Goal: Task Accomplishment & Management: Manage account settings

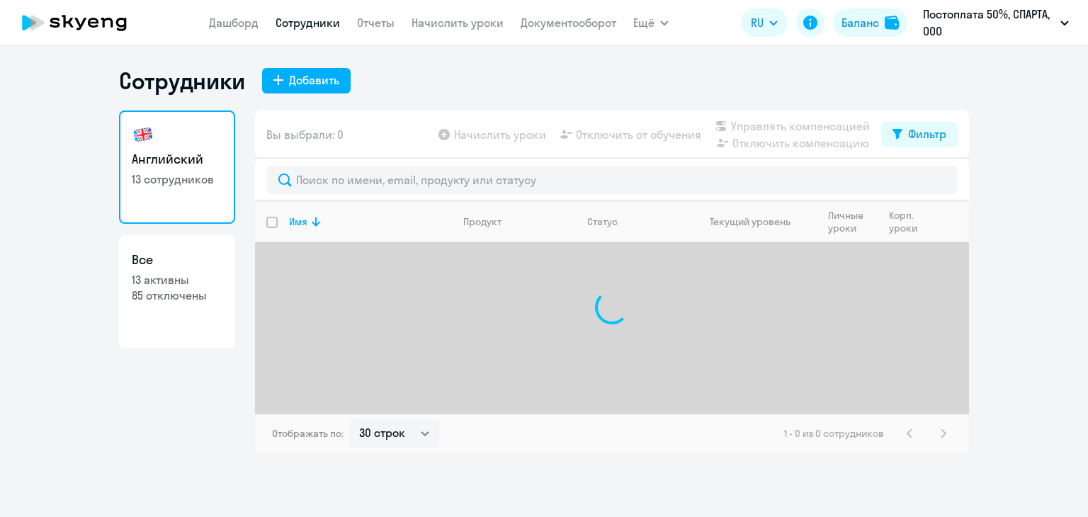
select select "30"
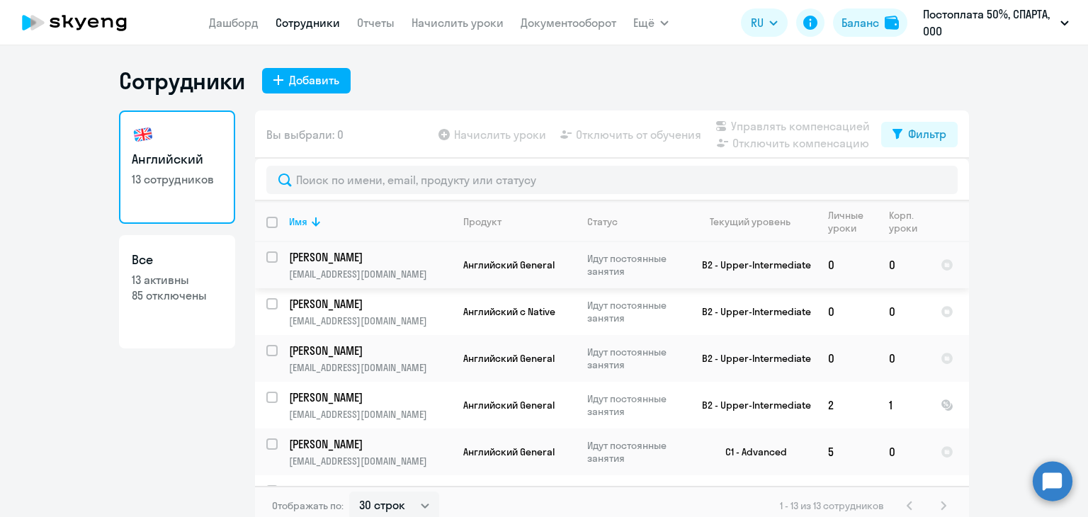
scroll to position [368, 0]
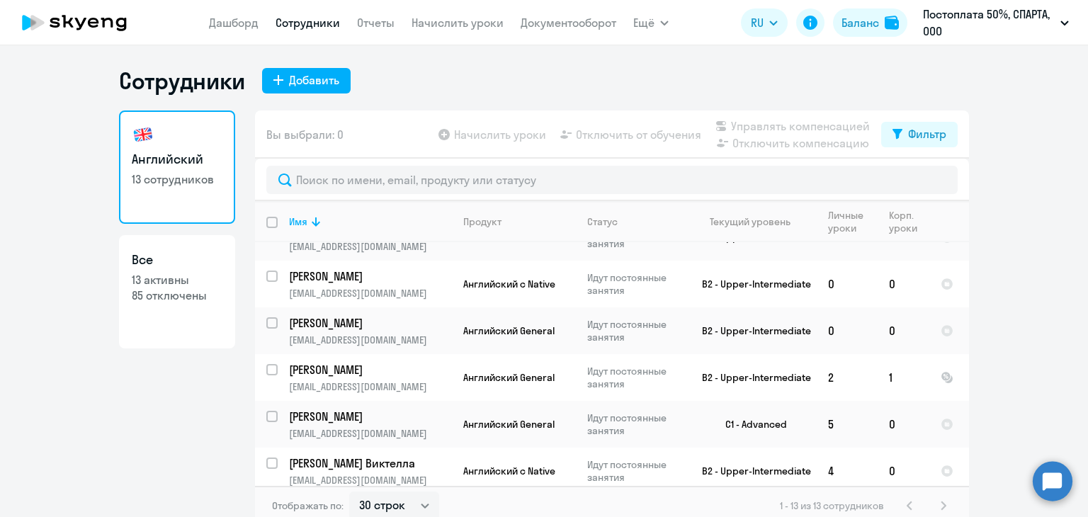
click at [1053, 484] on circle at bounding box center [1053, 481] width 40 height 40
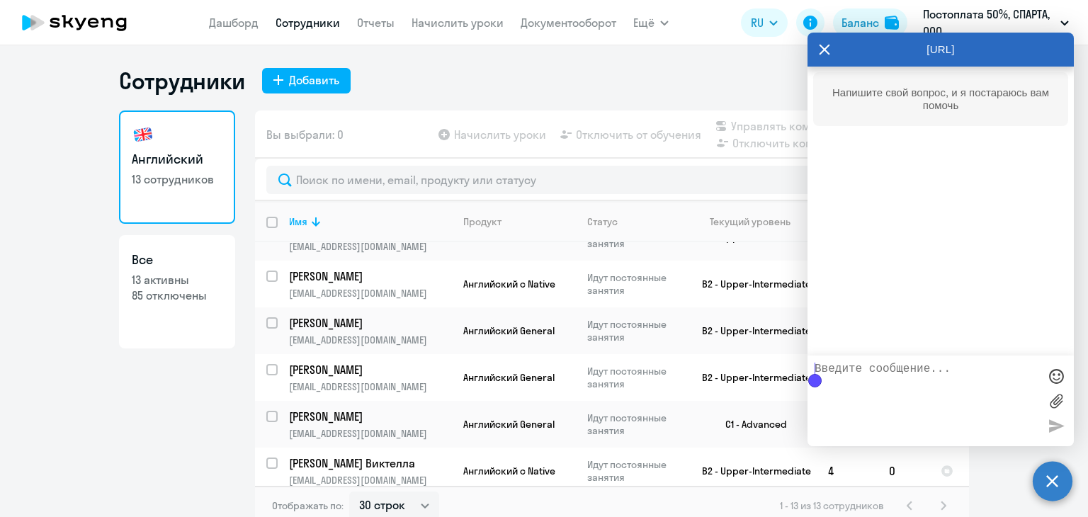
click at [924, 383] on textarea at bounding box center [927, 401] width 224 height 76
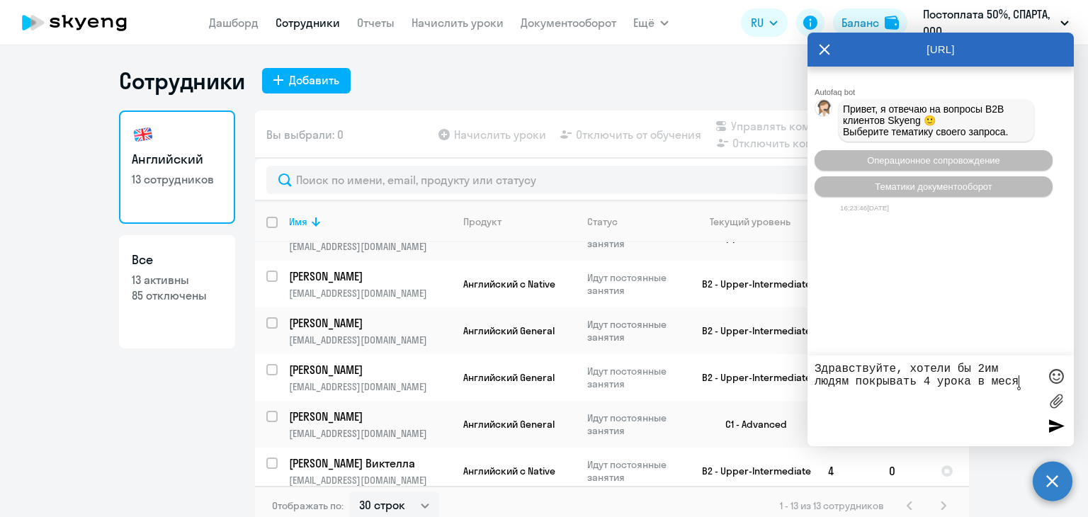
type textarea "Здравствуйте, хотели бы 2им людям покрывать 4 урока в месяц"
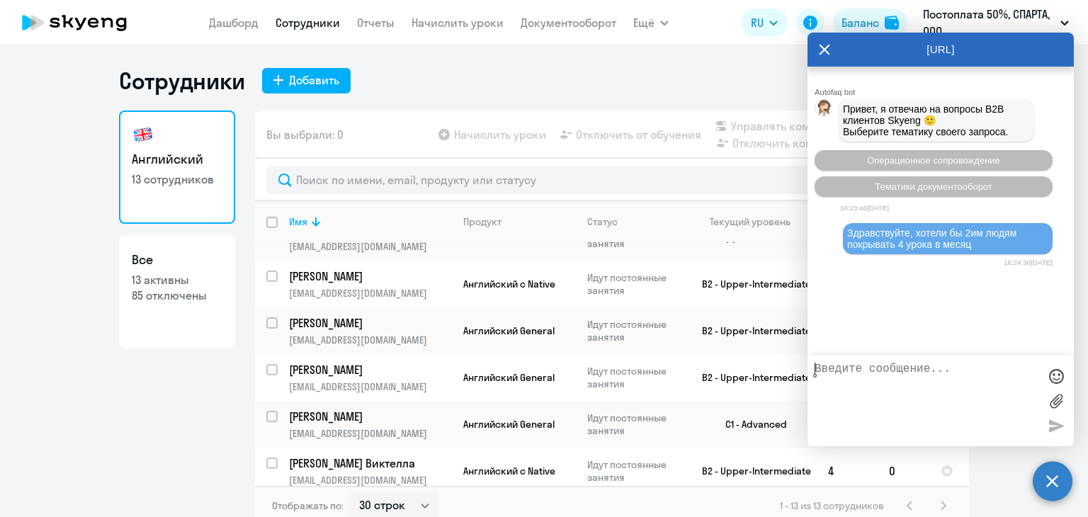
scroll to position [38, 0]
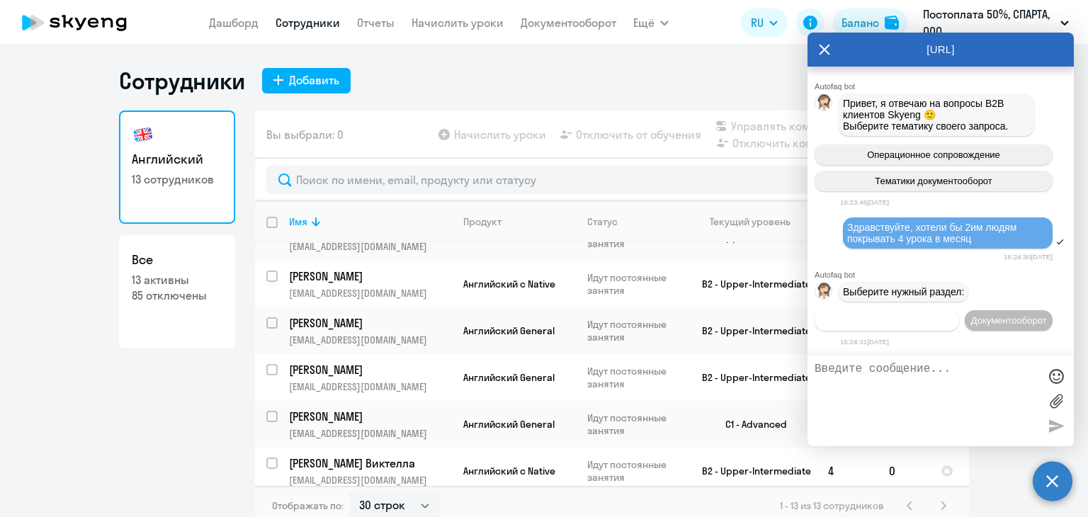
click at [953, 315] on span "Операционное сопровождение" at bounding box center [886, 320] width 133 height 11
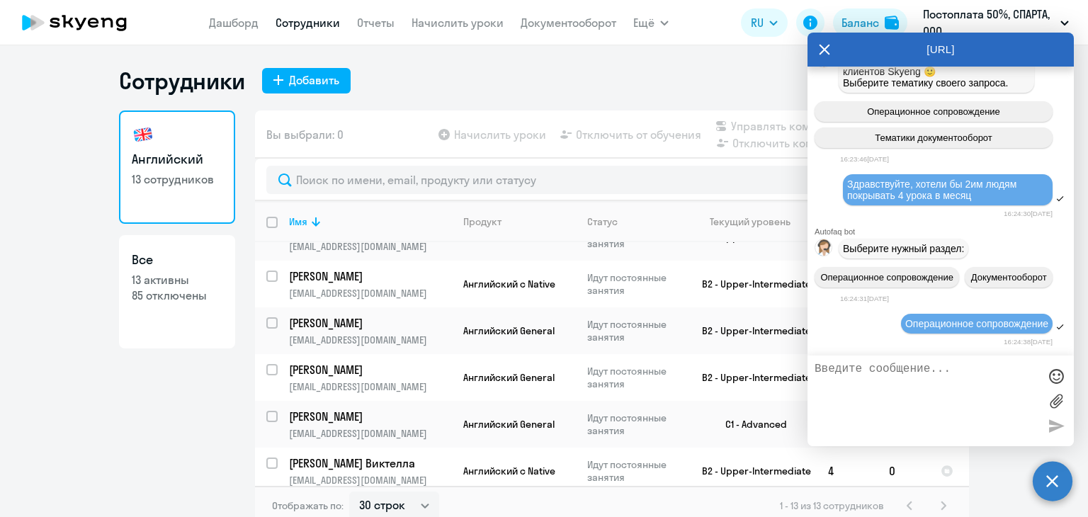
scroll to position [168, 0]
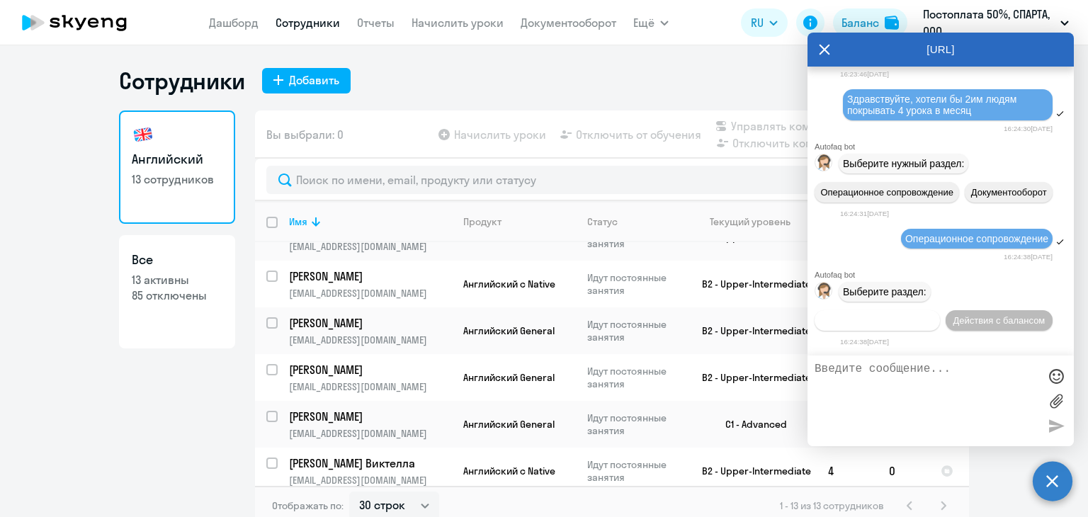
click at [887, 329] on button "Действия по сотрудникам" at bounding box center [877, 320] width 125 height 21
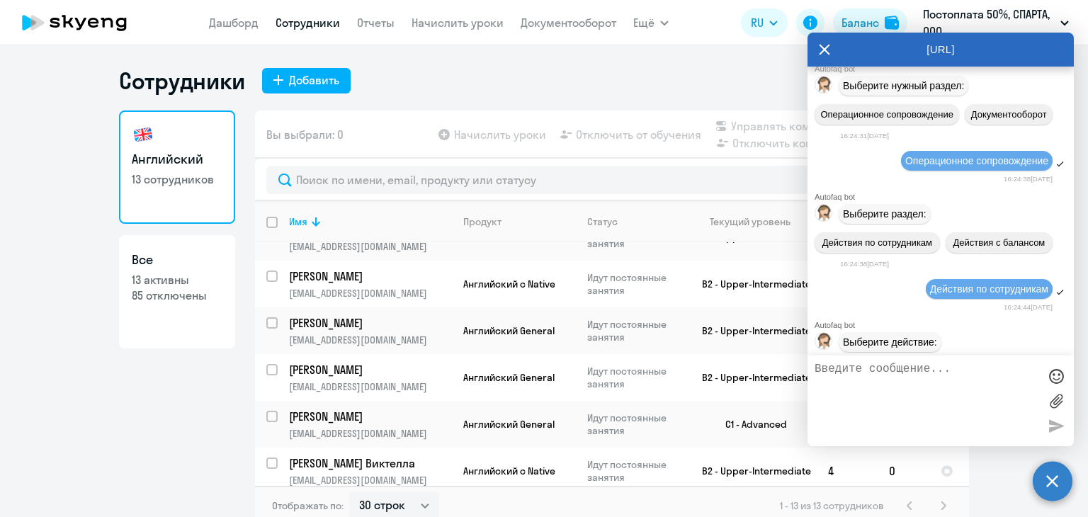
scroll to position [380, 0]
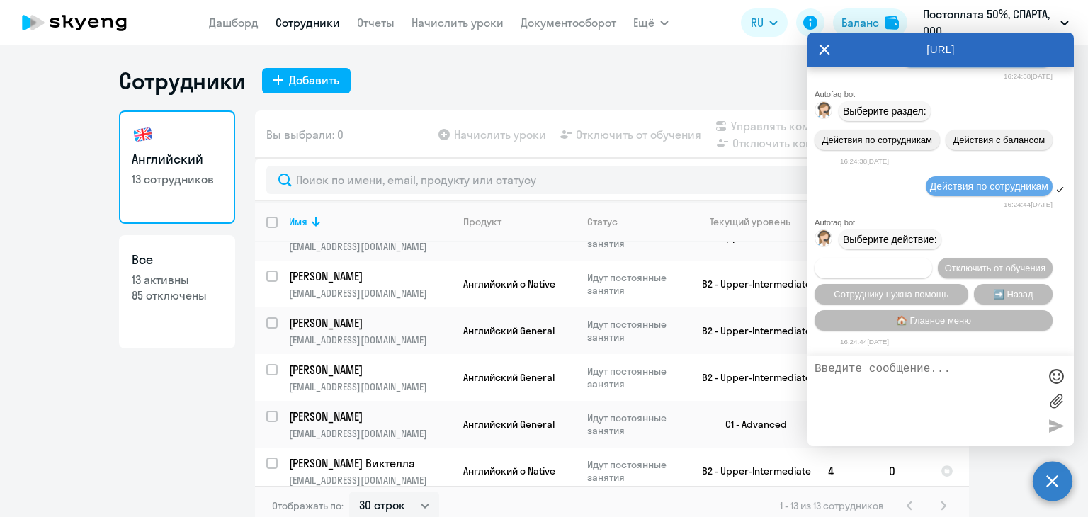
click at [915, 263] on span "Подключить к обучению" at bounding box center [873, 268] width 103 height 11
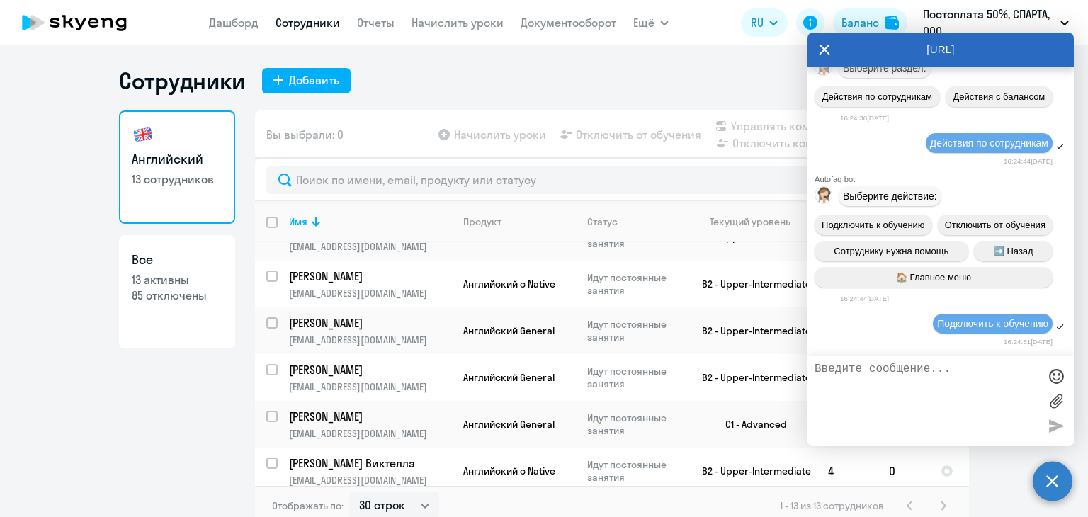
scroll to position [564, 0]
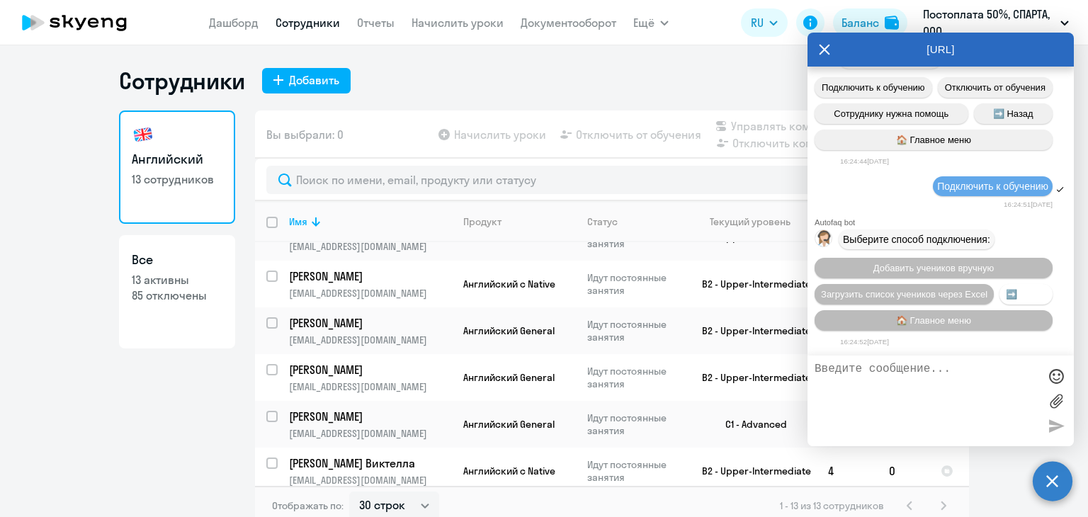
click at [999, 305] on button "➡️ Назад" at bounding box center [1025, 294] width 53 height 21
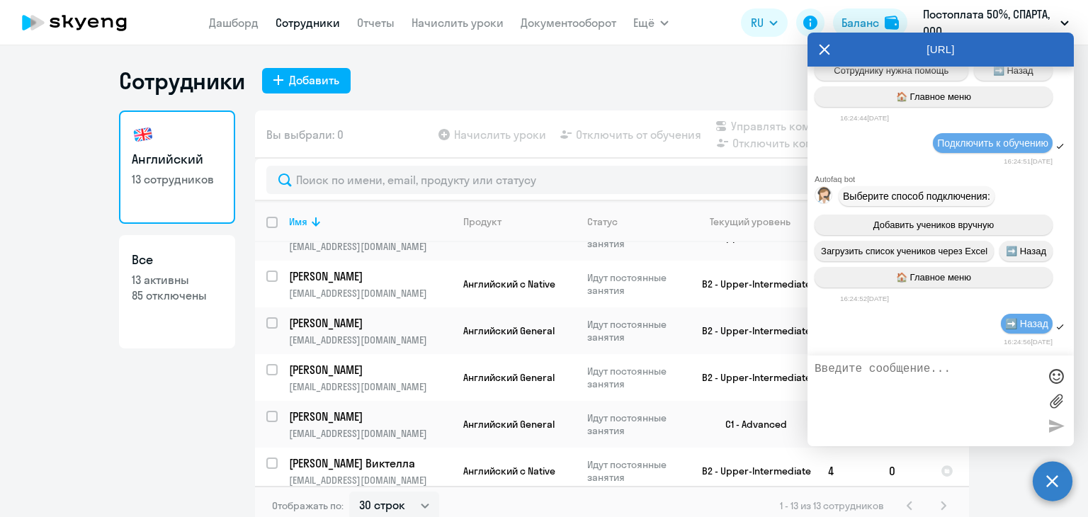
scroll to position [776, 0]
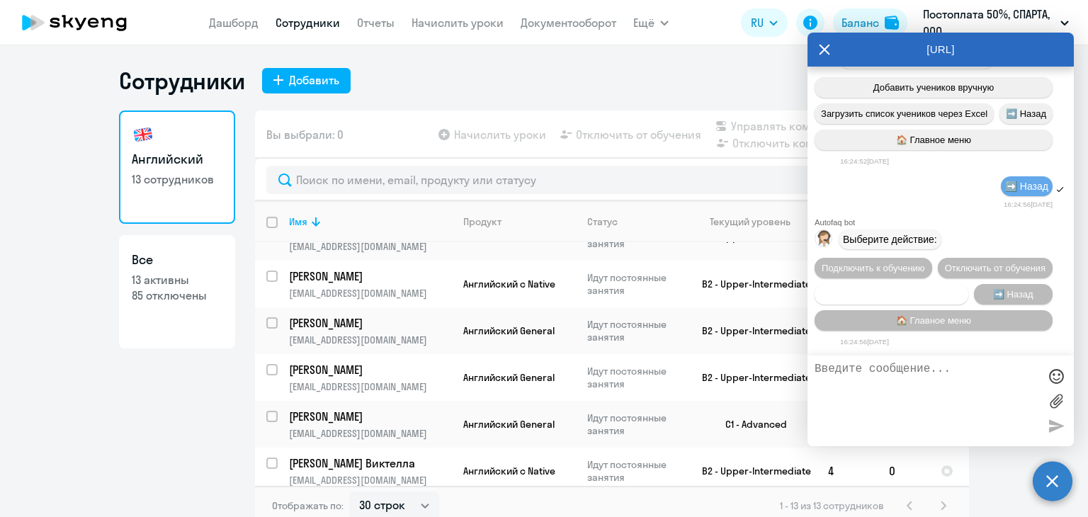
click at [935, 290] on span "Сотруднику нужна помощь" at bounding box center [891, 294] width 115 height 11
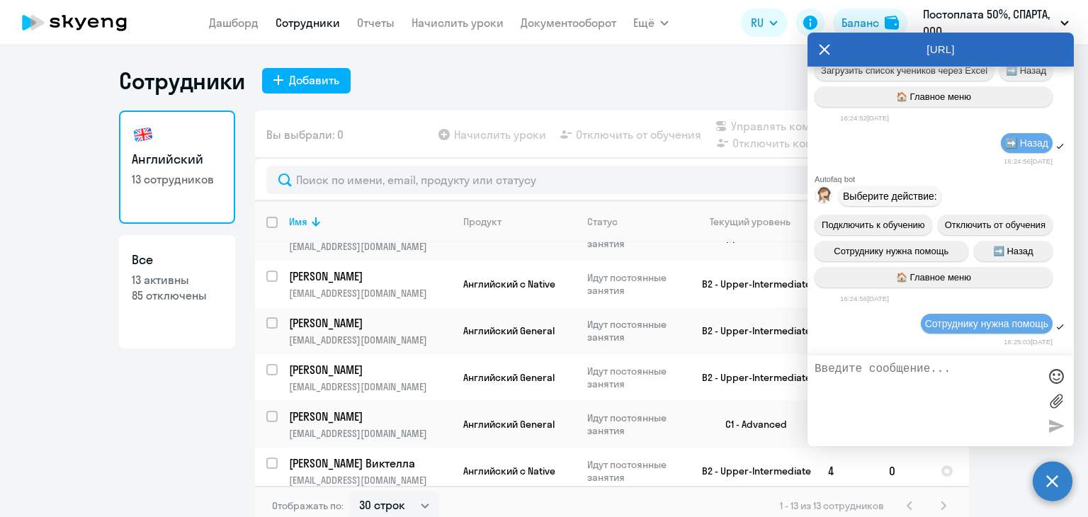
scroll to position [1283, 0]
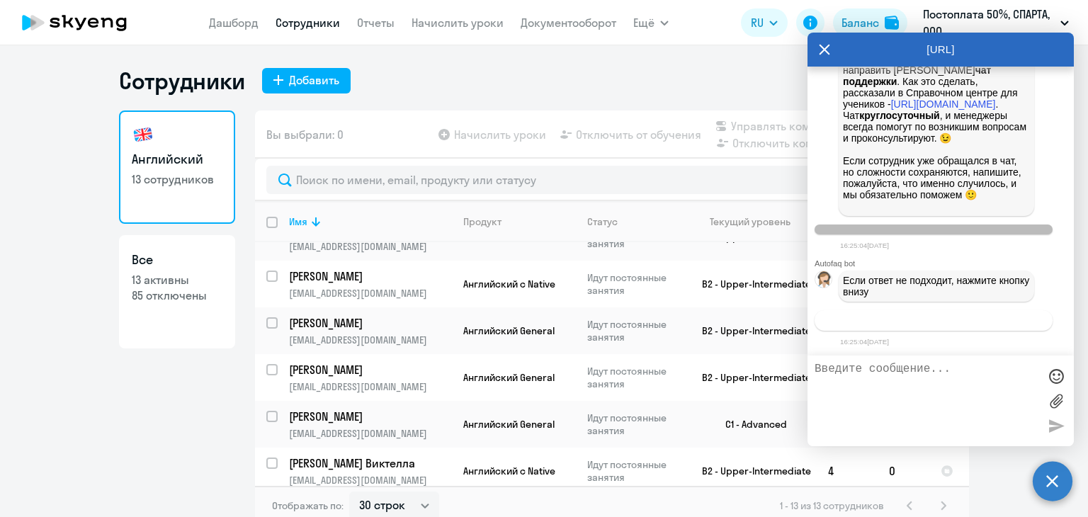
click at [934, 313] on button "Связаться с менеджером" at bounding box center [934, 320] width 238 height 21
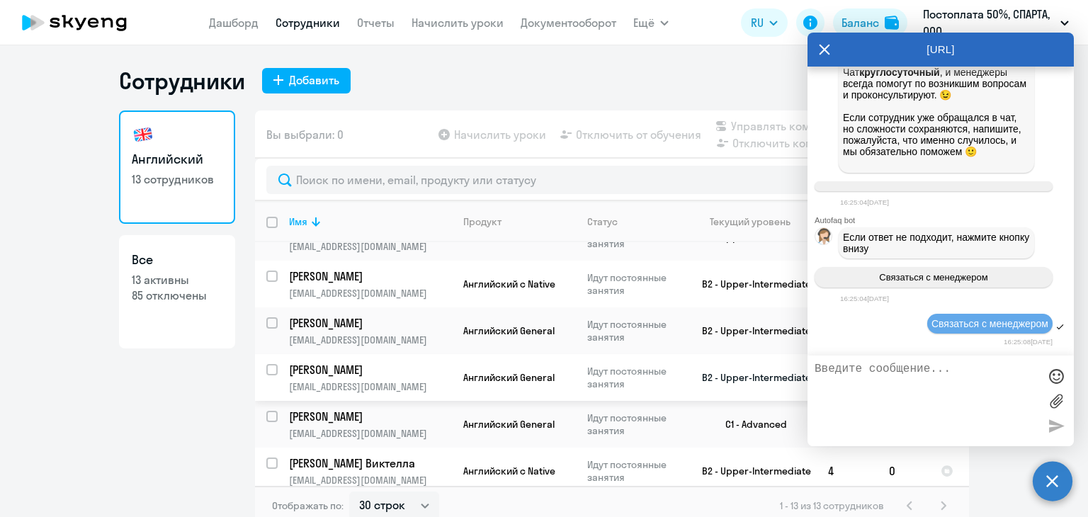
click at [374, 366] on p "Астафьева Ирина" at bounding box center [369, 370] width 160 height 16
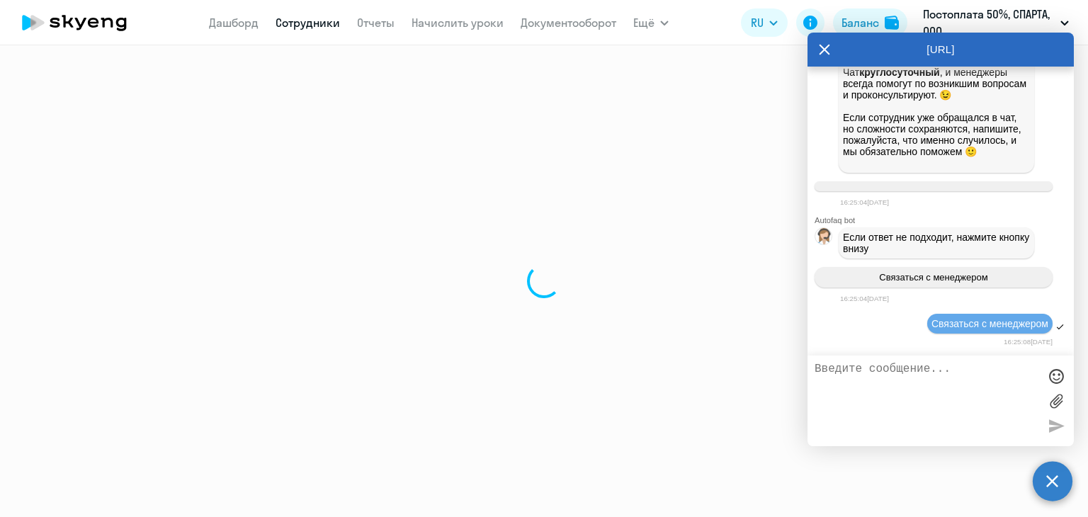
select select "english"
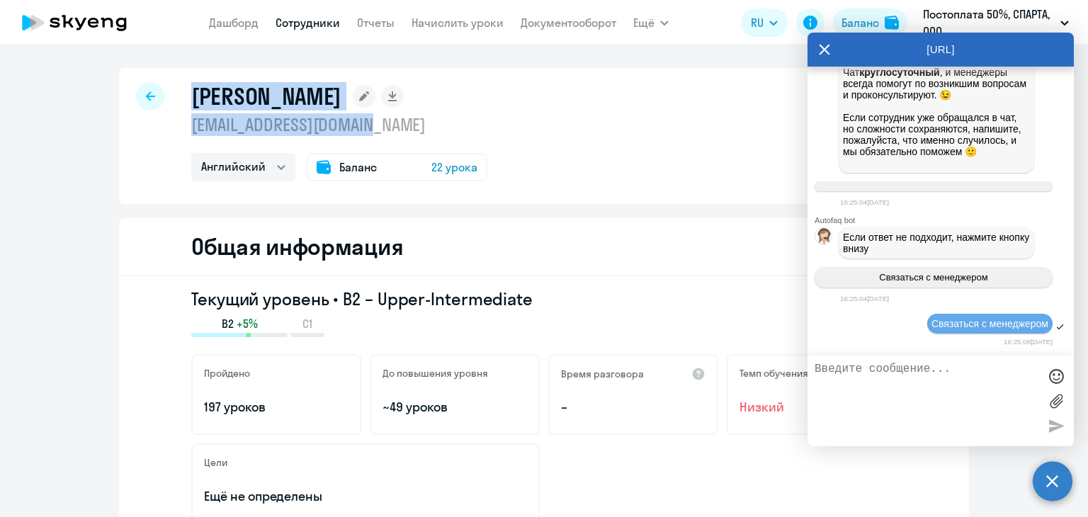
drag, startPoint x: 189, startPoint y: 101, endPoint x: 418, endPoint y: 127, distance: 230.3
click at [418, 127] on div "Астафьева Ирина pav.caterina@yandex.ru Английский Баланс 22 урока" at bounding box center [339, 131] width 296 height 99
copy div "Астафьева Ирина pav.caterina@yandex.ru"
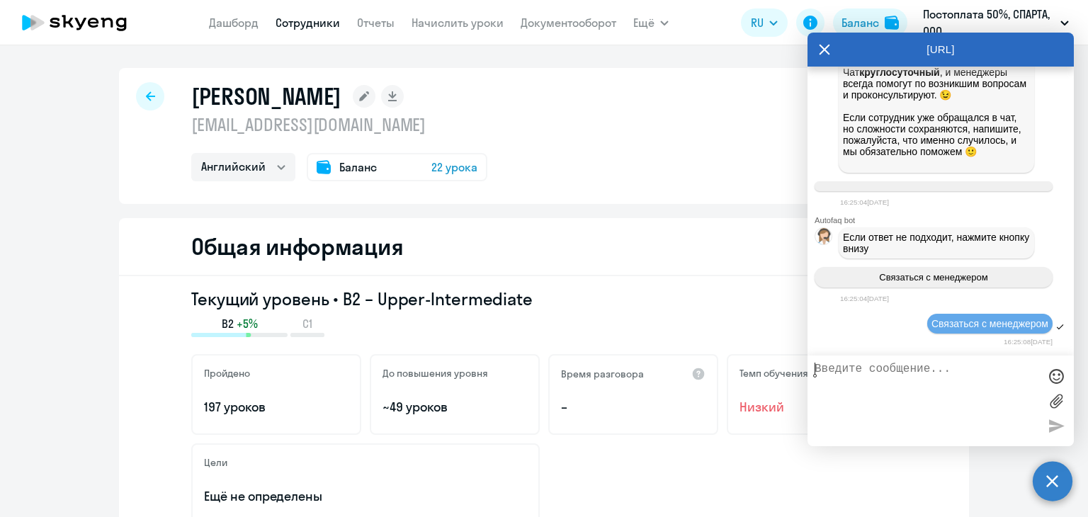
click at [909, 391] on textarea at bounding box center [927, 401] width 224 height 76
paste textarea "Астафьева Ирина pav.caterina@yandex.ru"
click at [819, 381] on textarea "Астафьева Ирина pav.caterina@yandex.ru" at bounding box center [927, 401] width 224 height 76
type textarea "[PERSON_NAME] - [PERSON_NAME][EMAIL_ADDRESS][DOMAIN_NAME]"
click at [154, 91] on div at bounding box center [150, 96] width 28 height 28
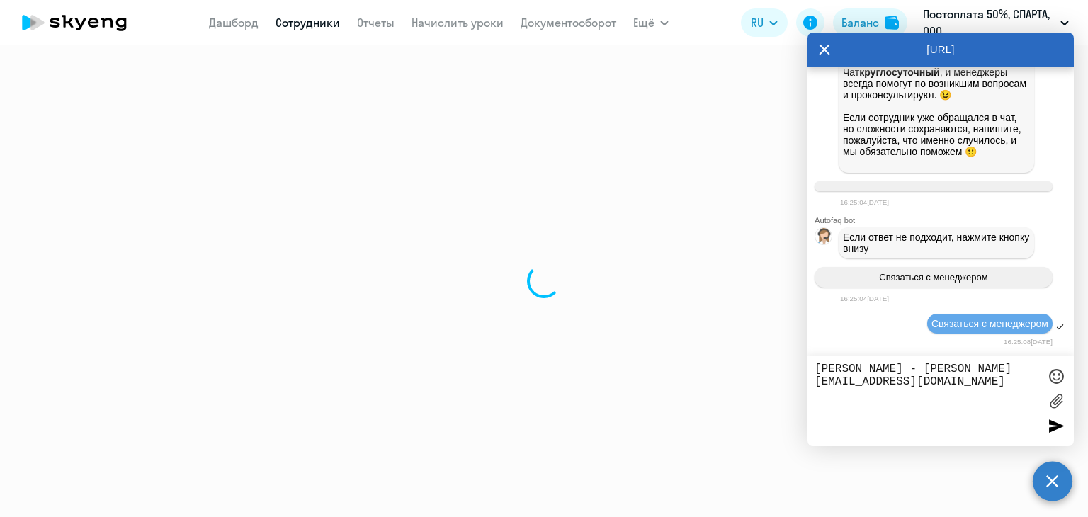
select select "30"
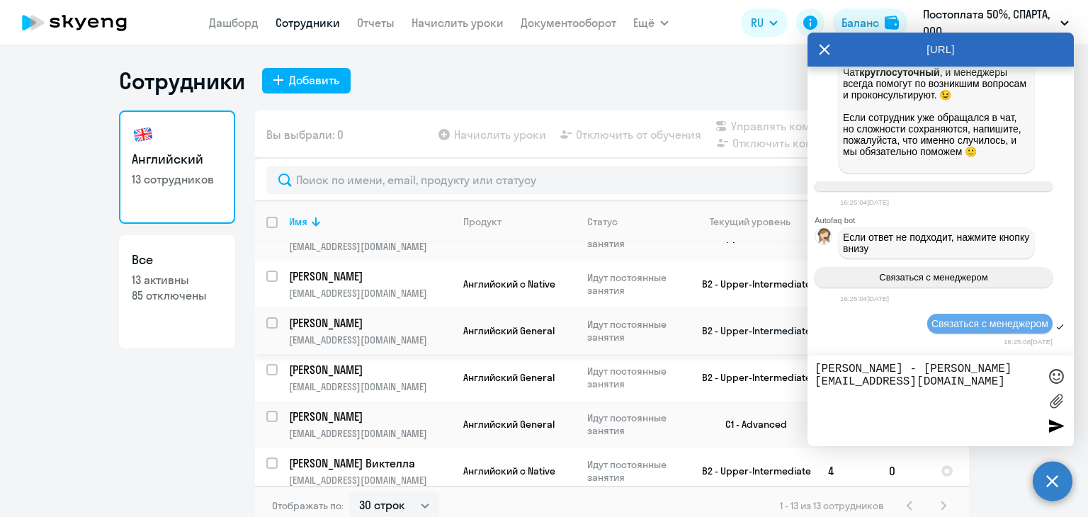
scroll to position [8, 0]
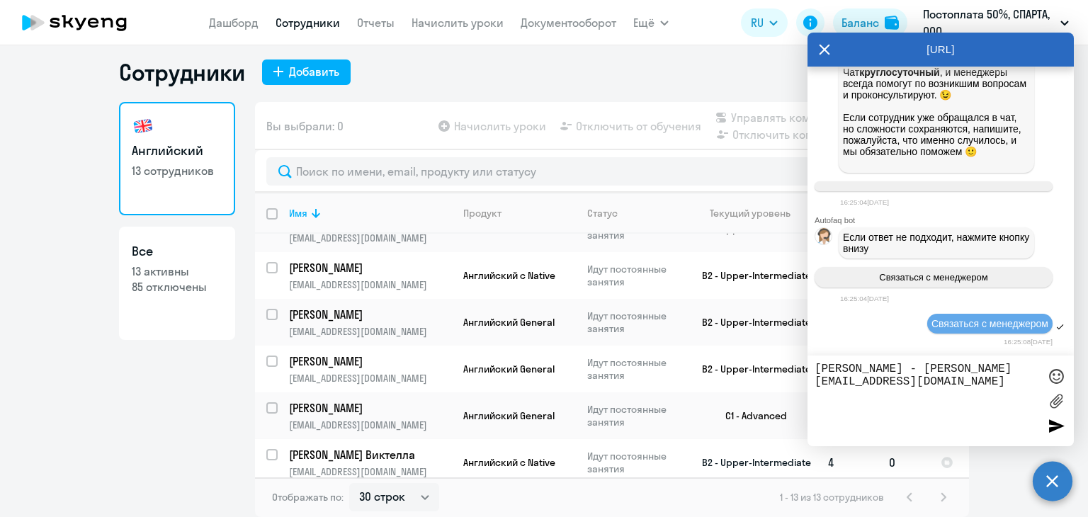
click at [380, 465] on p "[EMAIL_ADDRESS][DOMAIN_NAME]" at bounding box center [370, 471] width 162 height 13
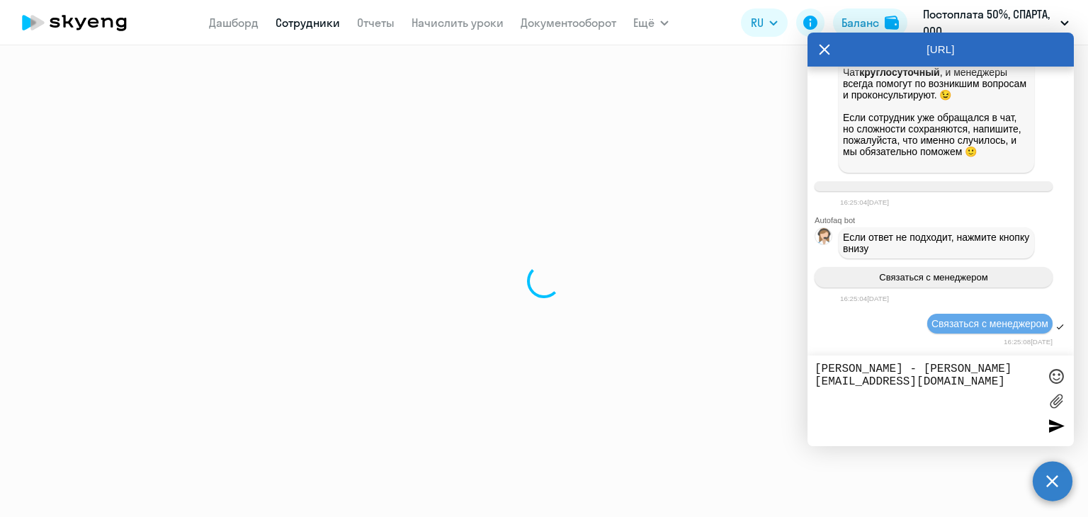
select select "english"
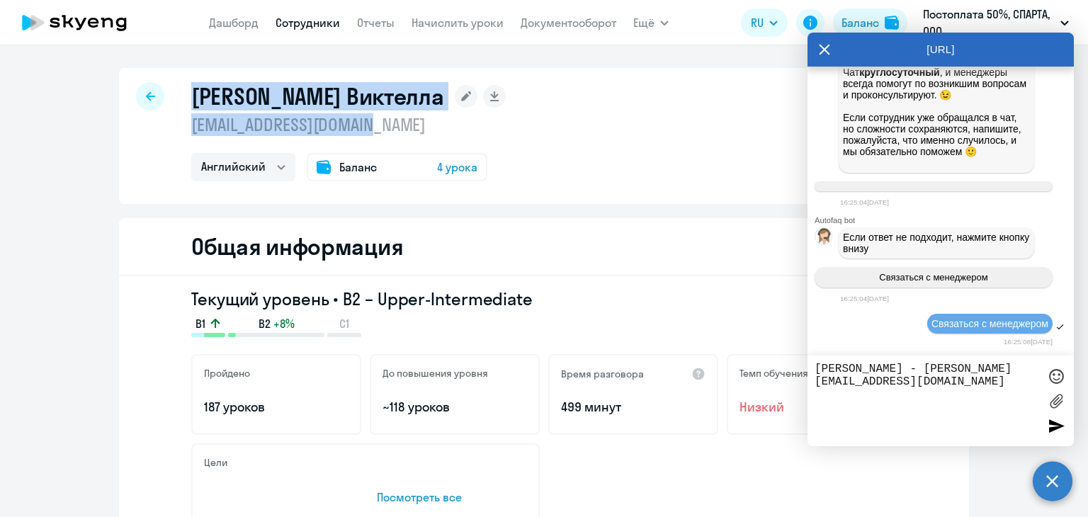
drag, startPoint x: 189, startPoint y: 99, endPoint x: 382, endPoint y: 120, distance: 194.5
click at [382, 120] on div "Алёшина Виктелла v.sladkova@admitad.com Английский Баланс 4 урока" at bounding box center [348, 131] width 314 height 99
copy div "Алёшина Виктелла v.sladkova@admitad.com"
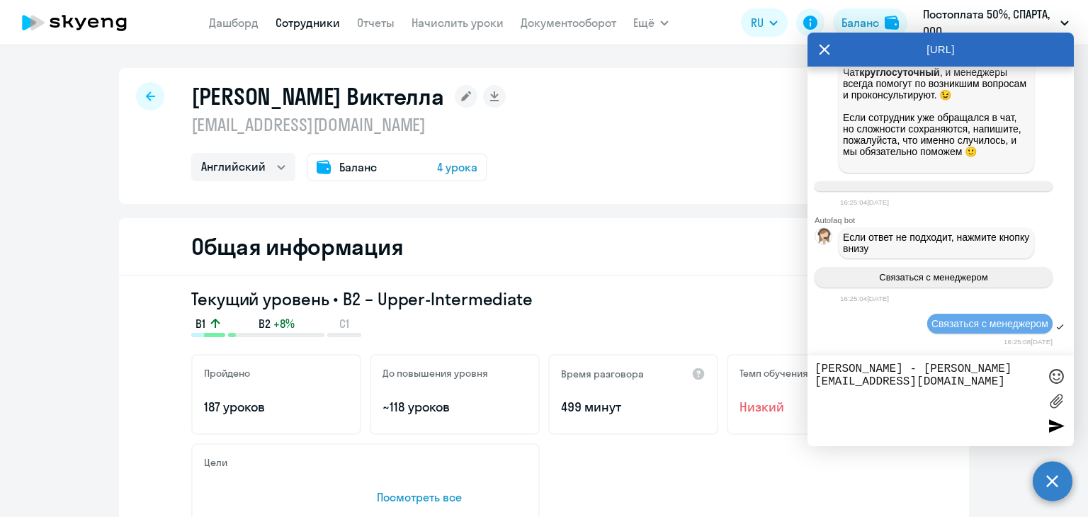
click at [926, 414] on textarea "[PERSON_NAME] - [PERSON_NAME][EMAIL_ADDRESS][DOMAIN_NAME]" at bounding box center [927, 401] width 224 height 76
click at [990, 387] on textarea "[PERSON_NAME] - [PERSON_NAME][EMAIL_ADDRESS][DOMAIN_NAME]" at bounding box center [927, 401] width 224 height 76
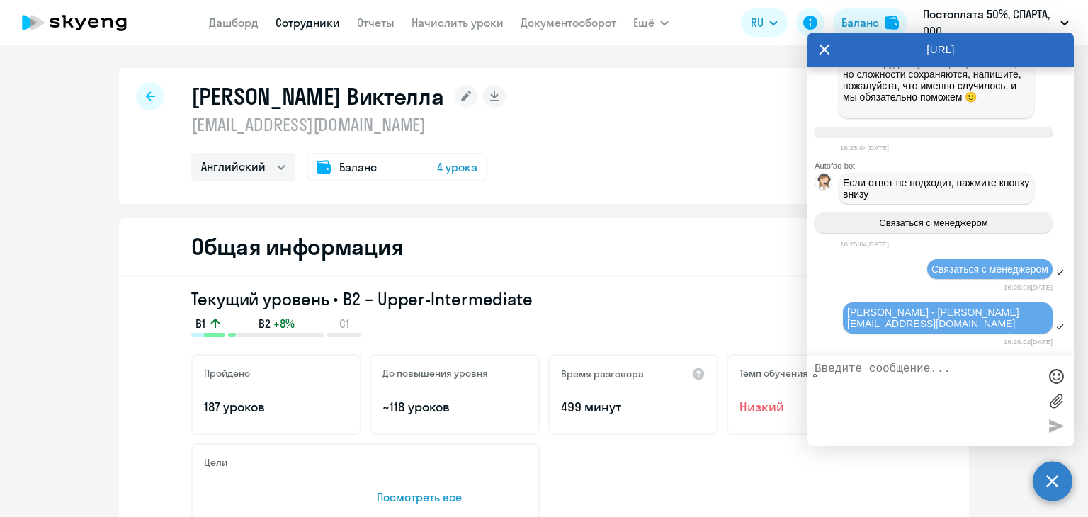
scroll to position [1383, 0]
paste textarea "Алёшина Виктелла v.sladkova@admitad.com"
type textarea "Алёшина Виктелла v.sladkova@admitad.com"
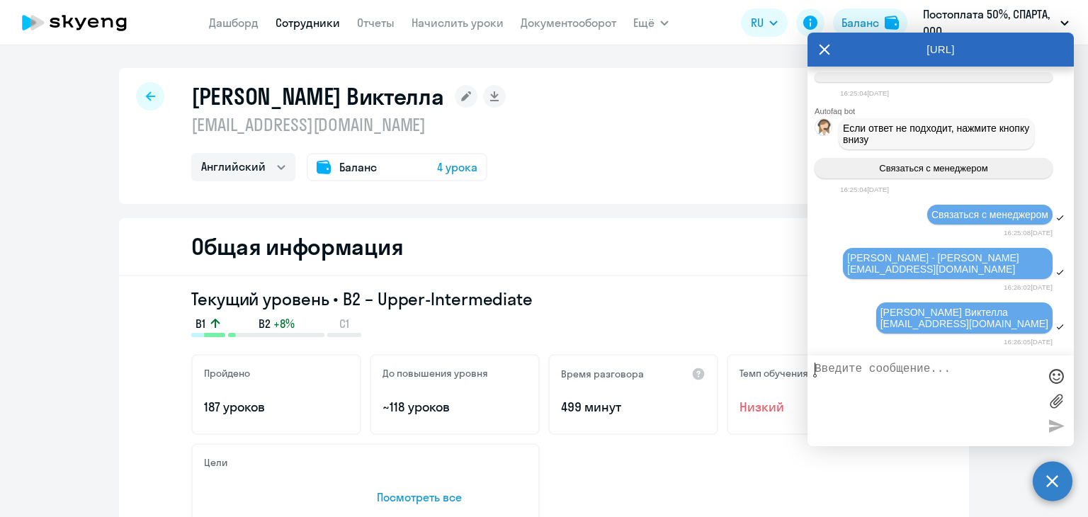
click at [150, 100] on div at bounding box center [150, 96] width 28 height 28
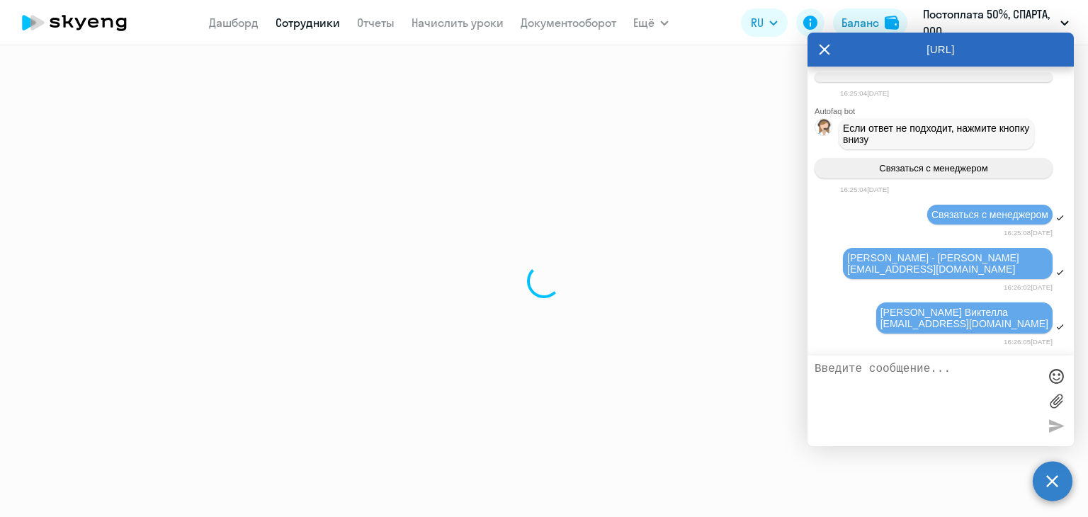
select select "30"
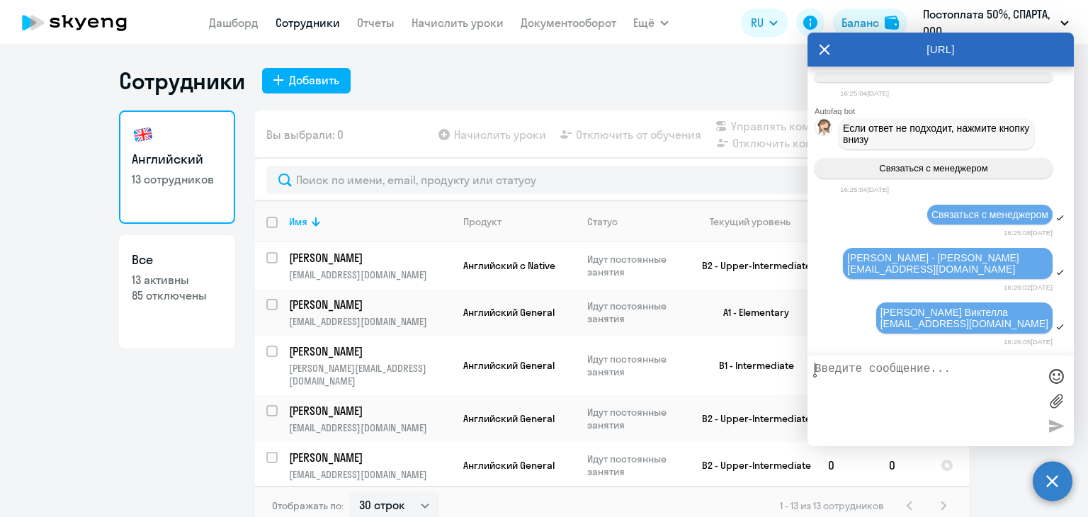
click at [900, 379] on textarea at bounding box center [927, 401] width 224 height 76
type textarea "Надо 4 урока в месяц"
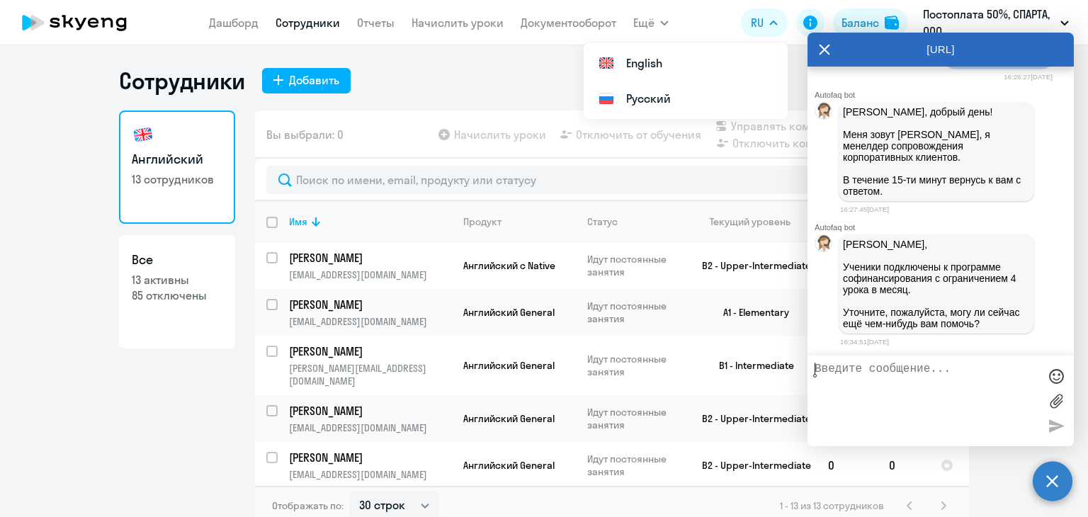
scroll to position [1758, 0]
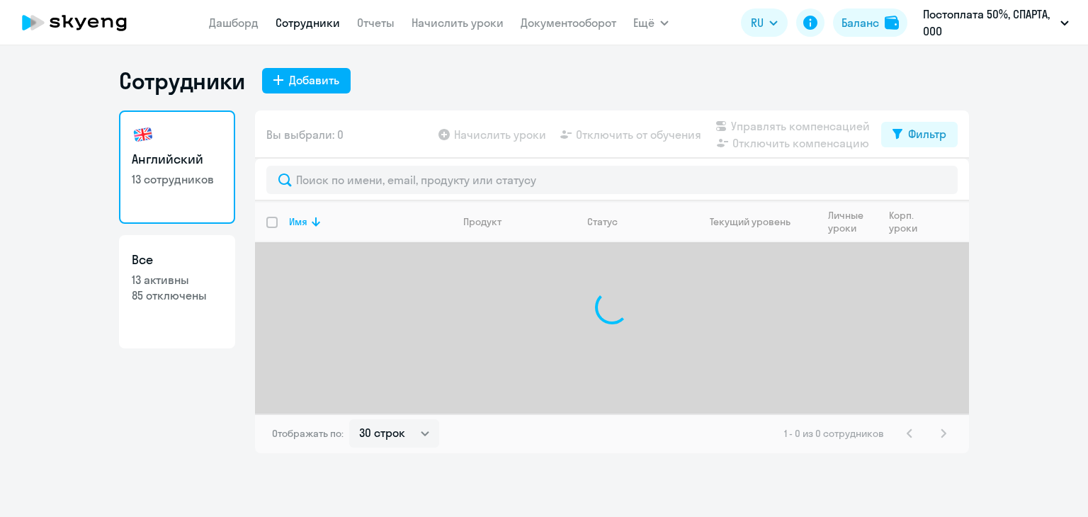
select select "30"
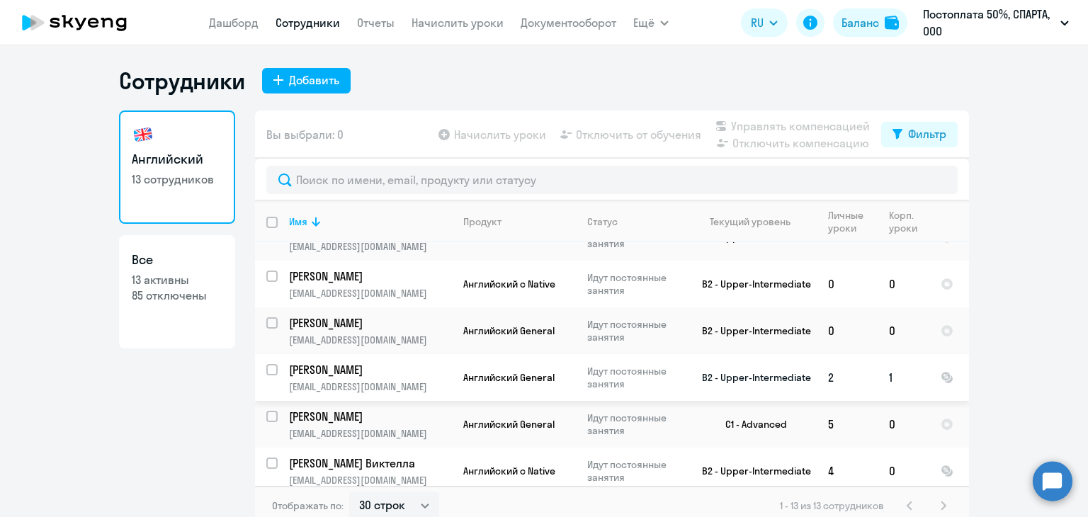
scroll to position [8, 0]
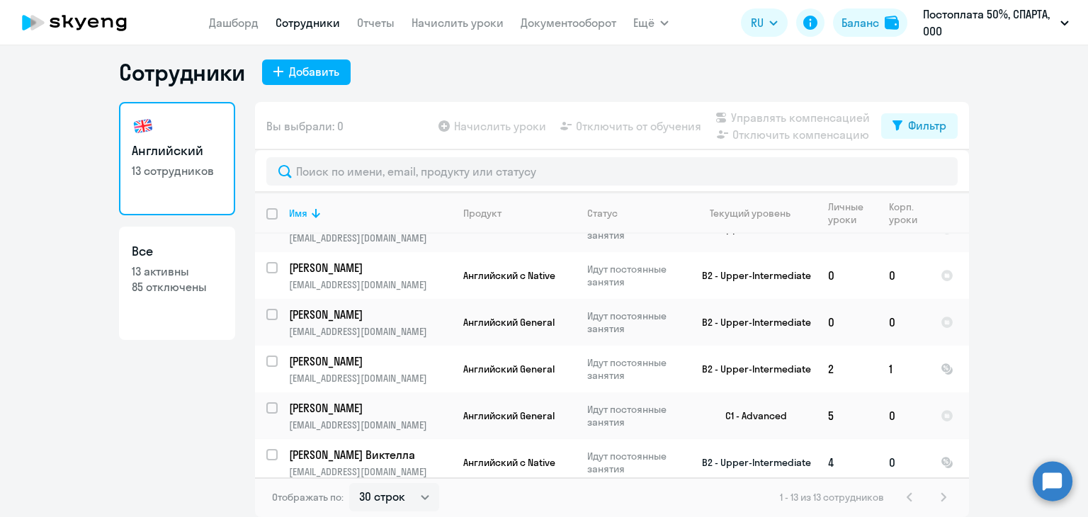
click at [420, 465] on p "[EMAIL_ADDRESS][DOMAIN_NAME]" at bounding box center [370, 471] width 162 height 13
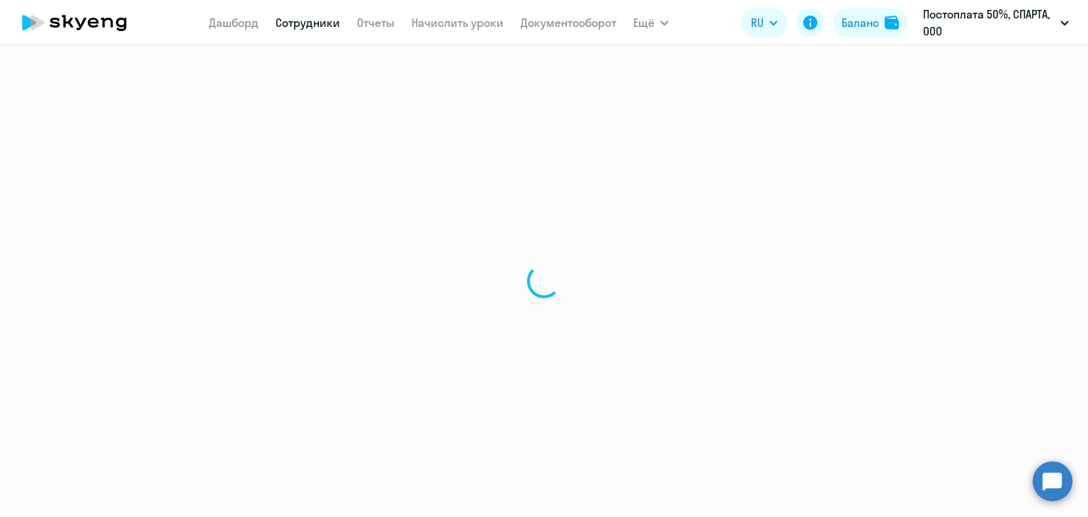
select select "english"
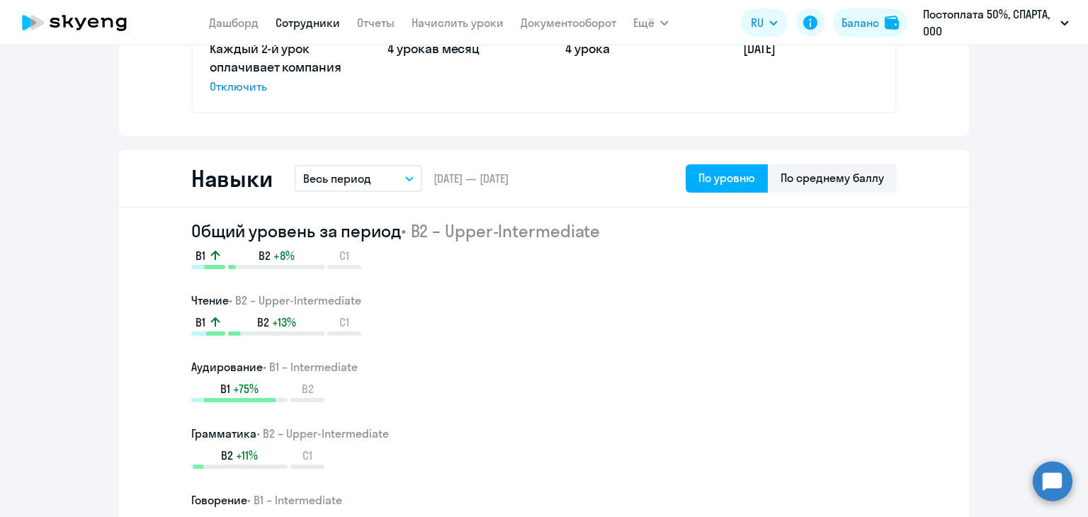
scroll to position [921, 0]
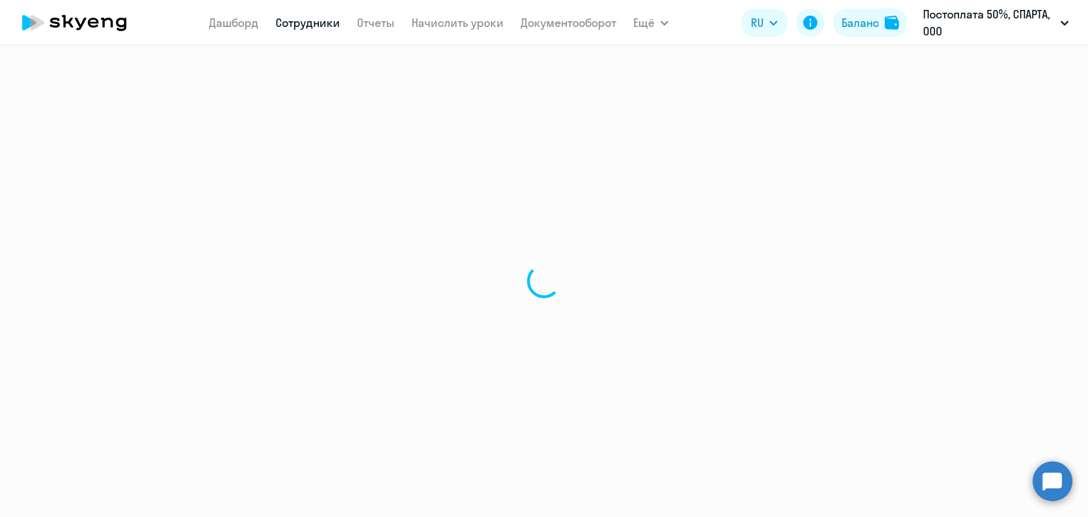
select select "30"
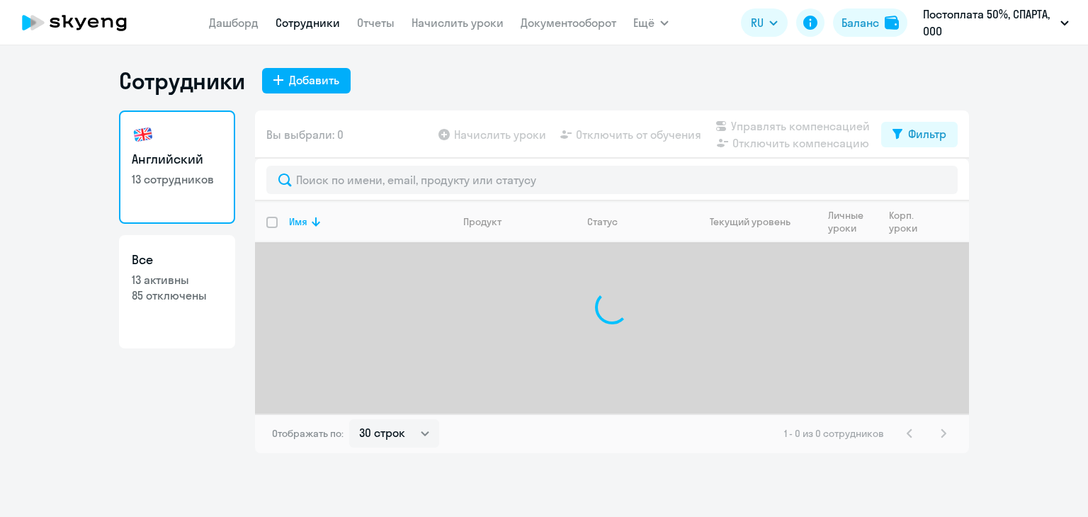
select select "30"
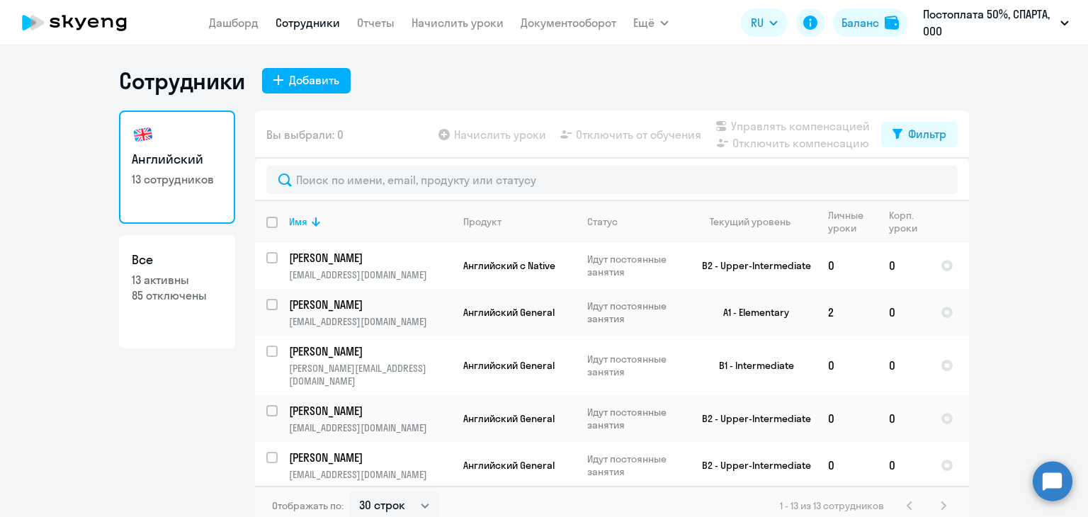
select select "30"
click at [175, 280] on p "13 активны" at bounding box center [177, 280] width 91 height 16
select select "30"
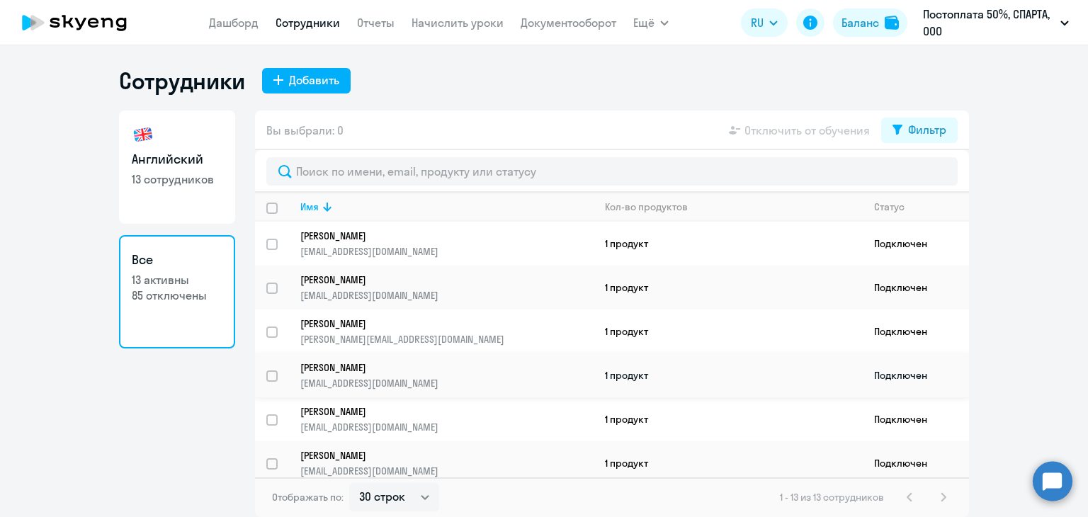
scroll to position [322, 0]
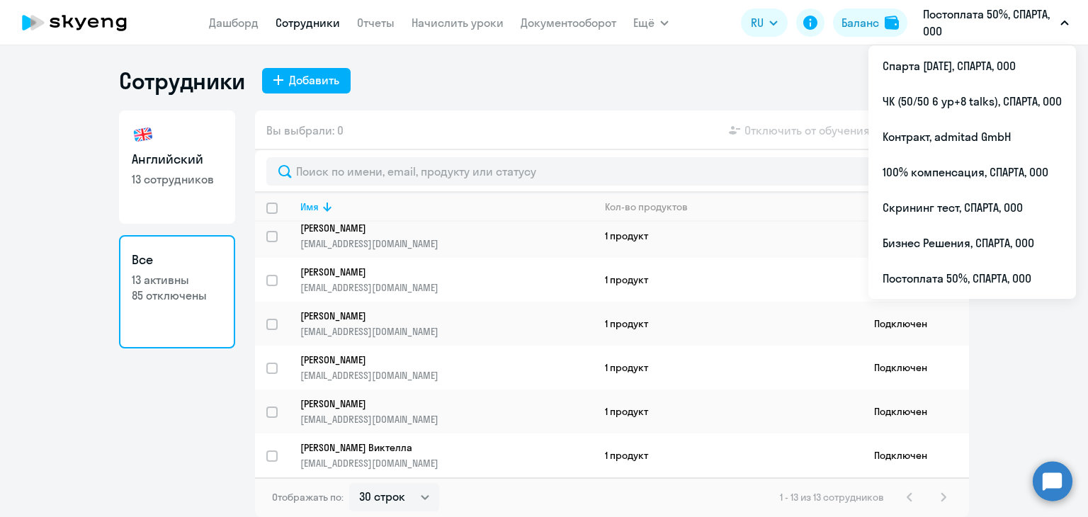
click at [975, 23] on p "Постоплата 50%, СПАРТА, ООО" at bounding box center [989, 23] width 132 height 34
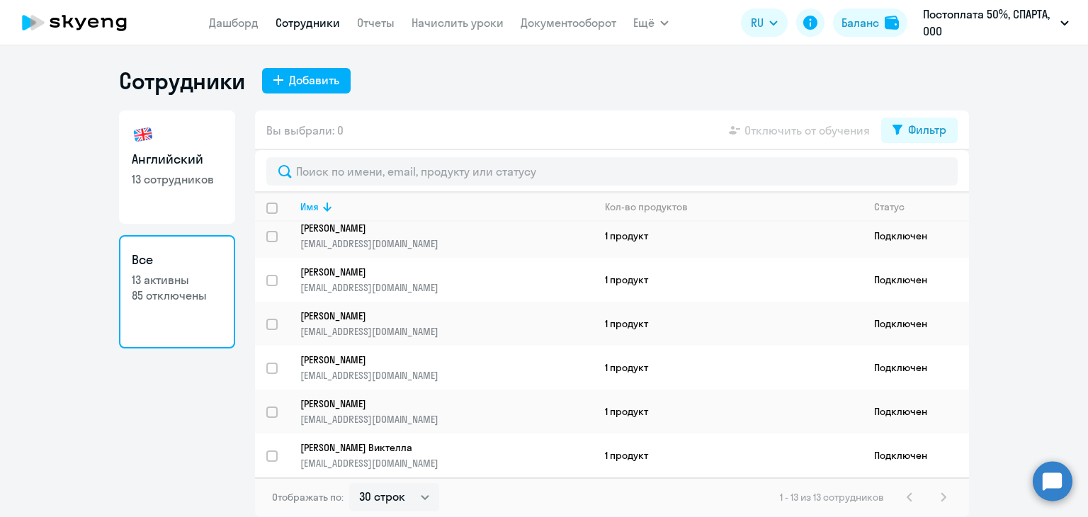
click at [975, 23] on p "Постоплата 50%, СПАРТА, ООО" at bounding box center [989, 23] width 132 height 34
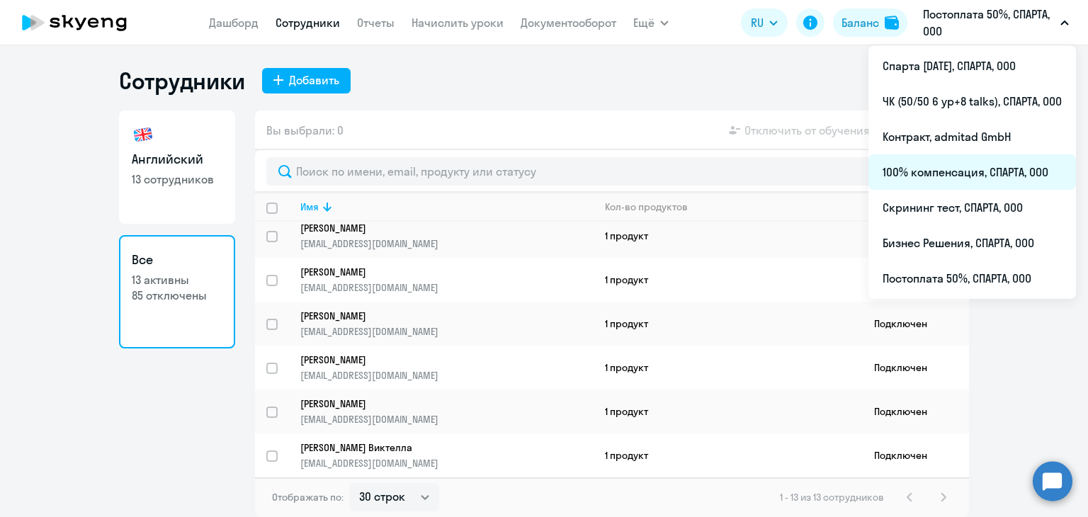
click at [969, 160] on li "100% компенсация, СПАРТА, ООО" at bounding box center [972, 171] width 208 height 35
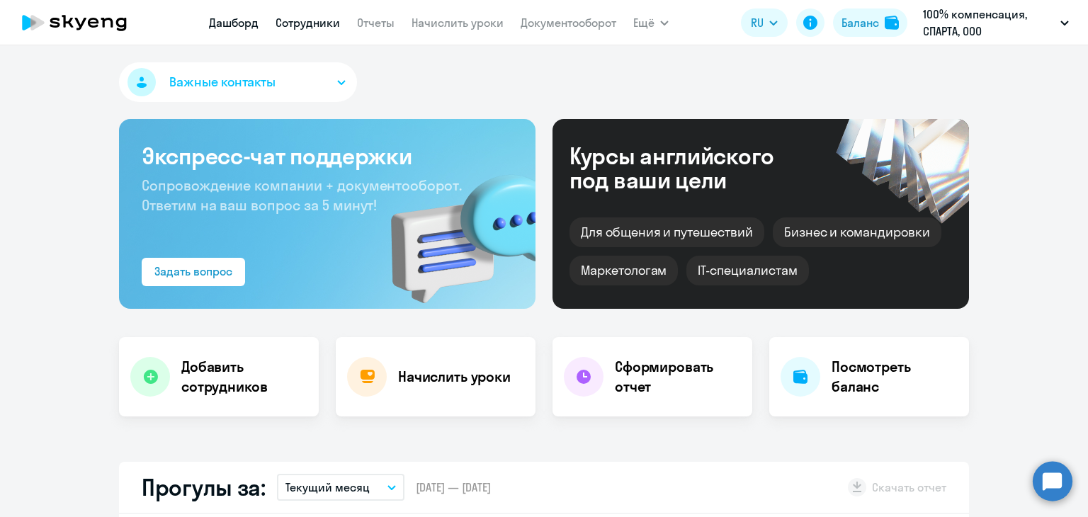
click at [312, 21] on link "Сотрудники" at bounding box center [308, 23] width 64 height 14
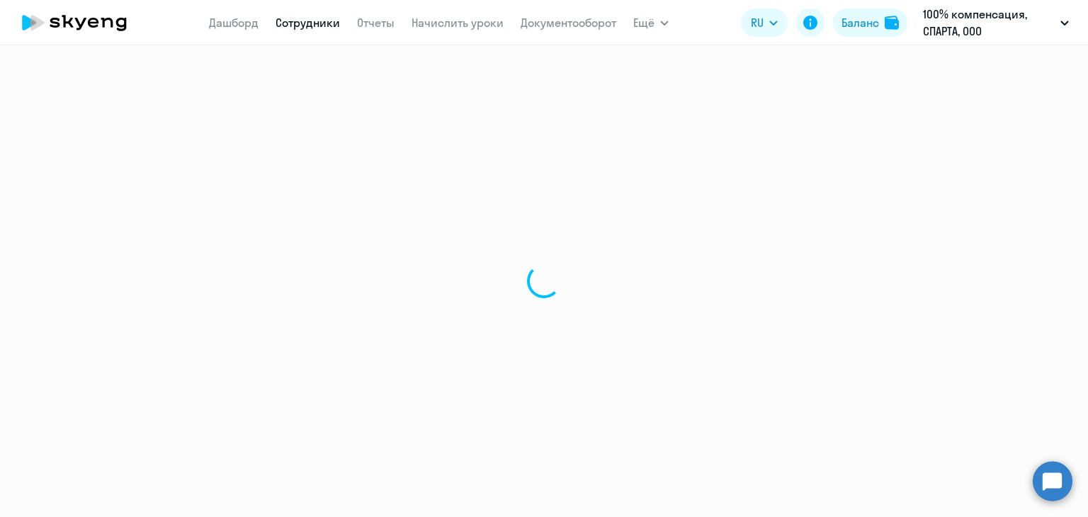
select select "30"
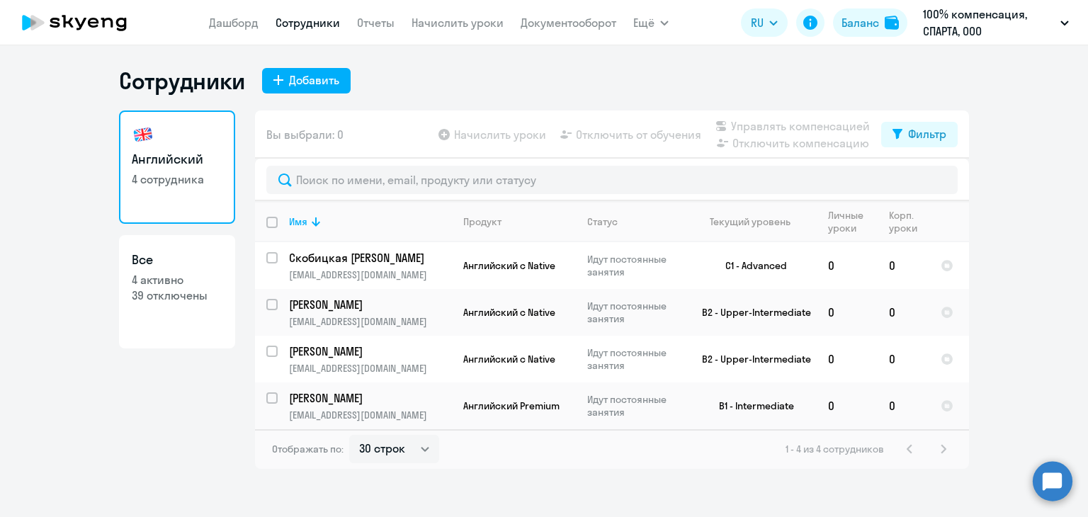
click at [198, 262] on h3 "Все" at bounding box center [177, 260] width 91 height 18
select select "30"
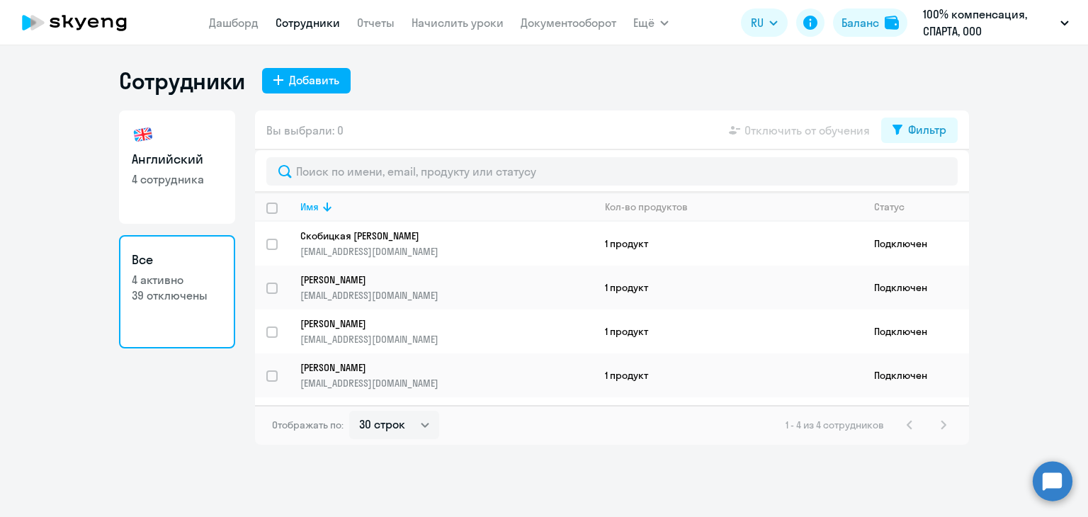
click at [766, 129] on app-table-action-button "Отключить от обучения" at bounding box center [798, 130] width 144 height 17
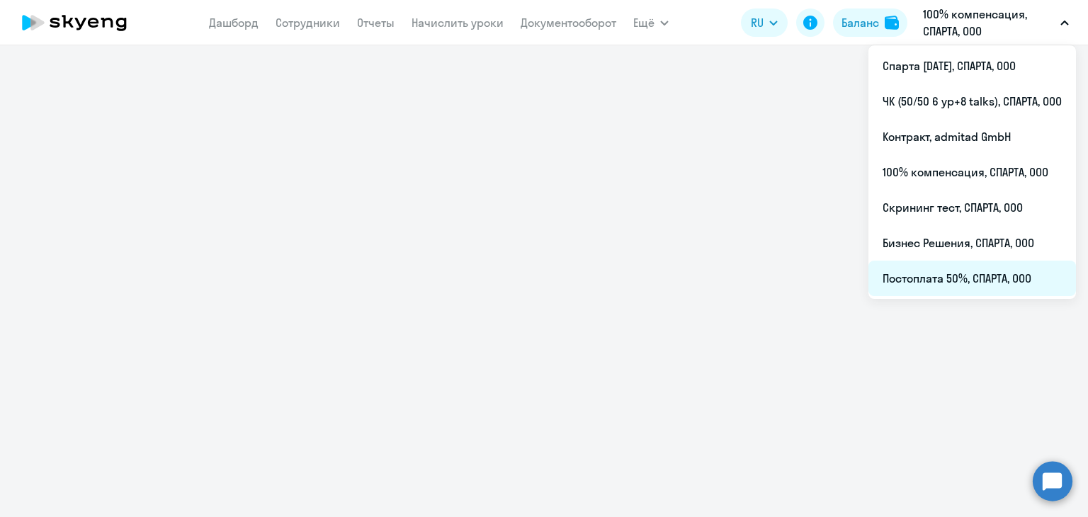
click at [987, 283] on li "Постоплата 50%, СПАРТА, ООО" at bounding box center [972, 278] width 208 height 35
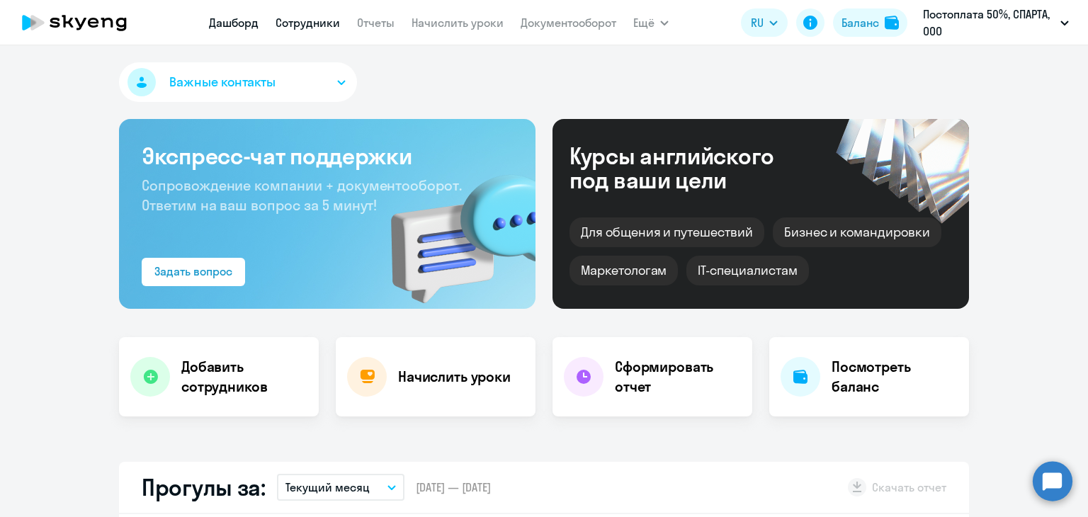
click at [322, 22] on link "Сотрудники" at bounding box center [308, 23] width 64 height 14
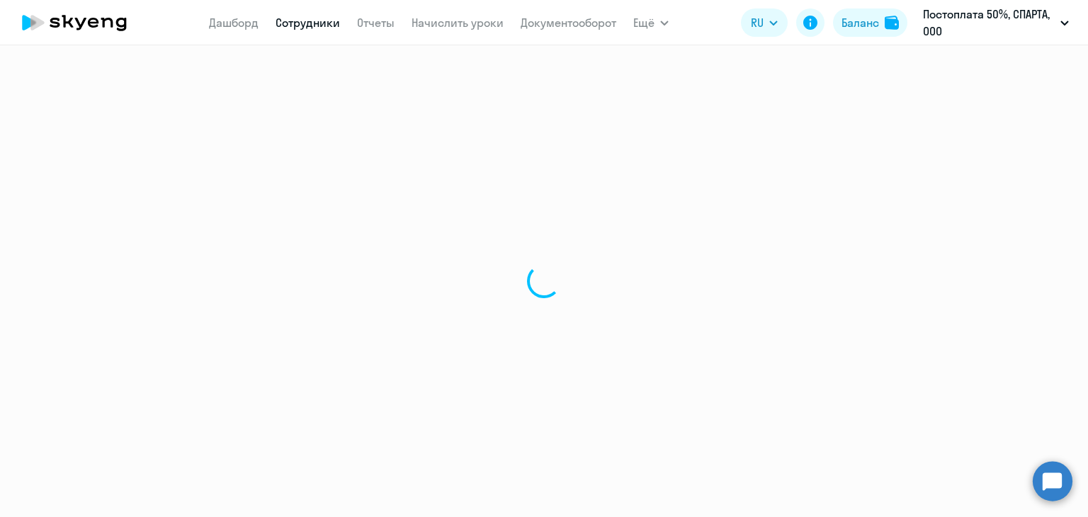
select select "30"
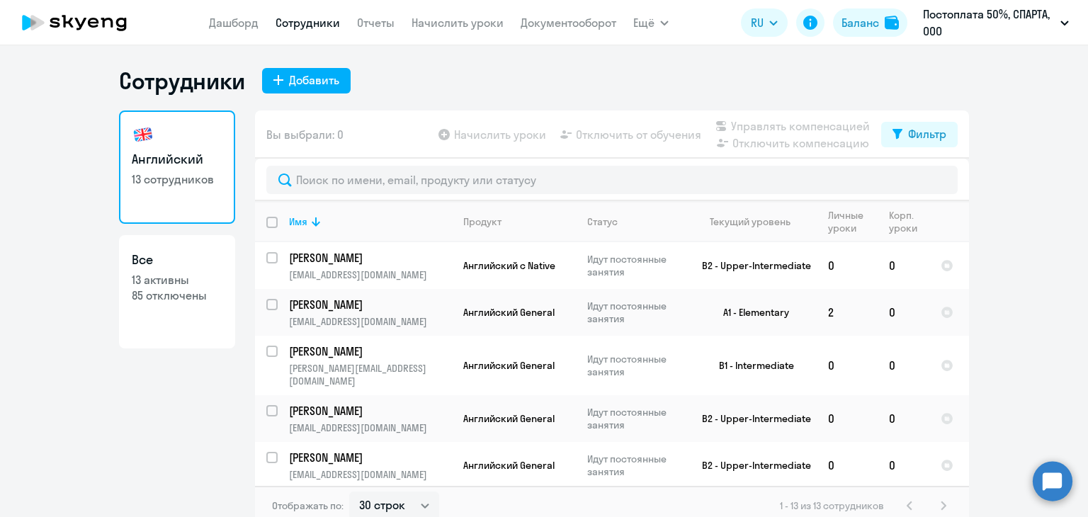
click at [207, 256] on h3 "Все" at bounding box center [177, 260] width 91 height 18
select select "30"
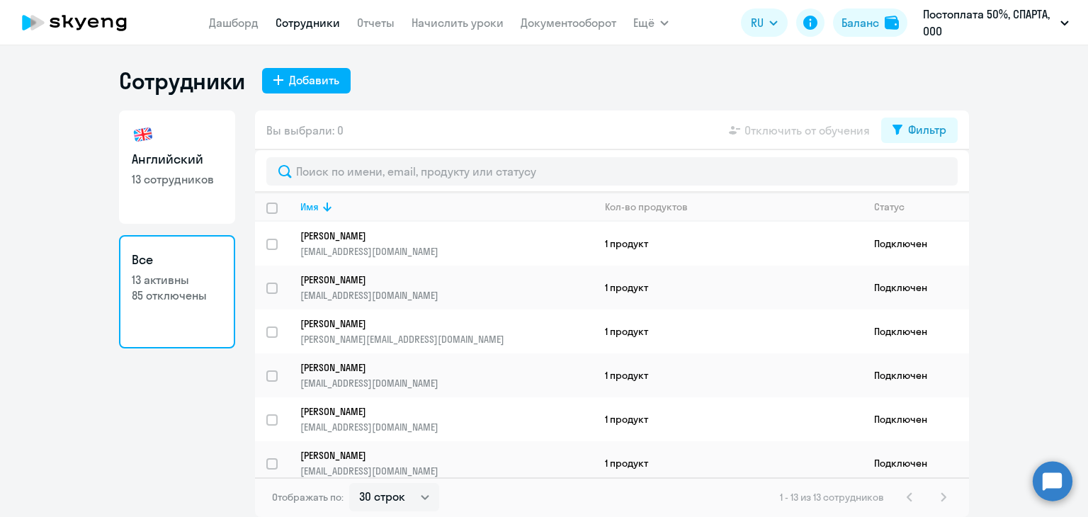
click at [737, 134] on app-table-action-button "Отключить от обучения" at bounding box center [798, 130] width 144 height 17
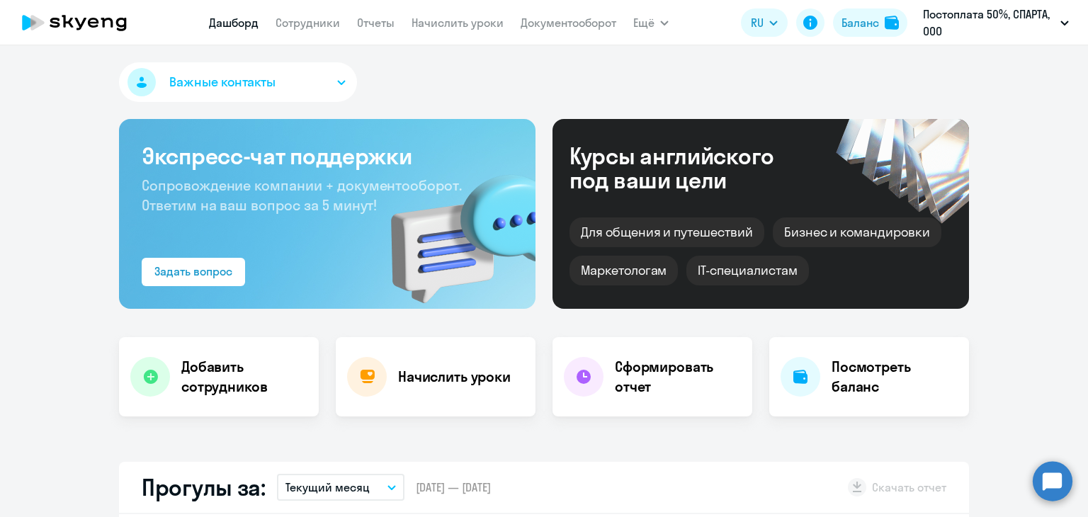
click at [310, 13] on nav "[PERSON_NAME] Отчеты Начислить уроки Документооборот" at bounding box center [412, 22] width 407 height 28
click at [309, 35] on nav "[PERSON_NAME] Отчеты Начислить уроки Документооборот" at bounding box center [412, 22] width 407 height 28
click at [309, 25] on link "Сотрудники" at bounding box center [308, 23] width 64 height 14
select select "30"
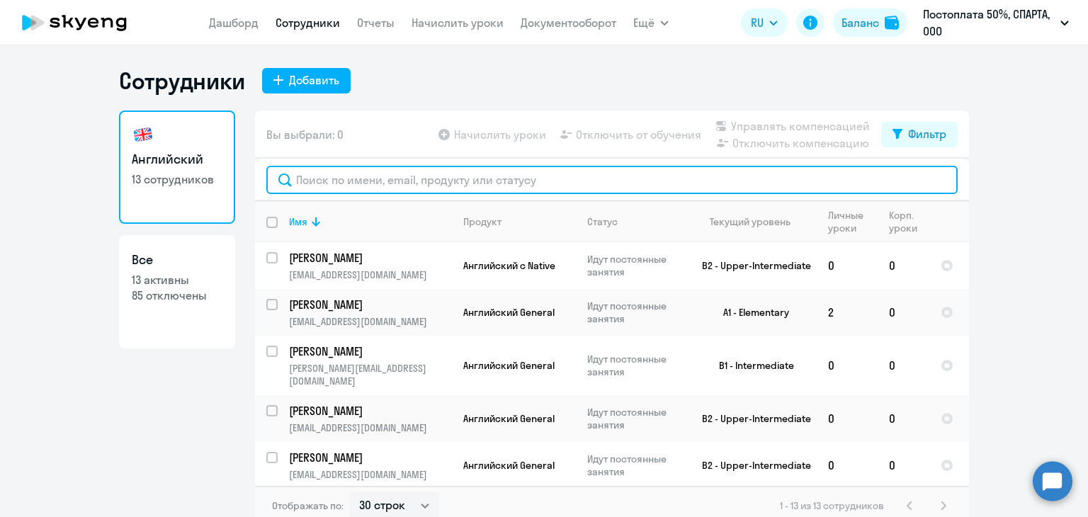
click at [662, 175] on input "text" at bounding box center [611, 180] width 691 height 28
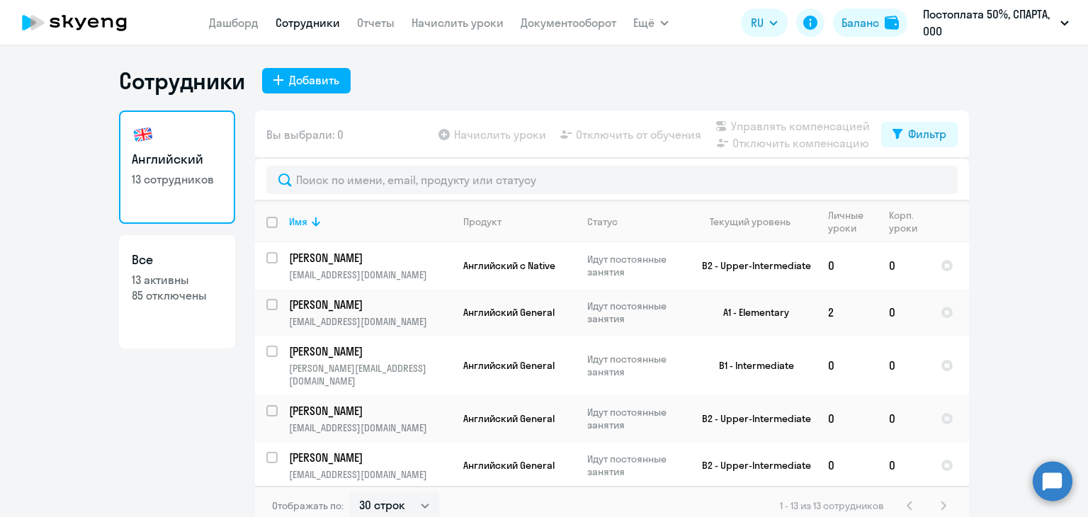
click at [629, 133] on app-table-action-button "Отключить от обучения" at bounding box center [629, 134] width 144 height 17
click at [912, 130] on div "Фильтр" at bounding box center [927, 133] width 38 height 17
click at [929, 184] on span at bounding box center [929, 181] width 24 height 14
click at [917, 181] on input "checkbox" at bounding box center [916, 180] width 1 height 1
checkbox input "true"
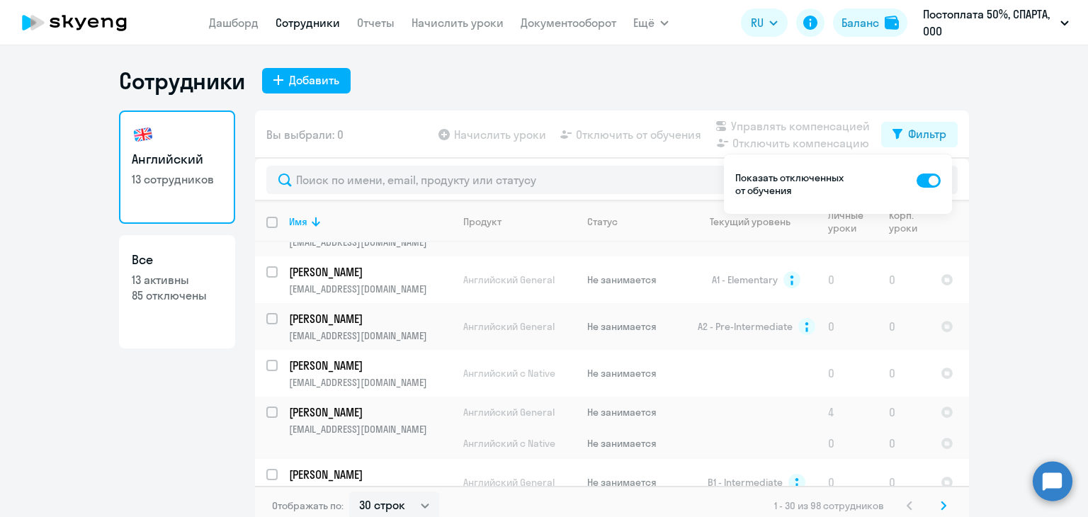
scroll to position [1138, 0]
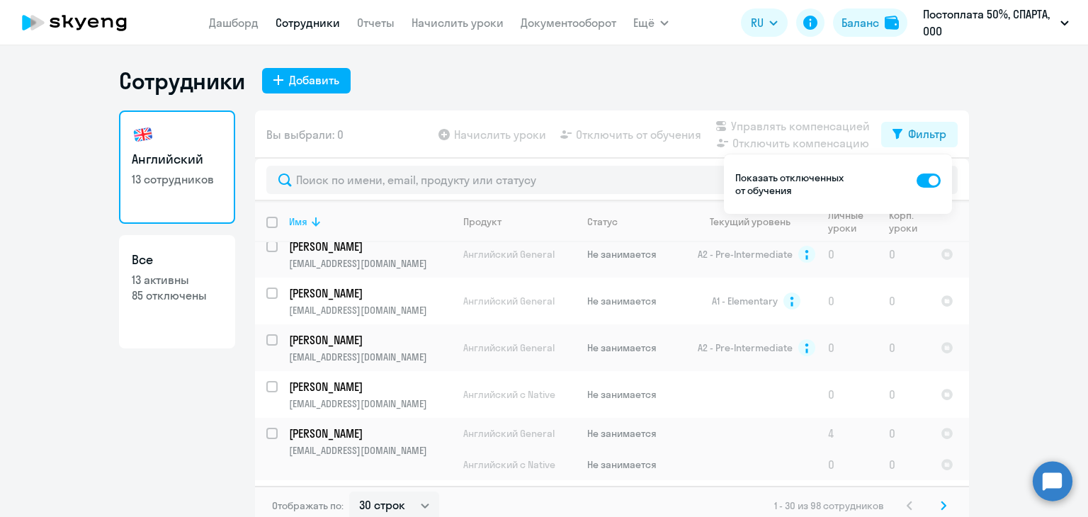
click at [312, 222] on icon at bounding box center [316, 221] width 8 height 9
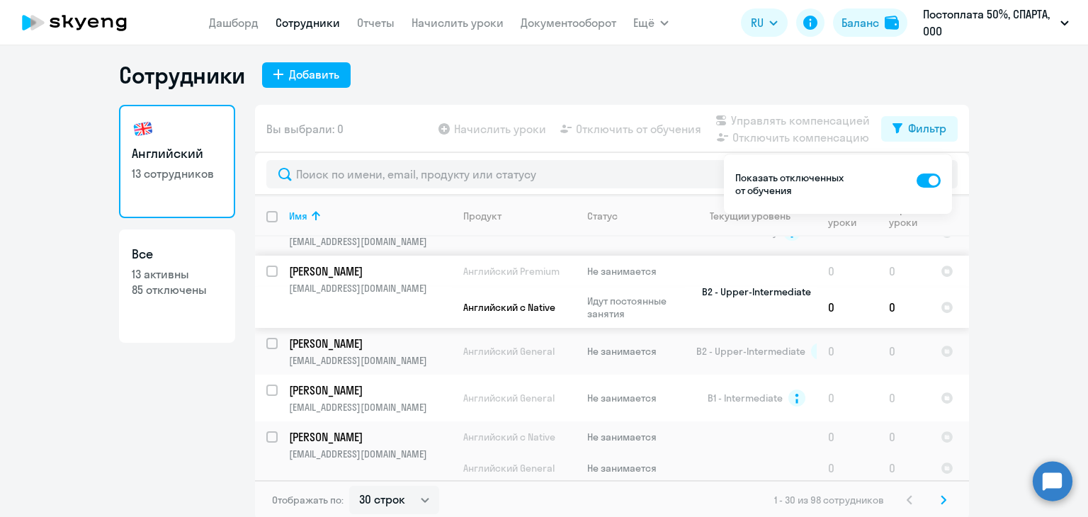
scroll to position [8, 0]
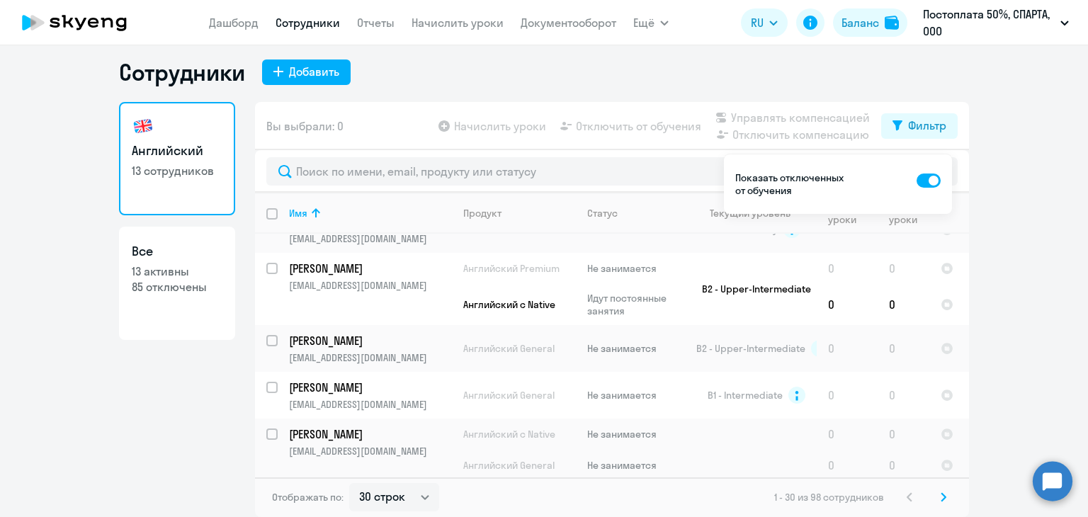
click at [941, 494] on svg-icon at bounding box center [943, 497] width 17 height 17
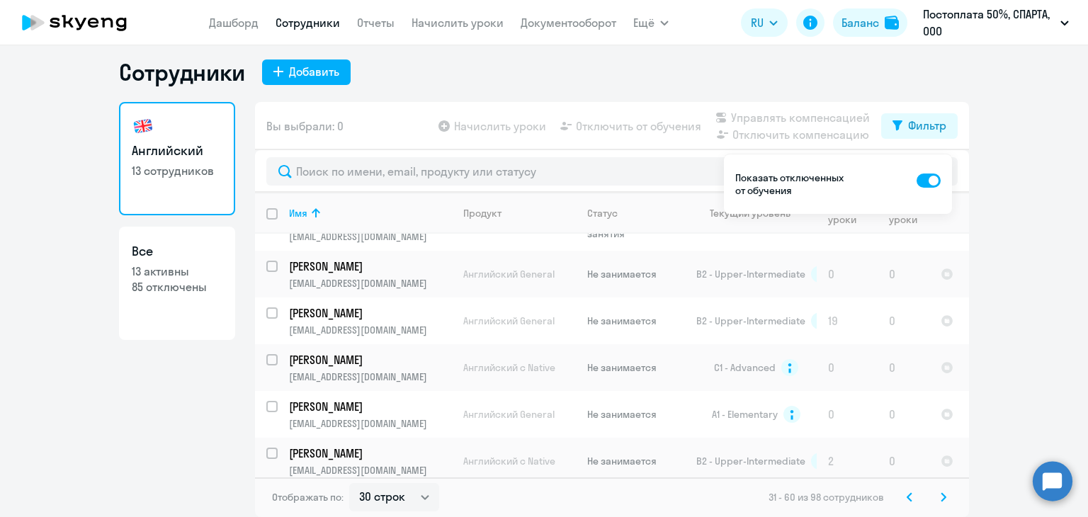
scroll to position [1062, 0]
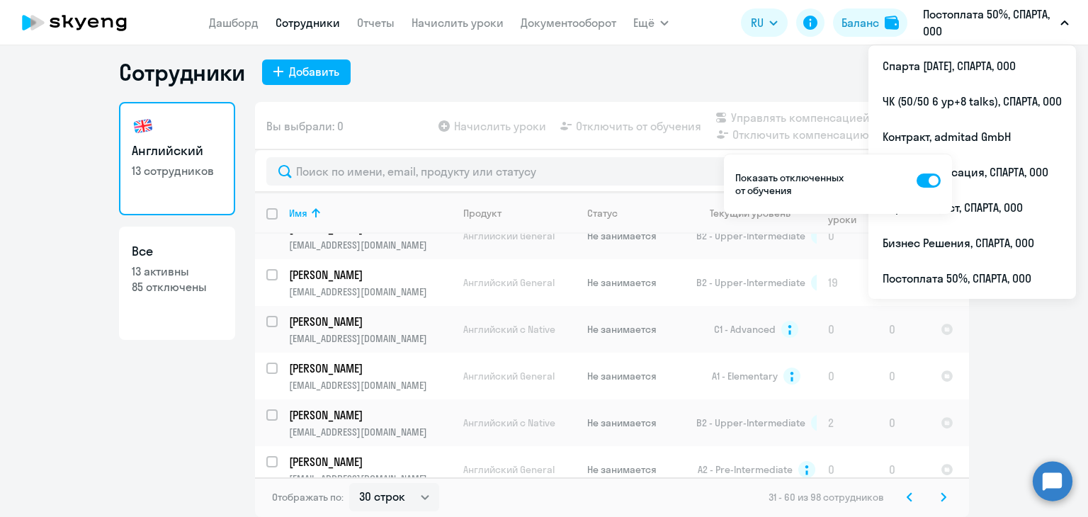
click at [1060, 19] on button "Постоплата 50%, СПАРТА, ООО" at bounding box center [996, 23] width 160 height 34
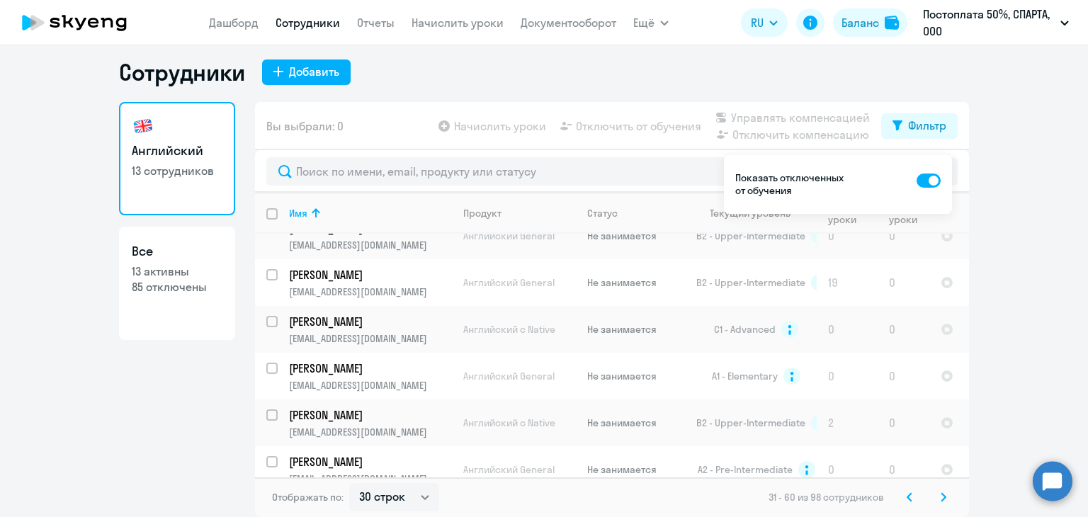
click at [1060, 19] on button "Постоплата 50%, СПАРТА, ООО" at bounding box center [996, 23] width 160 height 34
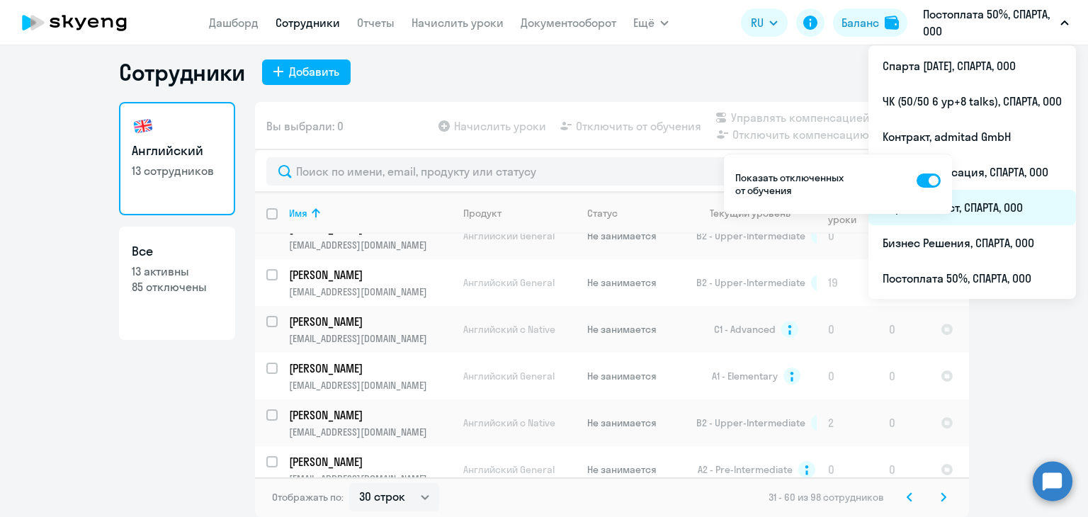
click at [1013, 202] on li "Скрининг тест, СПАРТА, ООО" at bounding box center [972, 207] width 208 height 35
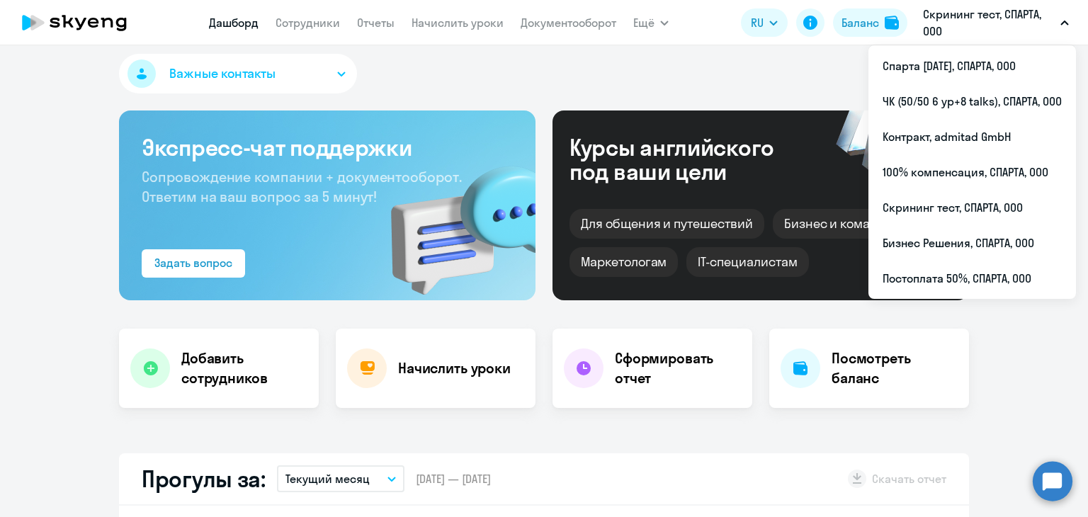
click at [990, 31] on p "Скрининг тест, СПАРТА, ООО" at bounding box center [989, 23] width 132 height 34
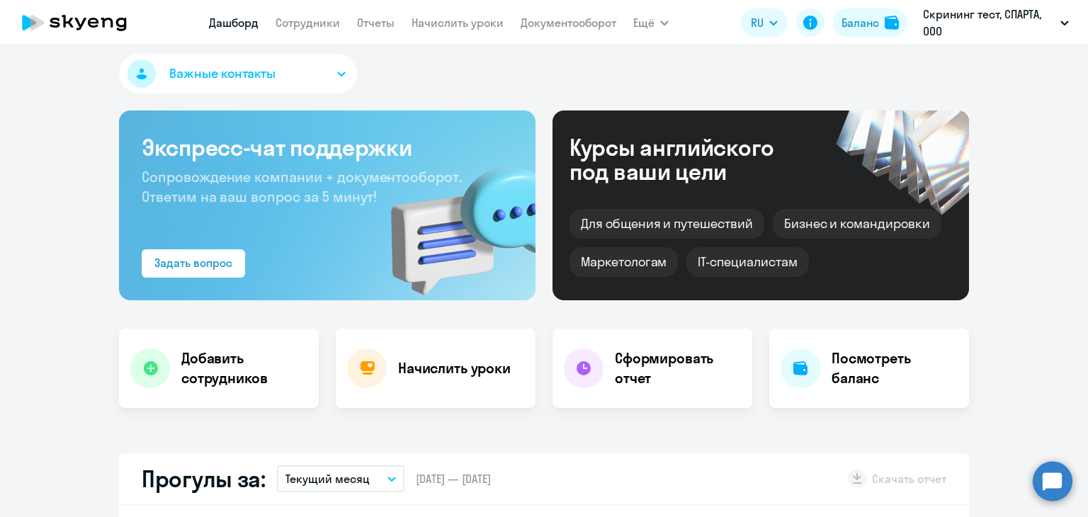
click at [990, 31] on p "Скрининг тест, СПАРТА, ООО" at bounding box center [989, 23] width 132 height 34
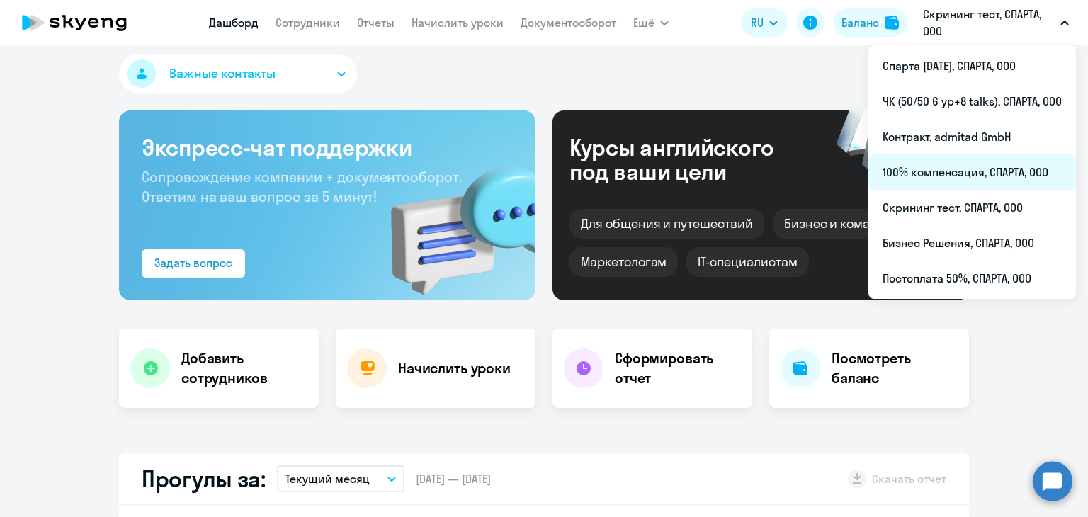
click at [960, 179] on li "100% компенсация, СПАРТА, ООО" at bounding box center [972, 171] width 208 height 35
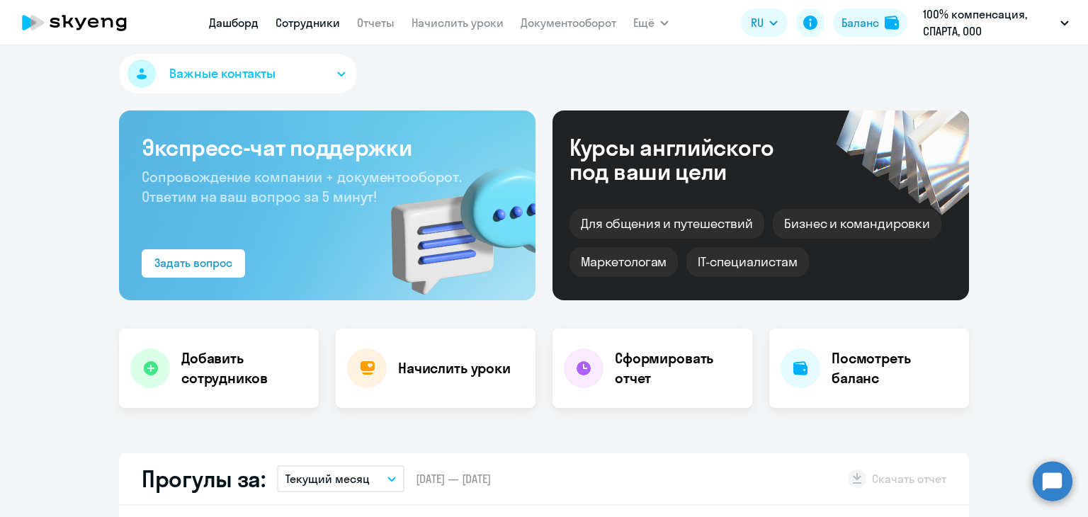
click at [303, 26] on link "Сотрудники" at bounding box center [308, 23] width 64 height 14
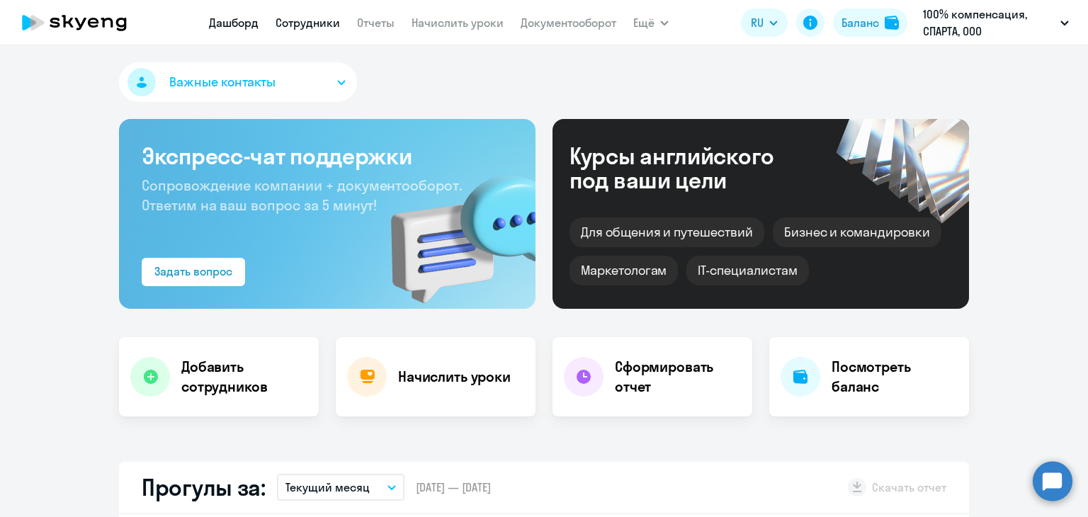
select select "30"
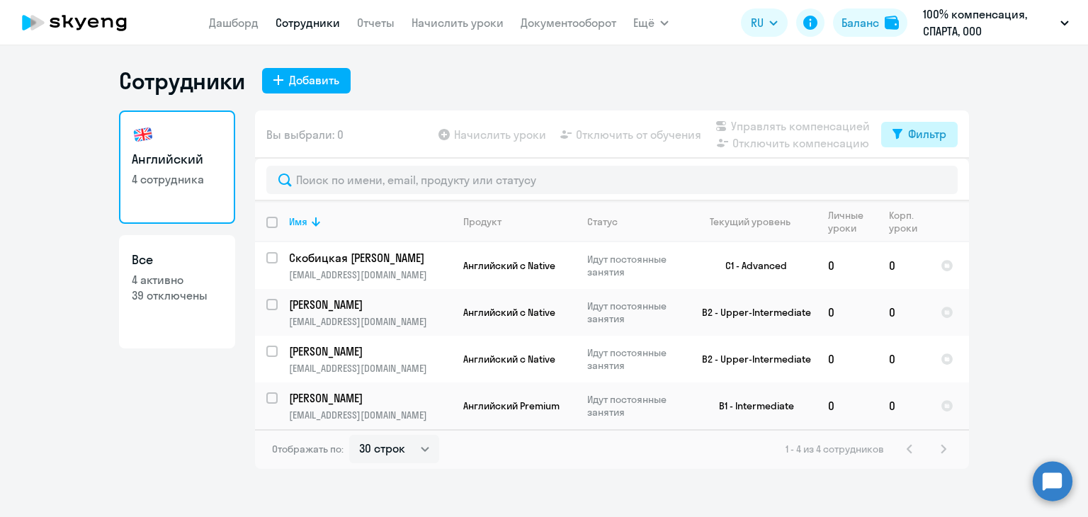
click at [892, 138] on icon at bounding box center [897, 134] width 10 height 11
click at [935, 178] on span at bounding box center [934, 181] width 24 height 14
click at [922, 180] on input "checkbox" at bounding box center [922, 180] width 1 height 1
checkbox input "true"
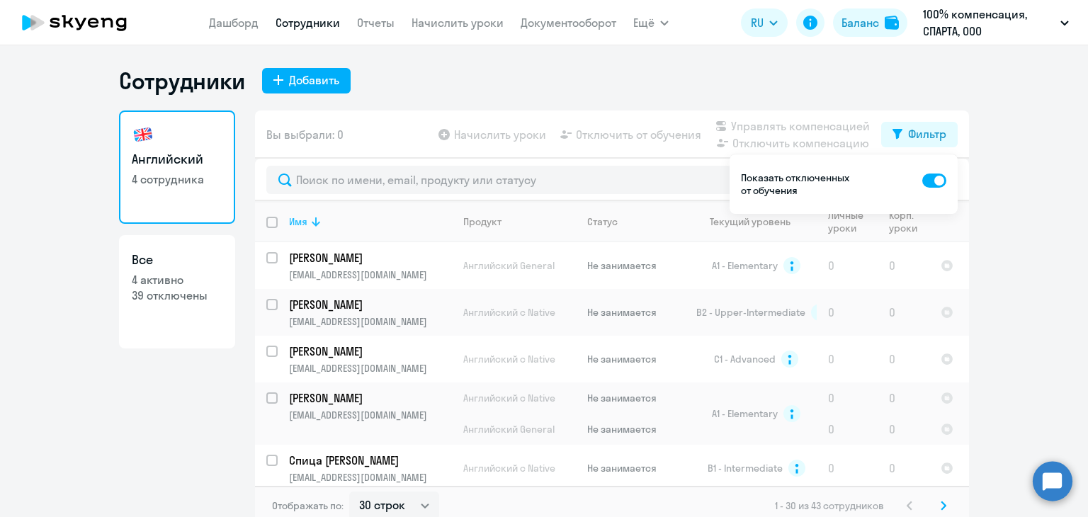
click at [294, 216] on div "Имя" at bounding box center [298, 221] width 18 height 13
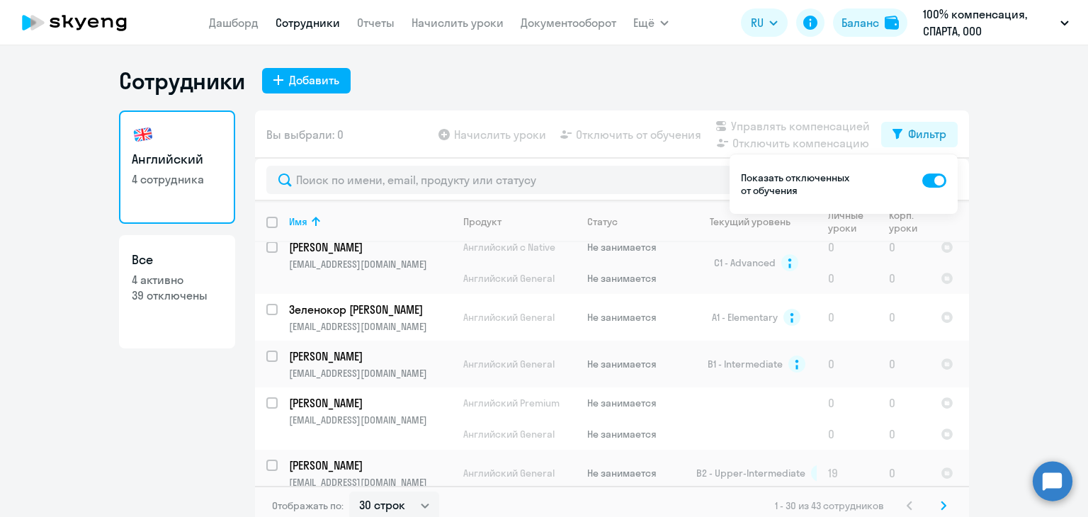
scroll to position [921, 0]
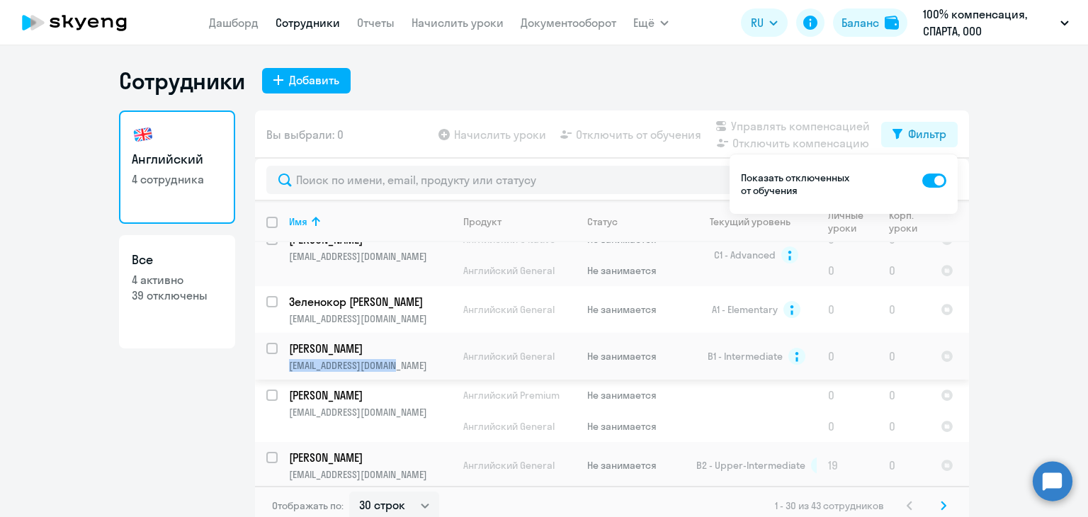
drag, startPoint x: 408, startPoint y: 352, endPoint x: 279, endPoint y: 351, distance: 128.9
click at [279, 351] on td "Константинов Дмитрий skendellar72@gmail.com" at bounding box center [365, 356] width 174 height 47
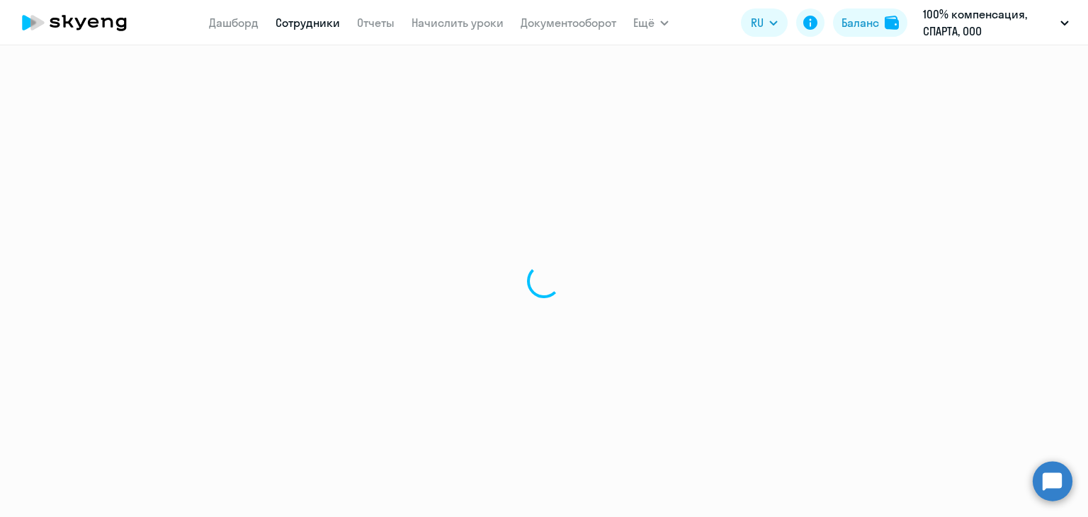
select select "english"
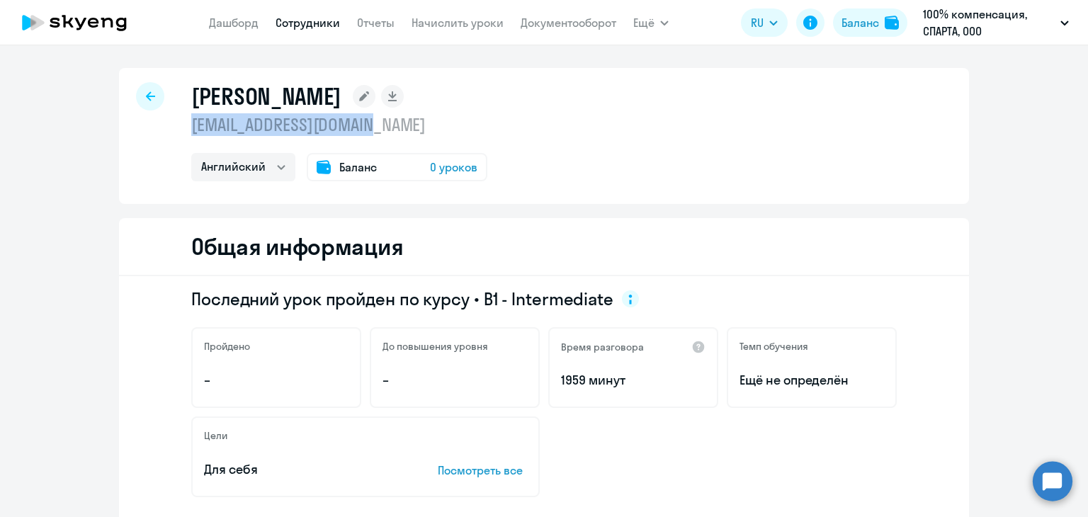
drag, startPoint x: 378, startPoint y: 128, endPoint x: 182, endPoint y: 129, distance: 195.5
click at [182, 129] on div "Константинов Дмитрий skendellar72@gmail.com Английский Баланс 0 уроков" at bounding box center [544, 136] width 850 height 136
copy p "[EMAIL_ADDRESS][DOMAIN_NAME]"
click at [149, 99] on div at bounding box center [150, 96] width 28 height 28
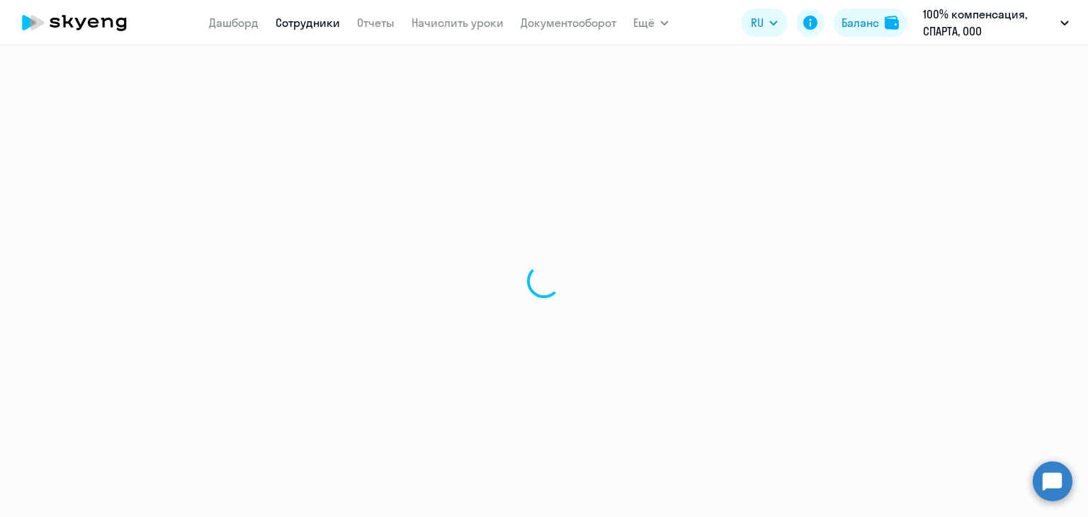
select select "30"
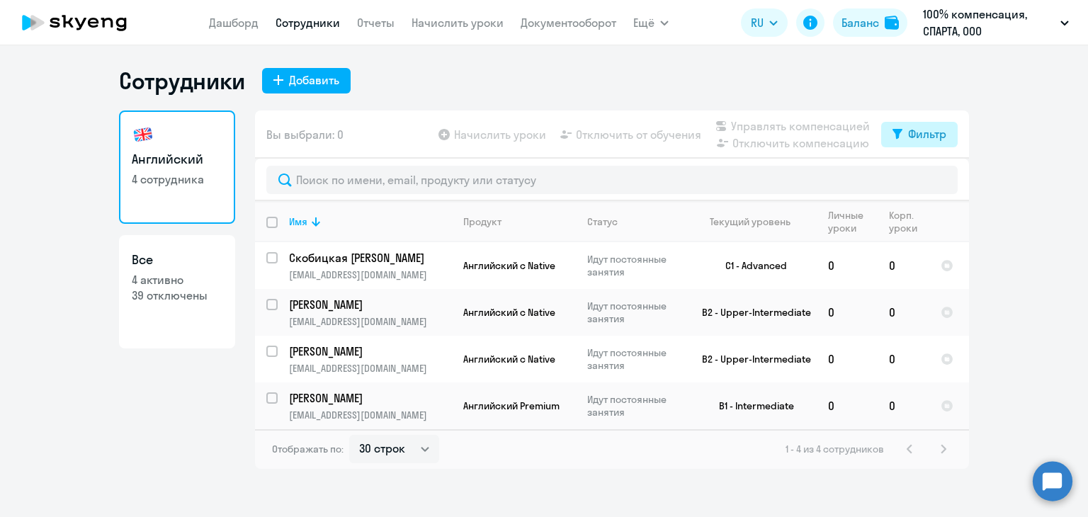
click at [892, 132] on icon at bounding box center [897, 134] width 10 height 11
click at [940, 182] on span at bounding box center [934, 181] width 24 height 14
click at [922, 181] on input "checkbox" at bounding box center [922, 180] width 1 height 1
checkbox input "true"
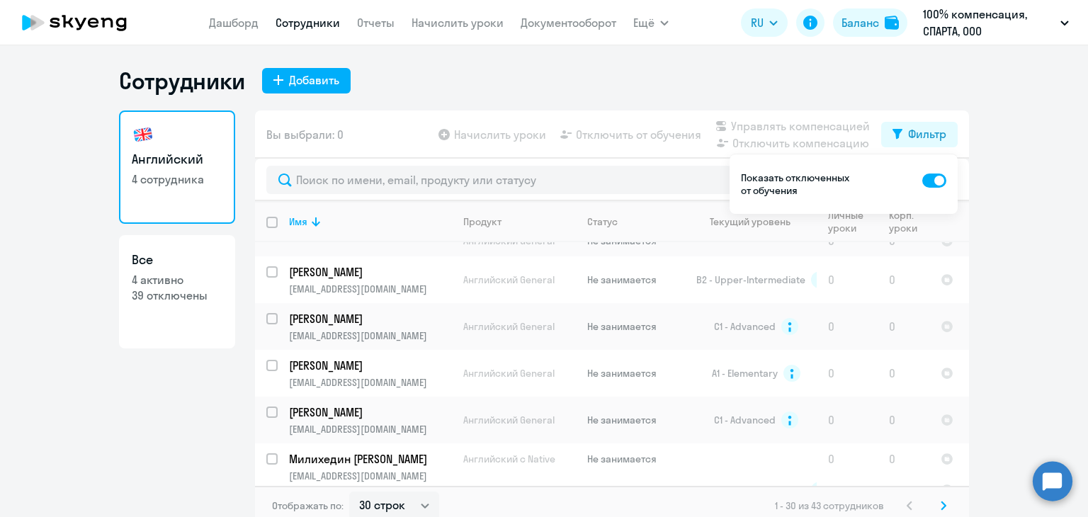
scroll to position [850, 0]
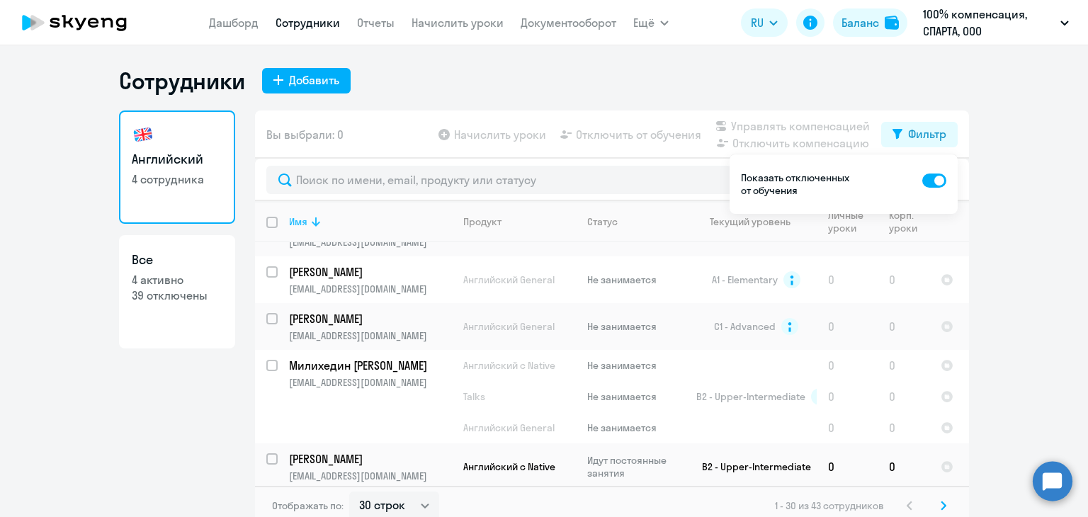
click at [299, 217] on div "Имя" at bounding box center [298, 221] width 18 height 13
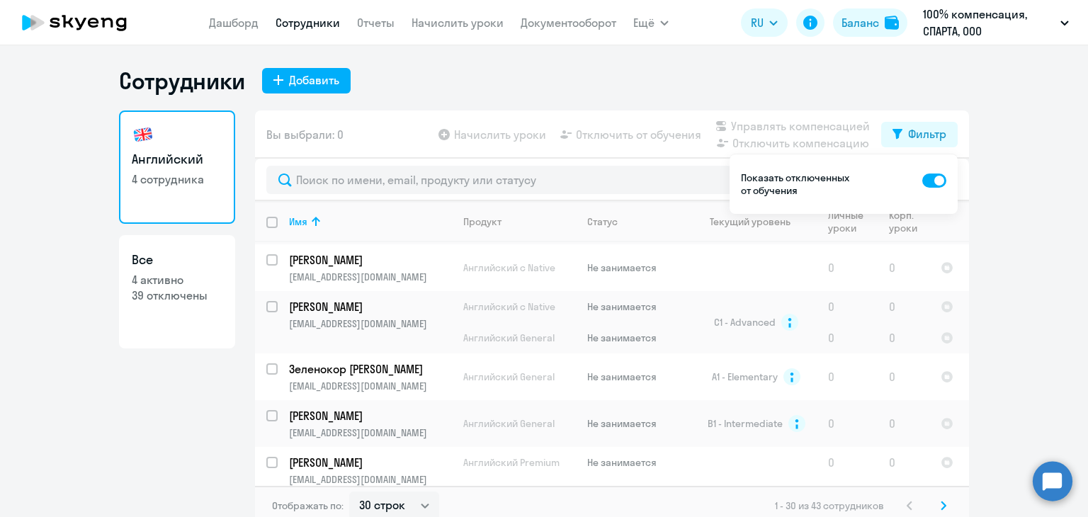
scroll to position [921, 0]
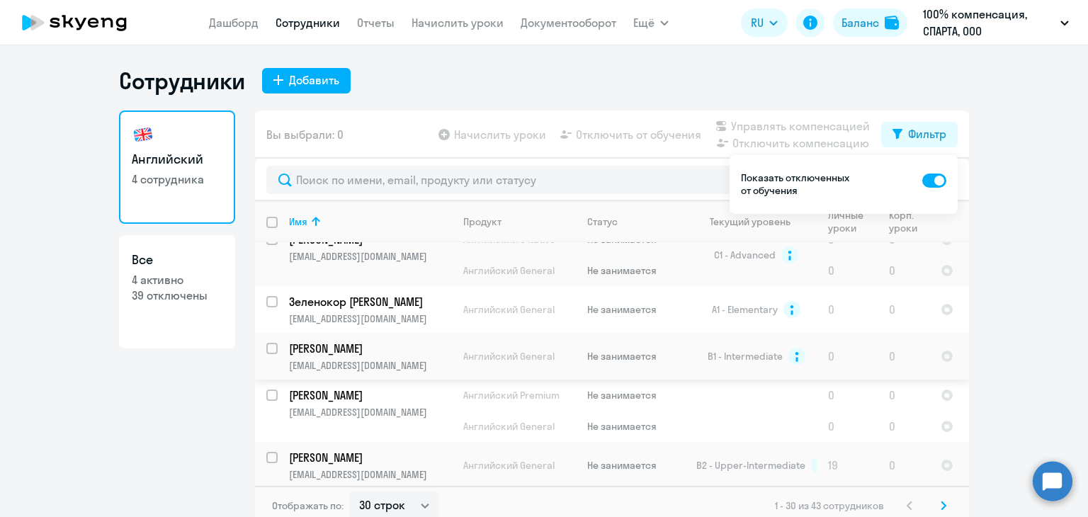
click at [271, 343] on input "select row 14270832" at bounding box center [280, 357] width 28 height 28
checkbox input "true"
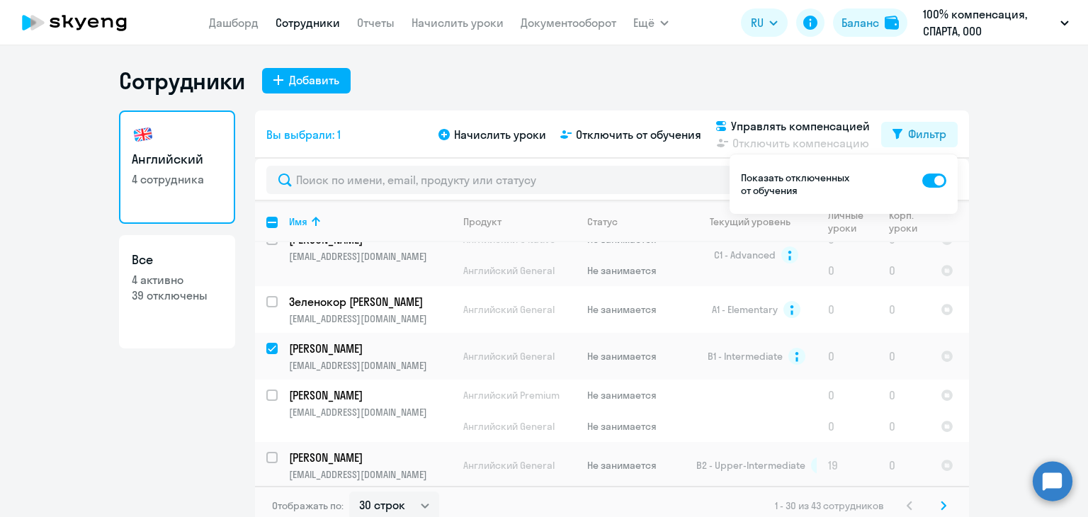
click at [932, 183] on span at bounding box center [934, 181] width 24 height 14
click at [922, 181] on input "checkbox" at bounding box center [922, 180] width 1 height 1
checkbox input "false"
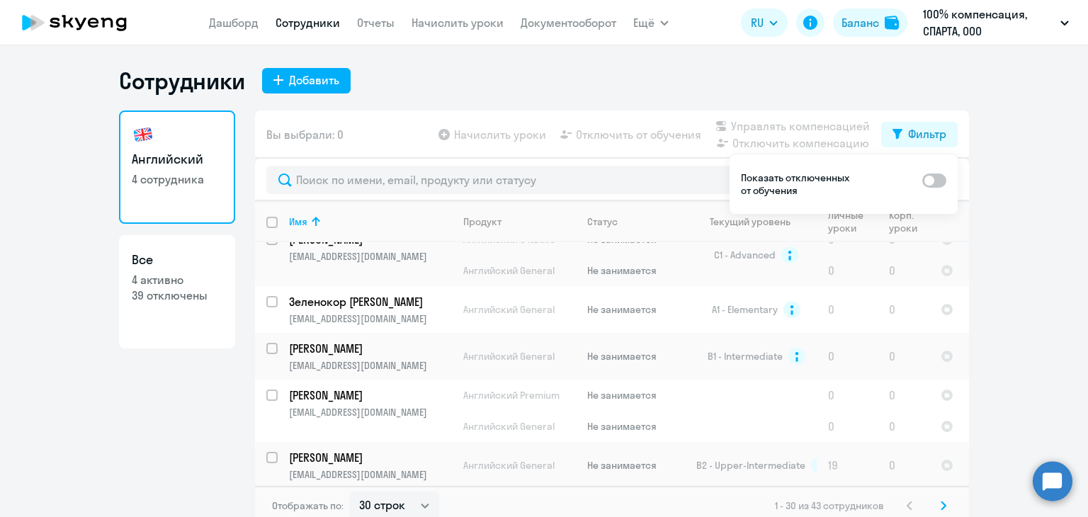
scroll to position [0, 0]
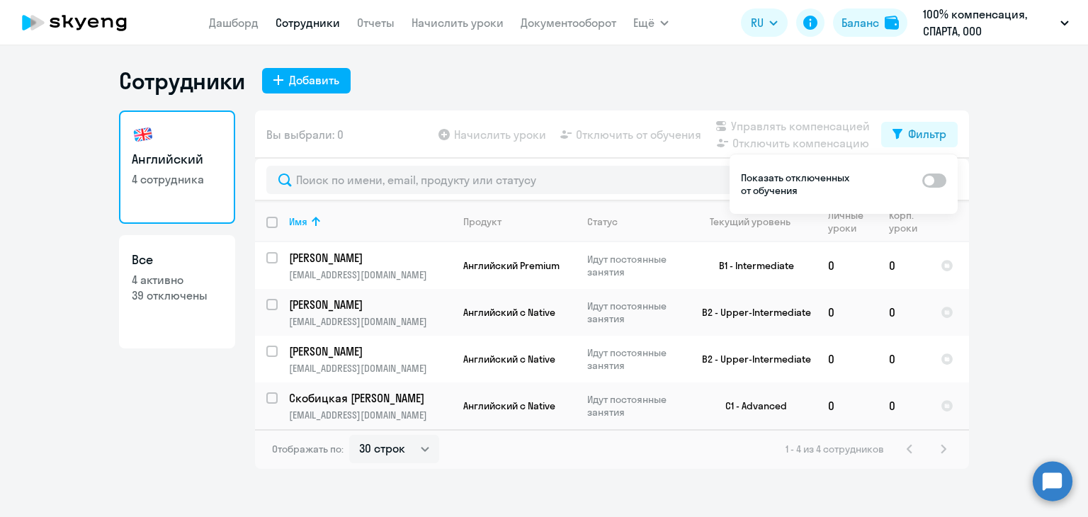
click at [934, 178] on span at bounding box center [934, 181] width 24 height 14
click at [922, 180] on input "checkbox" at bounding box center [922, 180] width 1 height 1
checkbox input "true"
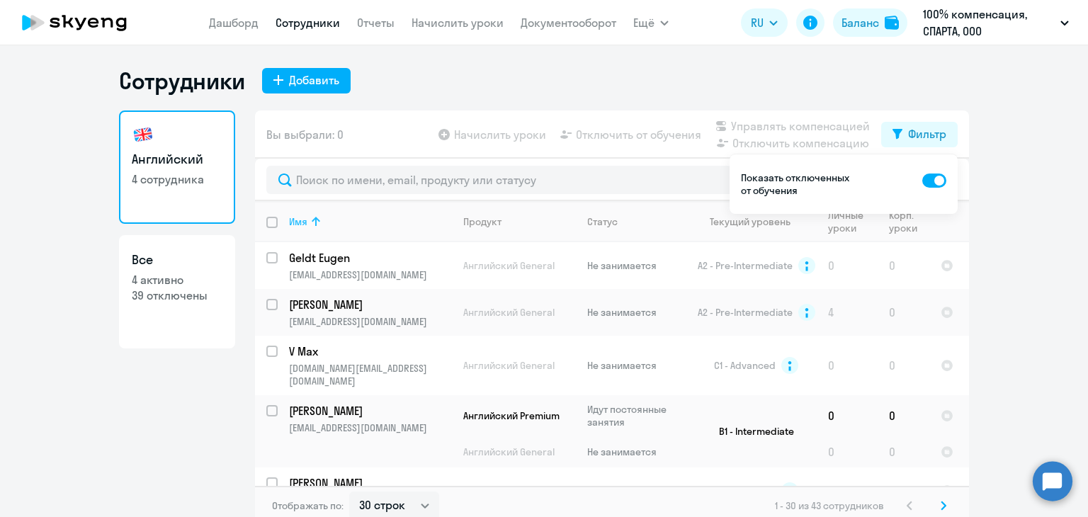
click at [307, 225] on icon at bounding box center [315, 221] width 17 height 17
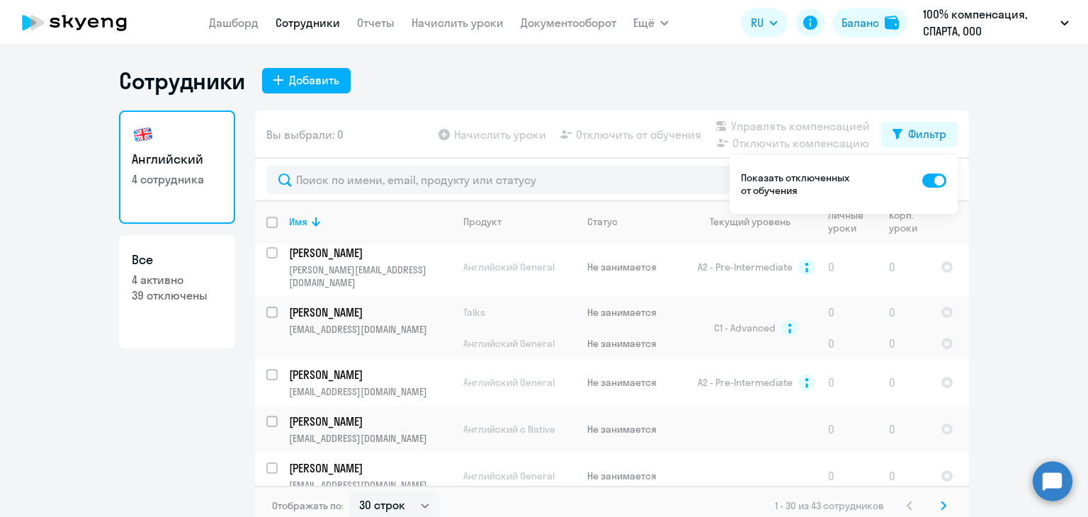
scroll to position [425, 0]
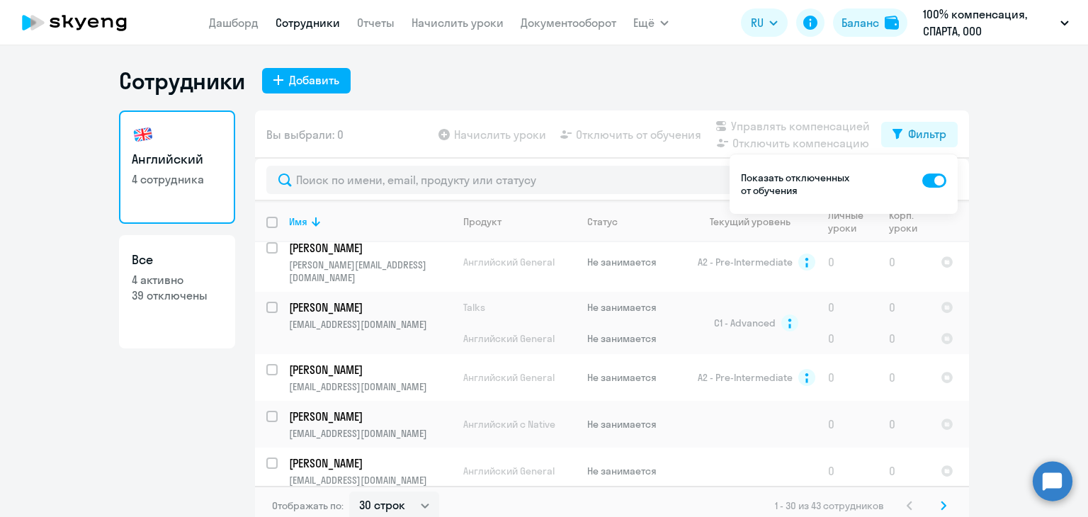
click at [1002, 297] on ng-component "Сотрудники Добавить Английский 4 сотрудника Все 4 активно 39 отключены Вы выбра…" at bounding box center [544, 296] width 1088 height 459
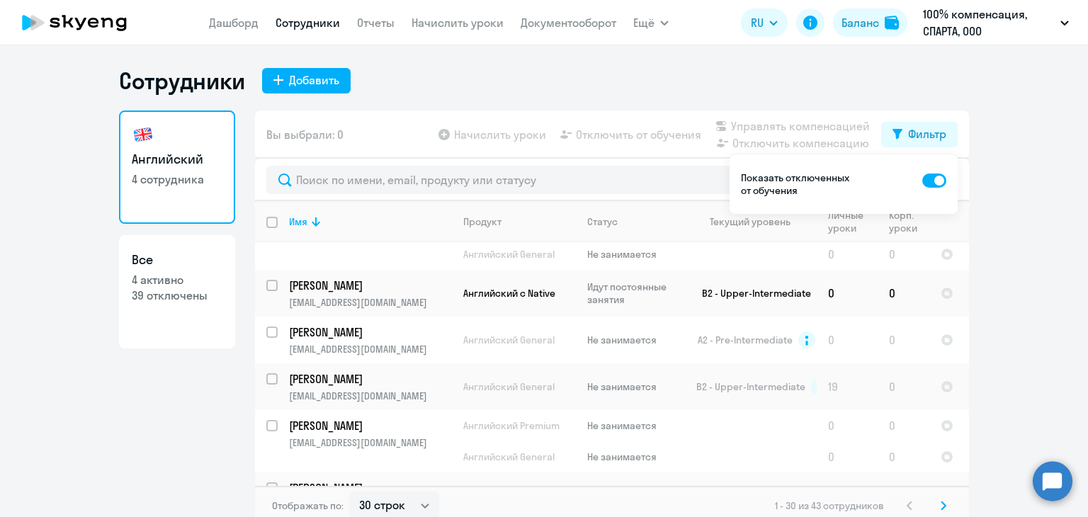
scroll to position [1133, 0]
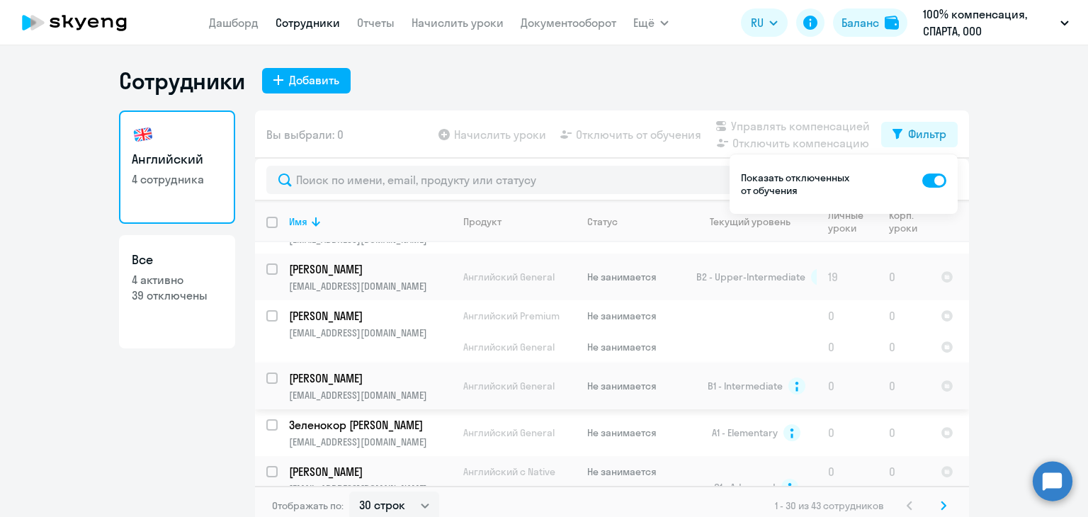
click at [266, 376] on input "select row 14270832" at bounding box center [280, 387] width 28 height 28
checkbox input "true"
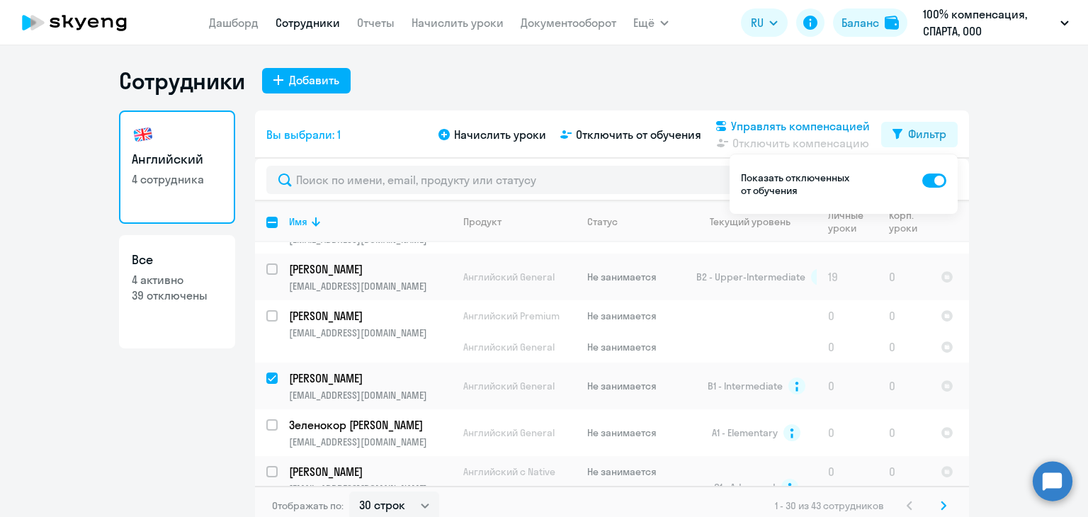
click at [803, 129] on span "Управлять компенсацией" at bounding box center [800, 126] width 139 height 17
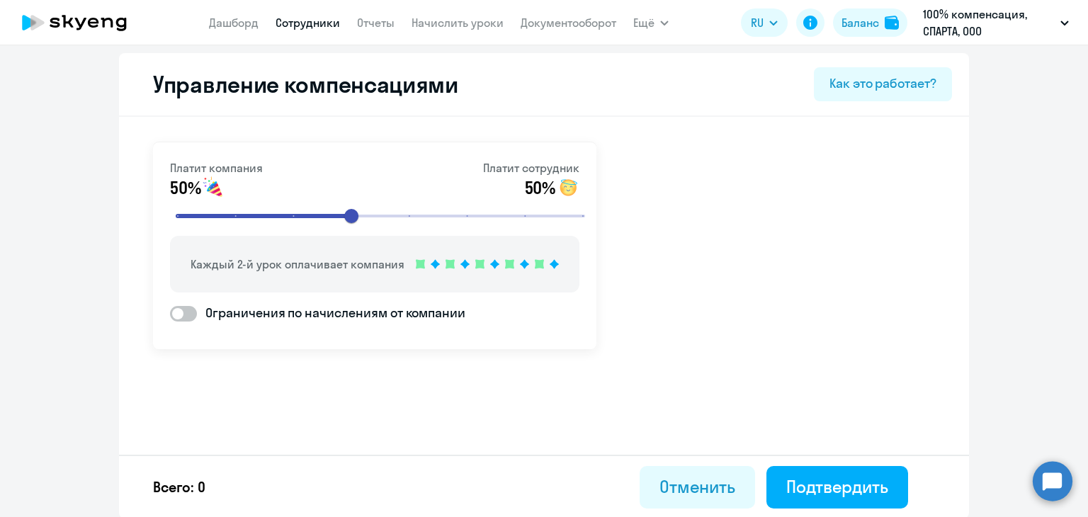
scroll to position [5, 0]
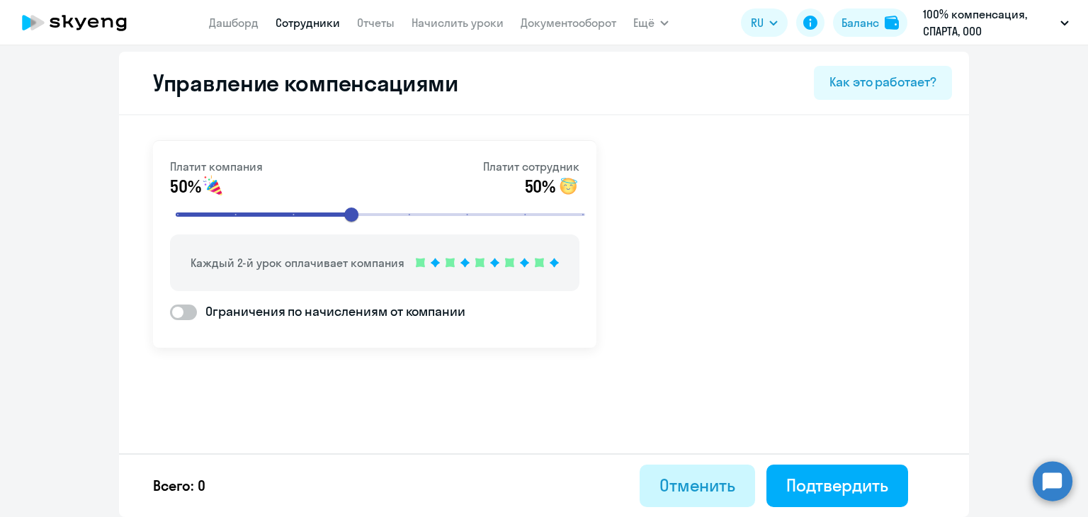
click at [708, 488] on div "Отменить" at bounding box center [697, 485] width 76 height 23
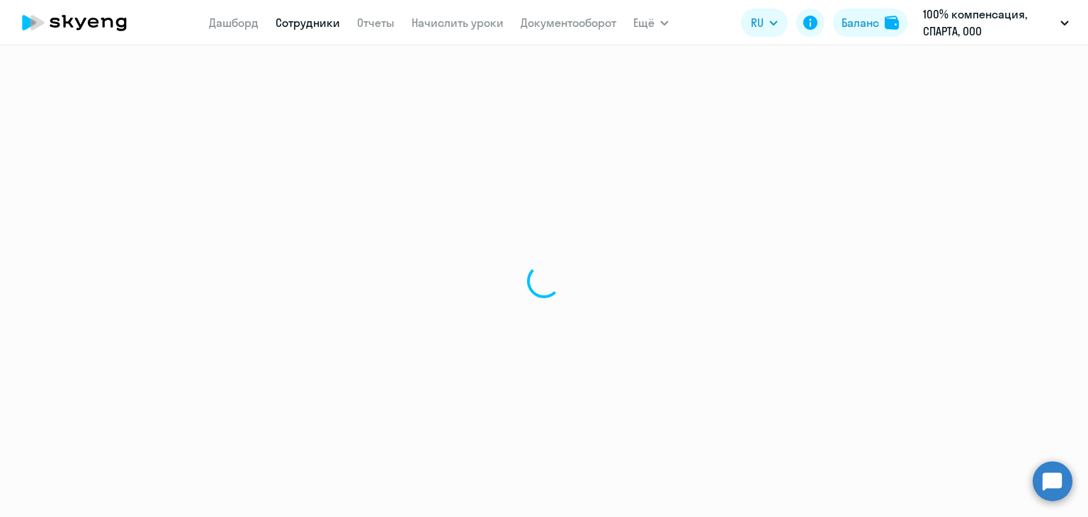
select select "30"
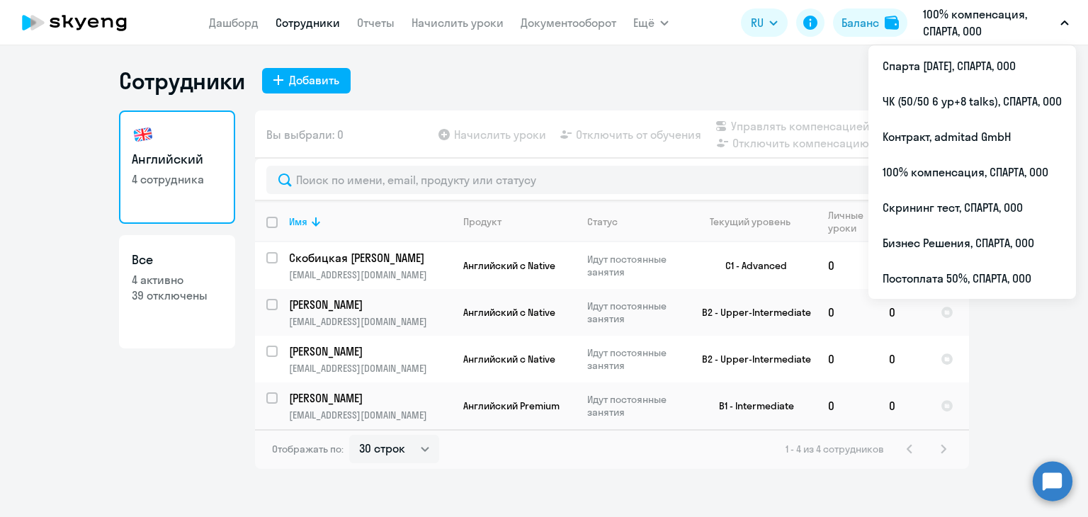
click at [1028, 29] on p "100% компенсация, СПАРТА, ООО" at bounding box center [989, 23] width 132 height 34
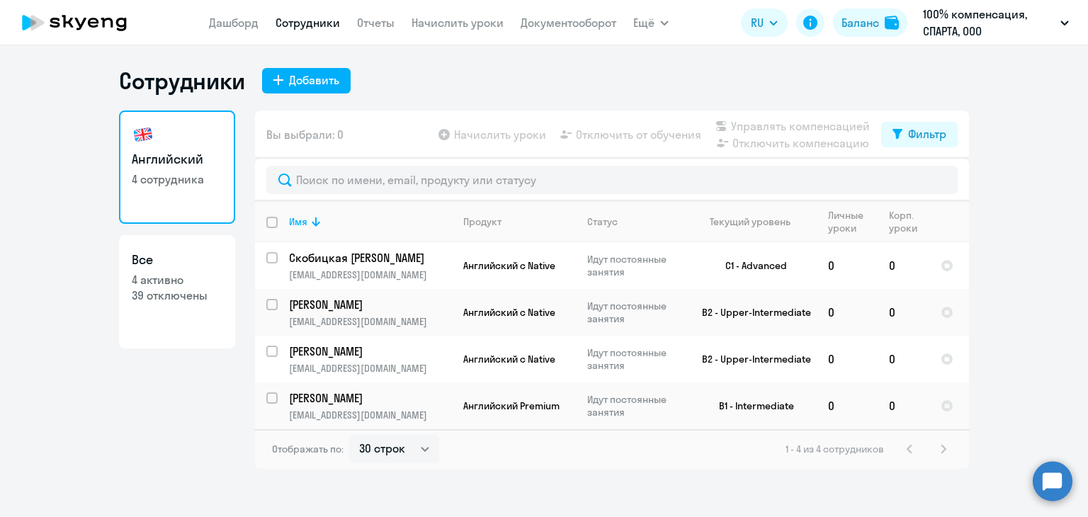
click at [1028, 29] on p "100% компенсация, СПАРТА, ООО" at bounding box center [989, 23] width 132 height 34
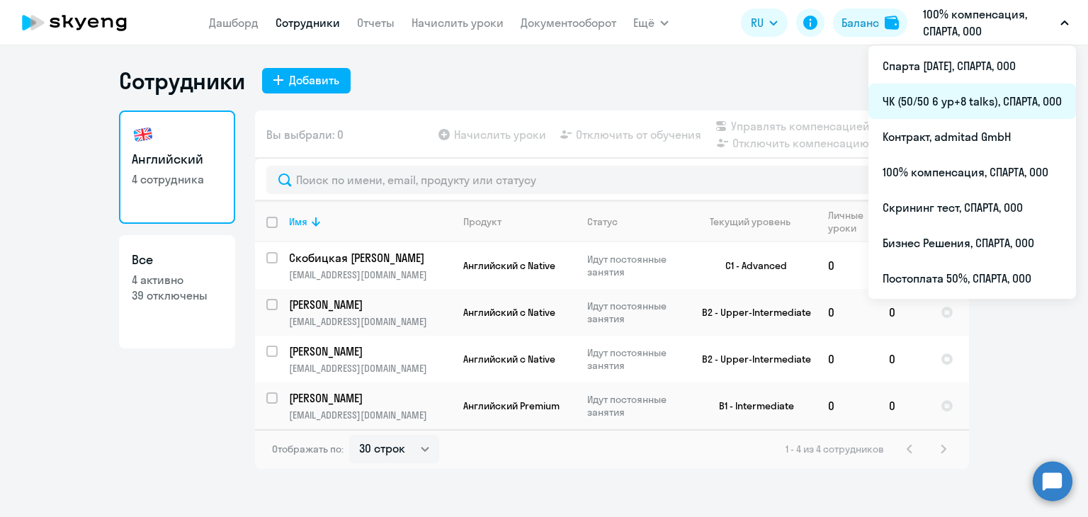
click at [968, 106] on li "ЧК (50/50 6 ур+8 talks), СПАРТА, ООО" at bounding box center [972, 101] width 208 height 35
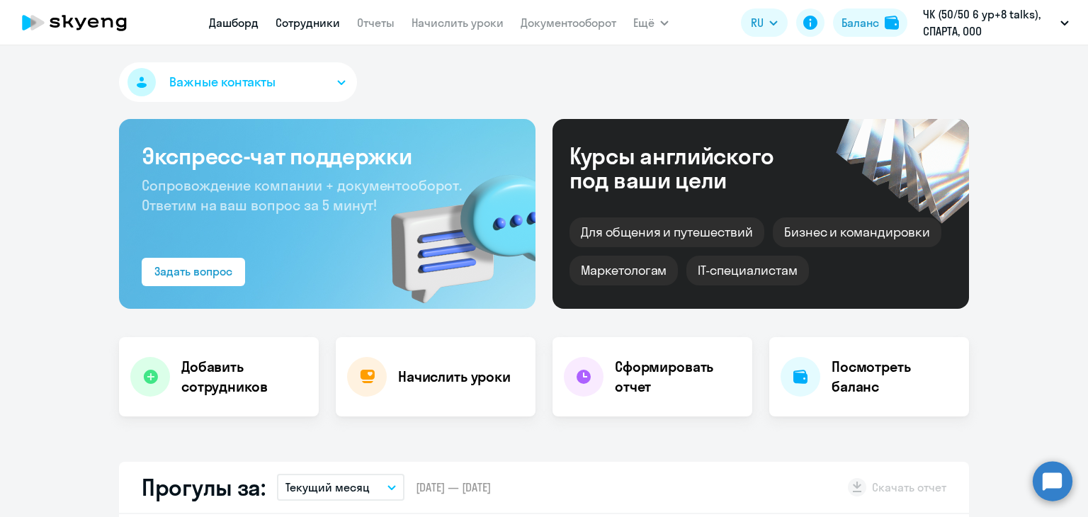
select select "30"
click at [314, 25] on link "Сотрудники" at bounding box center [308, 23] width 64 height 14
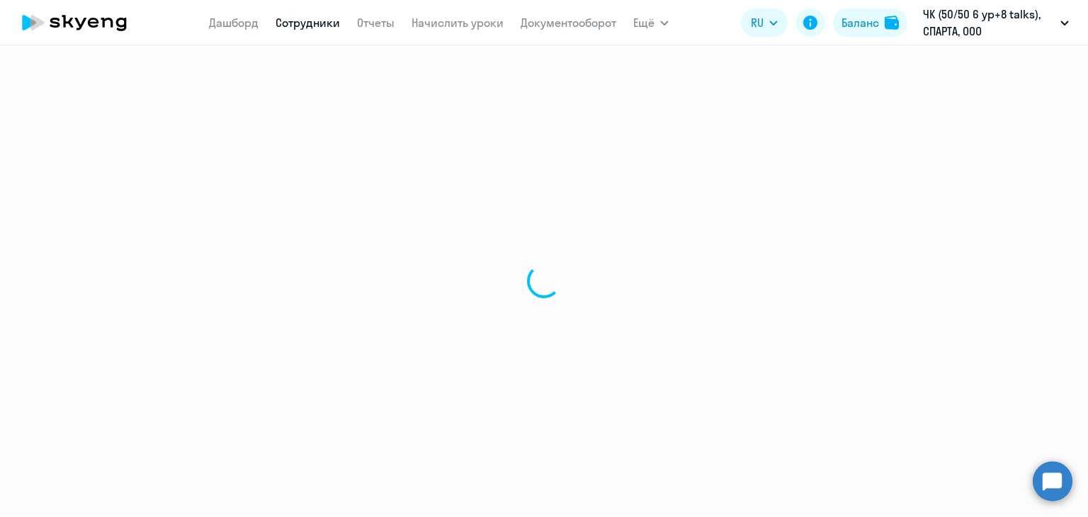
select select "30"
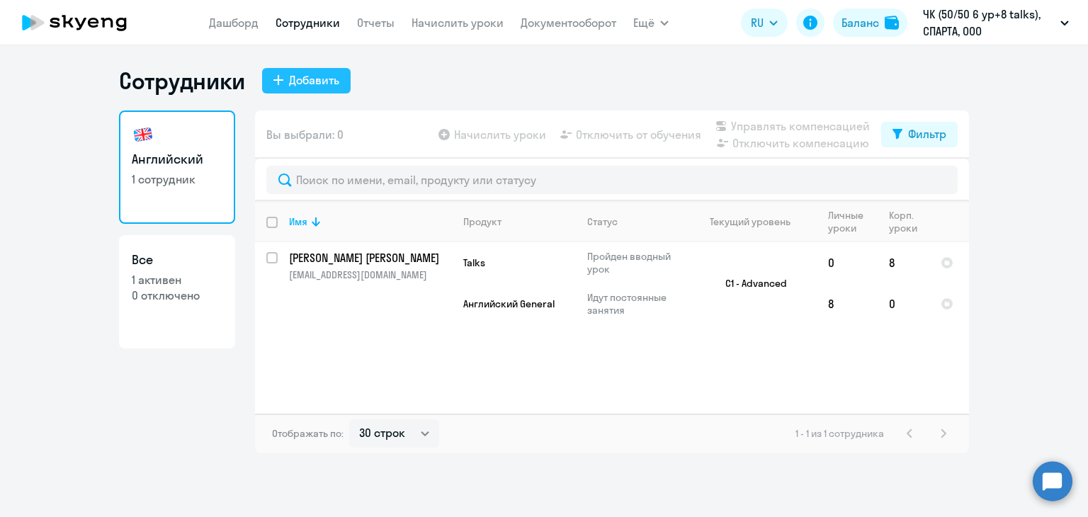
click at [295, 88] on div "Добавить" at bounding box center [314, 80] width 50 height 17
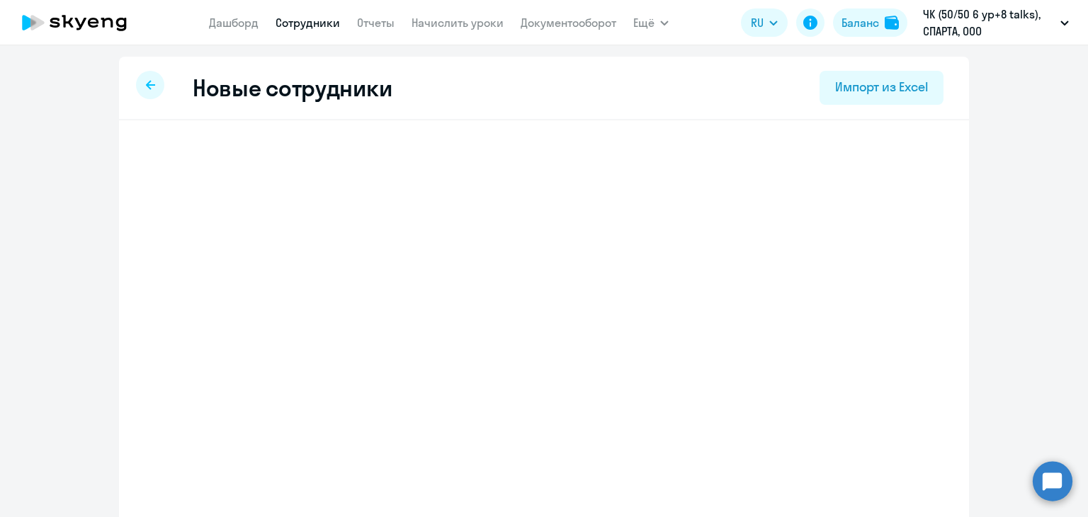
select select "english_adult_not_native_speaker"
select select "3"
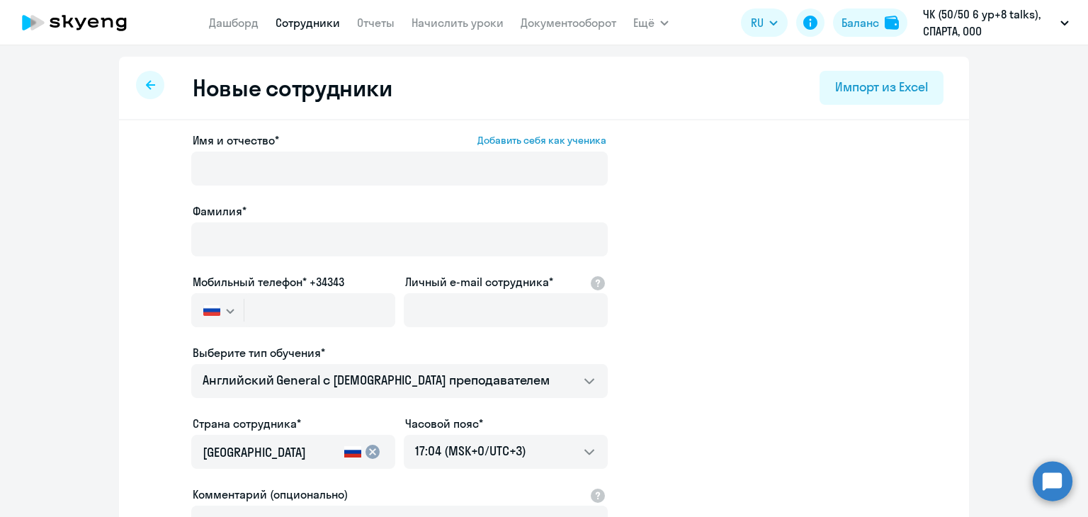
click at [124, 267] on div "Имя и отчество* Добавить себя как ученика Фамилия* Мобильный телефон* +34343 Ро…" at bounding box center [544, 431] width 850 height 623
click at [271, 317] on input "text" at bounding box center [319, 310] width 151 height 34
paste input "+7 985 366-12-88"
type input "+7 985 366-12-88"
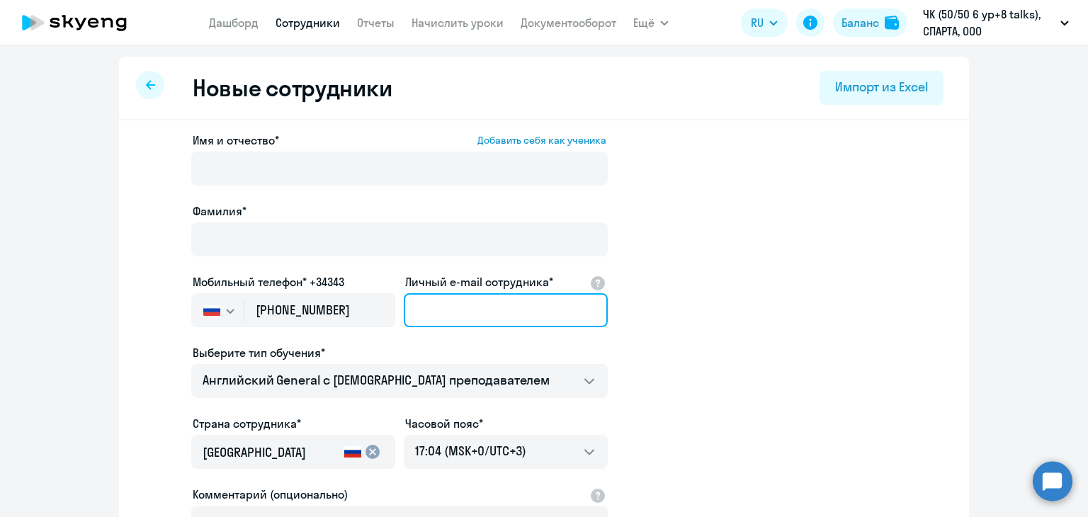
click at [494, 317] on input "Личный e-mail сотрудника*" at bounding box center [506, 310] width 204 height 34
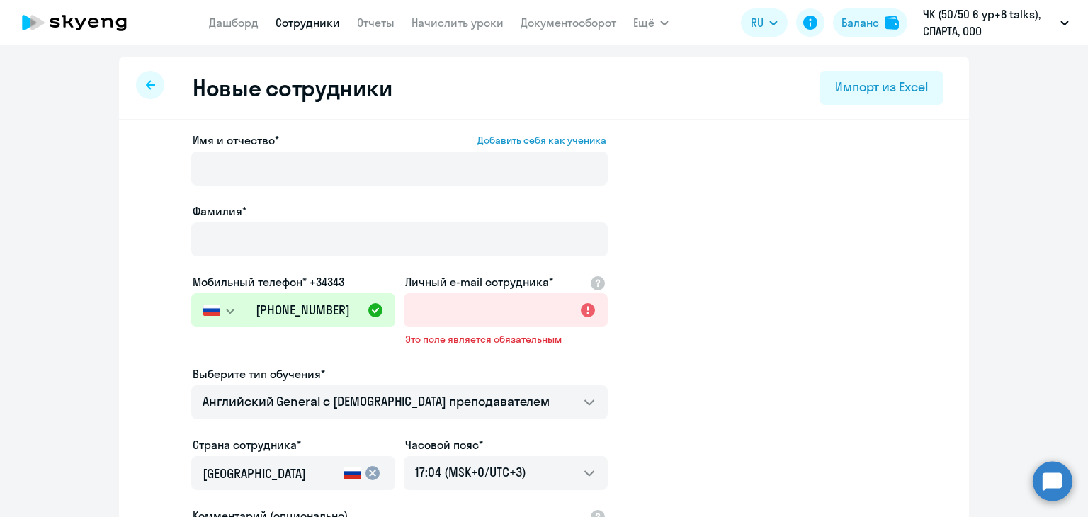
click at [932, 242] on app-new-student-form "Имя и отчество* Добавить себя как ученика Фамилия* Мобильный телефон* +34343 Ро…" at bounding box center [544, 395] width 805 height 526
click at [450, 314] on input "Личный e-mail сотрудника*" at bounding box center [506, 310] width 204 height 34
paste input "[EMAIL_ADDRESS][DOMAIN_NAME]"
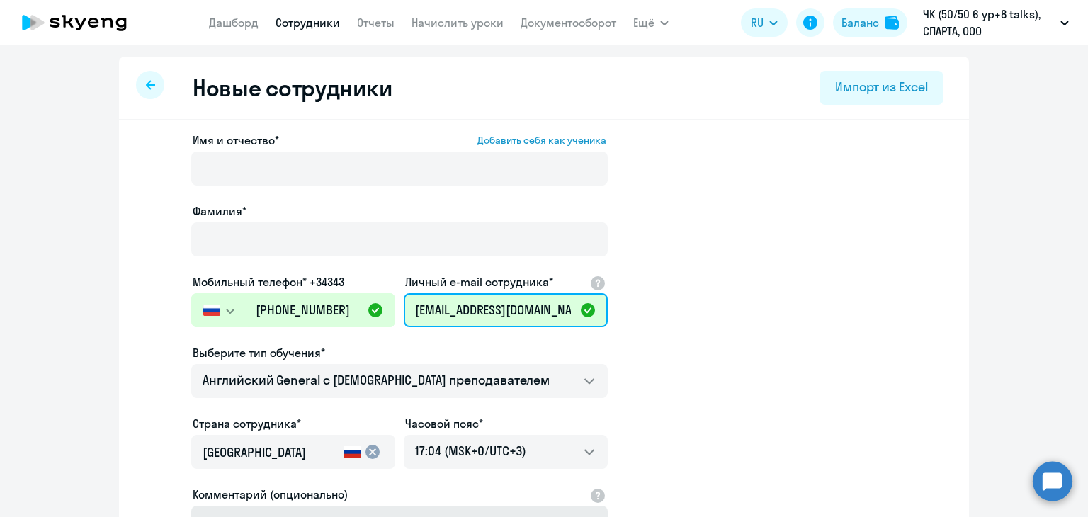
type input "[EMAIL_ADDRESS][DOMAIN_NAME]"
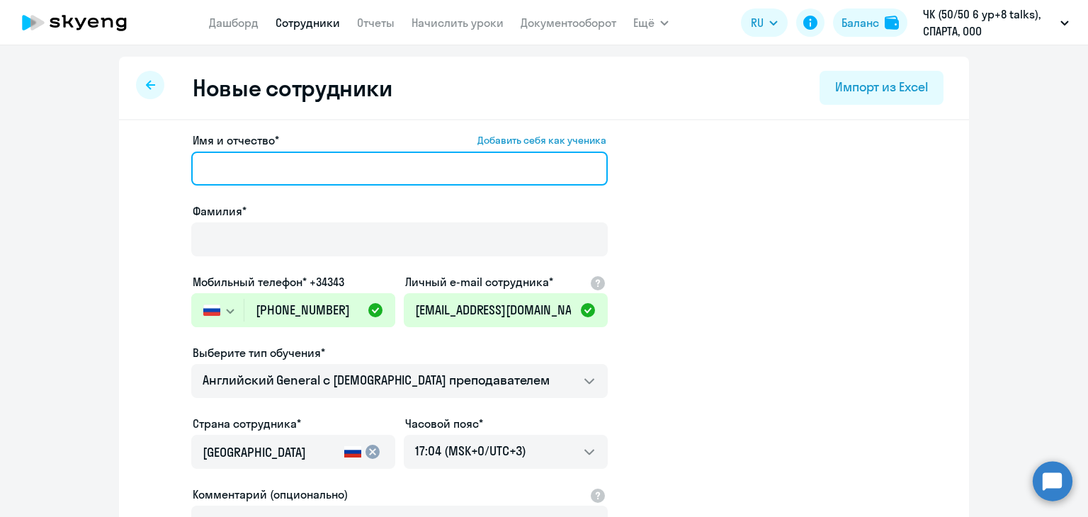
click at [194, 174] on input "Имя и отчество* Добавить себя как ученика" at bounding box center [399, 169] width 416 height 34
paste input "Dmitry Konstantinov"
drag, startPoint x: 239, startPoint y: 171, endPoint x: 429, endPoint y: 195, distance: 191.4
click at [429, 195] on div "Имя и отчество* Добавить себя как ученика Dmitry Konstantinov Фамилия* Мобильны…" at bounding box center [399, 384] width 416 height 505
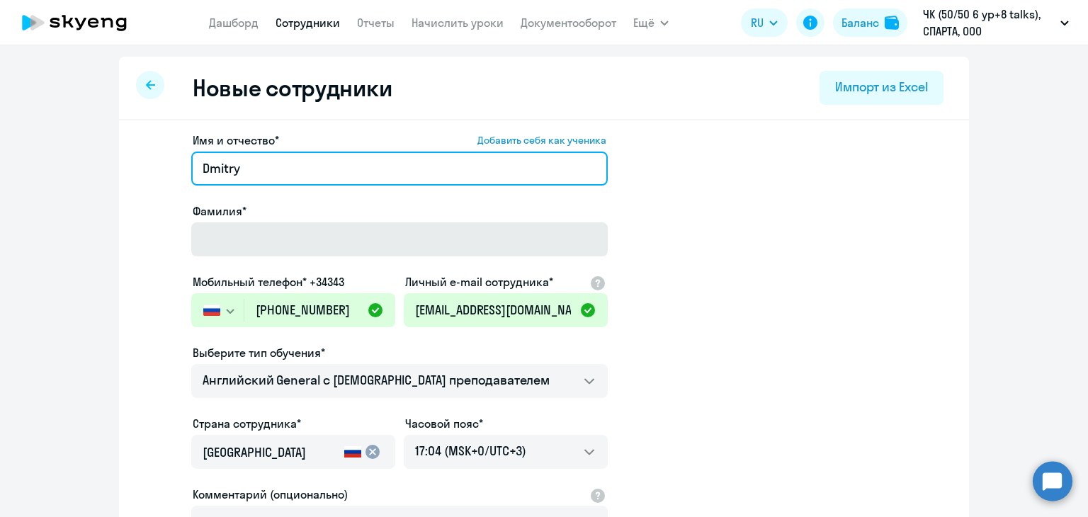
type input "Dmitry"
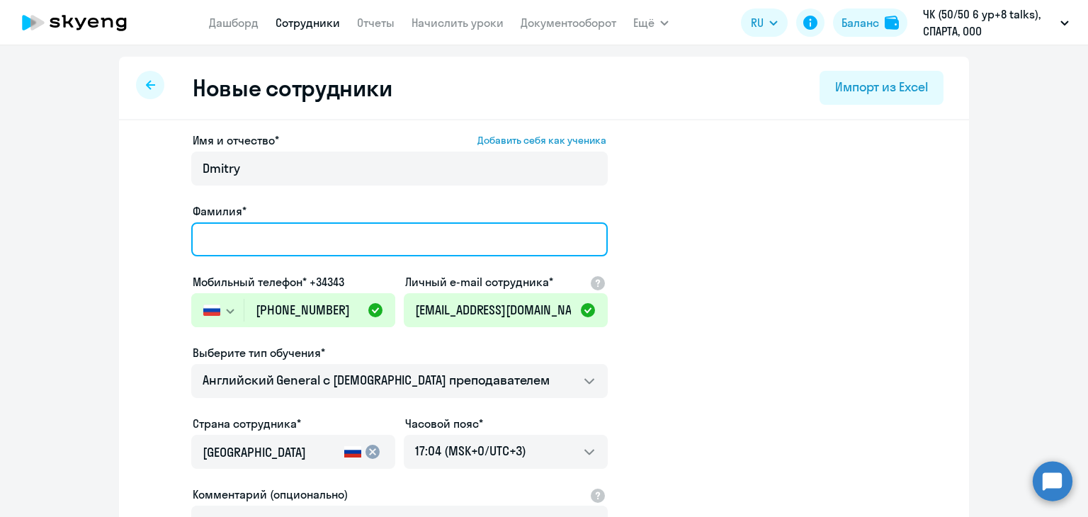
click at [347, 243] on input "Фамилия*" at bounding box center [399, 239] width 416 height 34
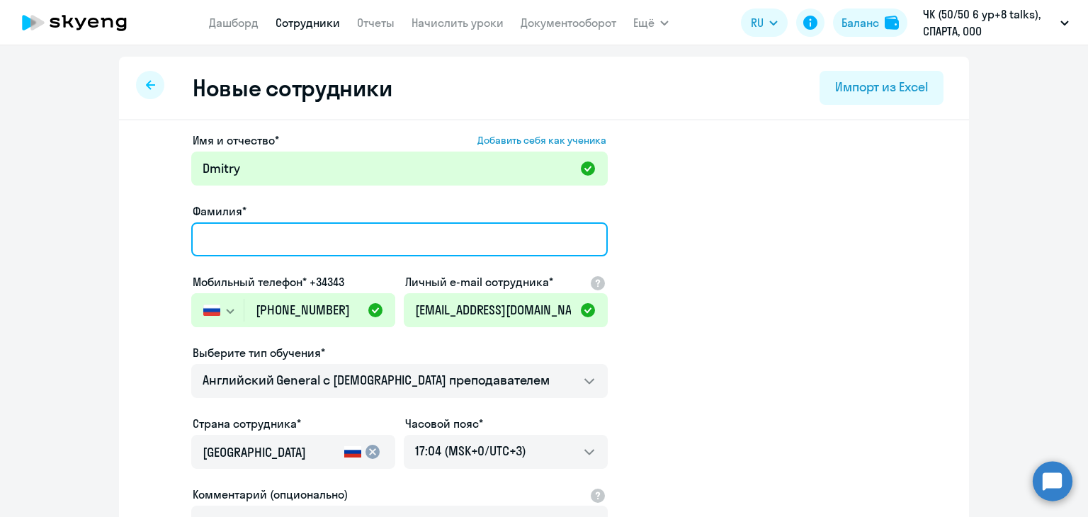
paste input "Konstantinov"
type input "Konstantinov"
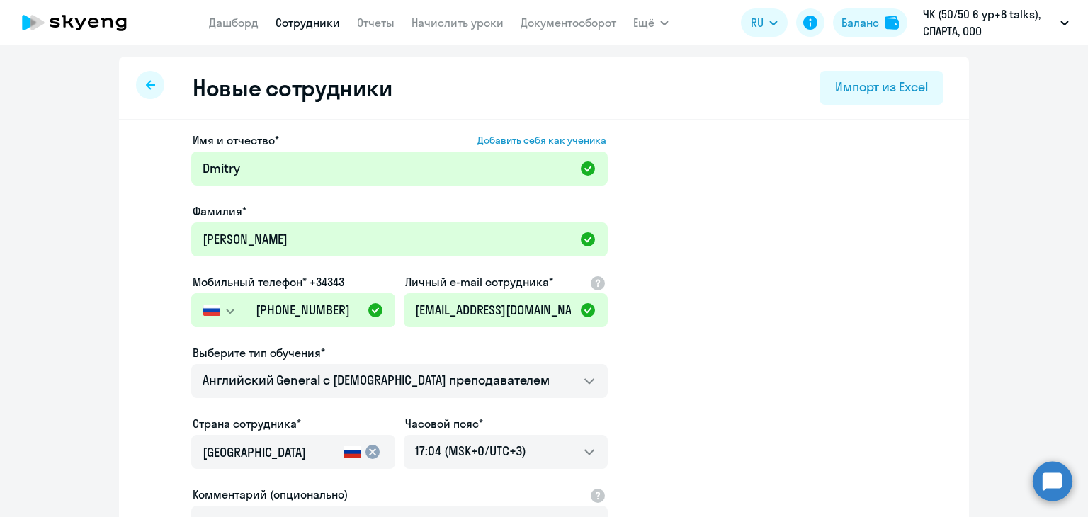
click at [657, 244] on app-new-student-form "Имя и отчество* Добавить себя как ученика Dmitry Фамилия* Konstantinov Мобильны…" at bounding box center [544, 384] width 805 height 505
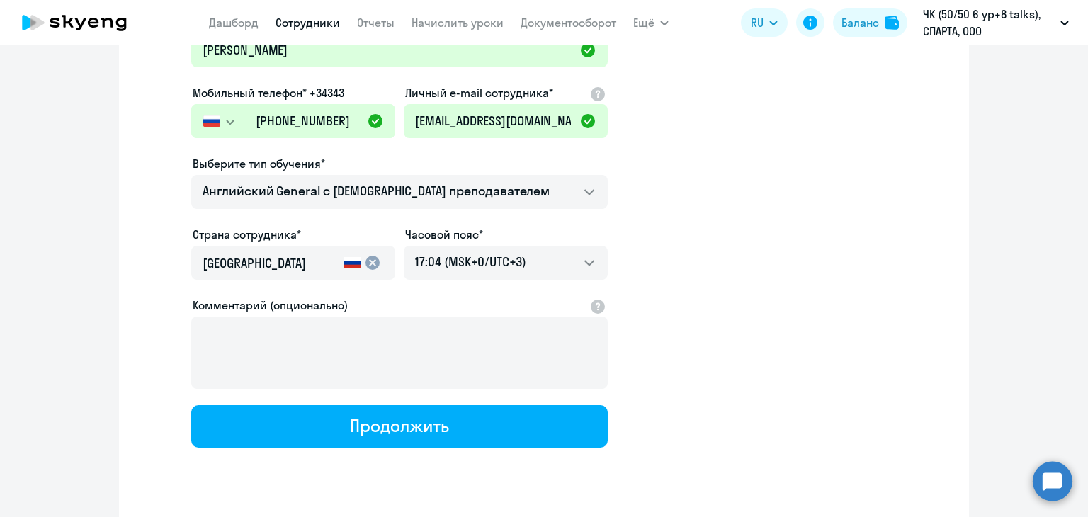
scroll to position [212, 0]
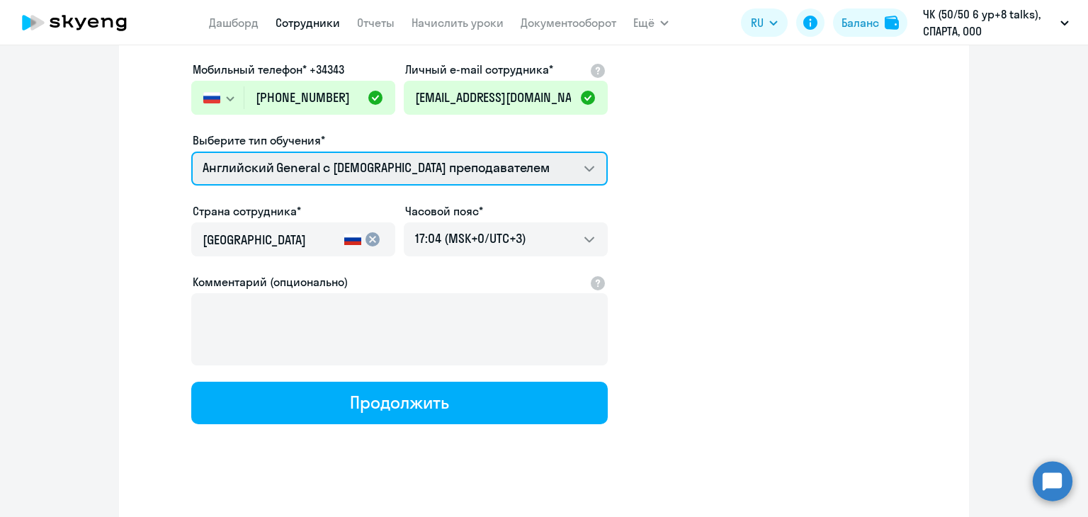
click at [578, 169] on select "Talks 15 минутные разговоры на английском Премиум английский с русскоговорящим …" at bounding box center [399, 169] width 416 height 34
select select "english_adult_not_native_speaker_talks_15min"
click at [191, 152] on select "Talks 15 минутные разговоры на английском Премиум английский с русскоговорящим …" at bounding box center [399, 169] width 416 height 34
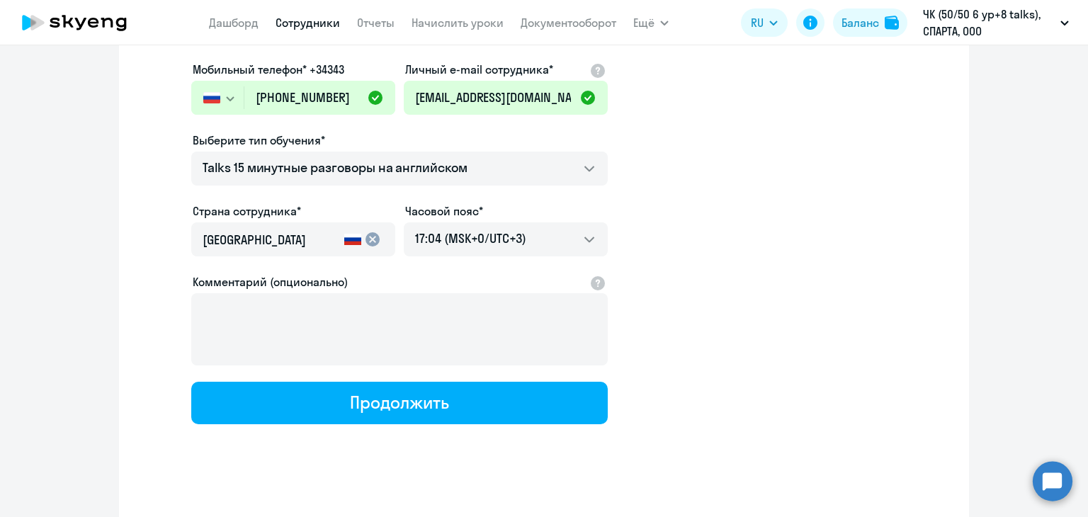
click at [739, 210] on app-new-student-form "Имя и отчество* Добавить себя как ученика Dmitry Фамилия* Konstantinov Мобильны…" at bounding box center [544, 171] width 805 height 505
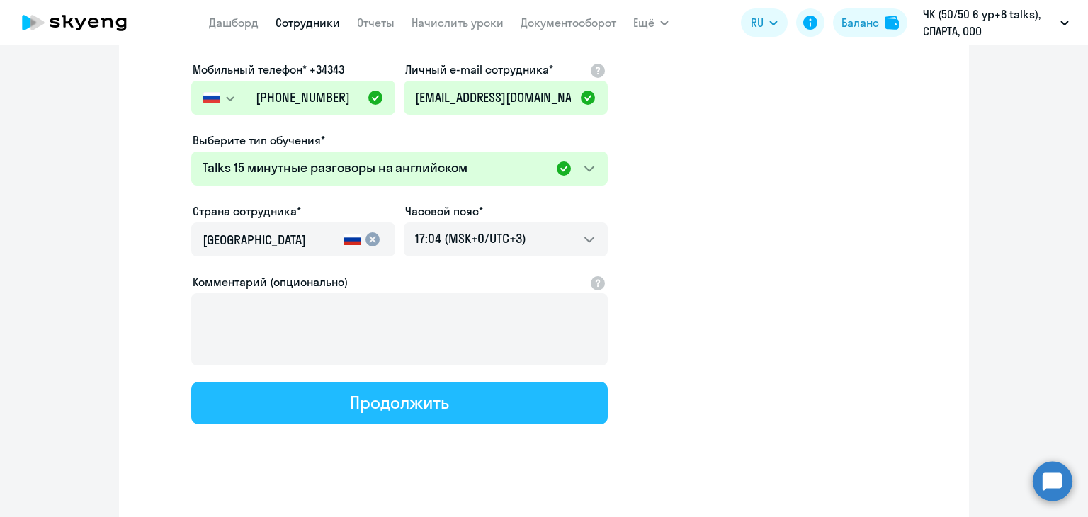
click at [510, 412] on button "Продолжить" at bounding box center [399, 403] width 416 height 42
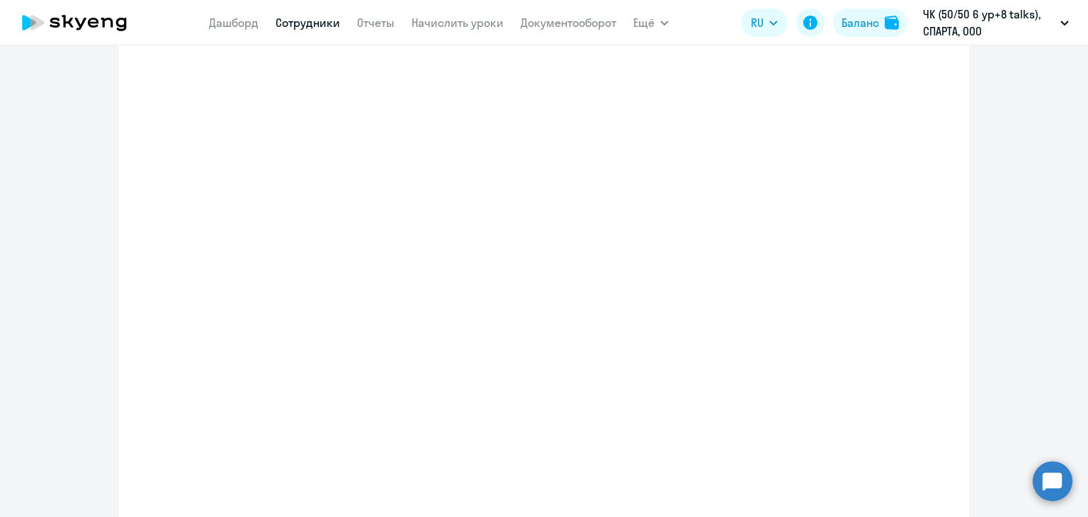
select select "english_adult_not_native_speaker_talks_15min"
select select "3"
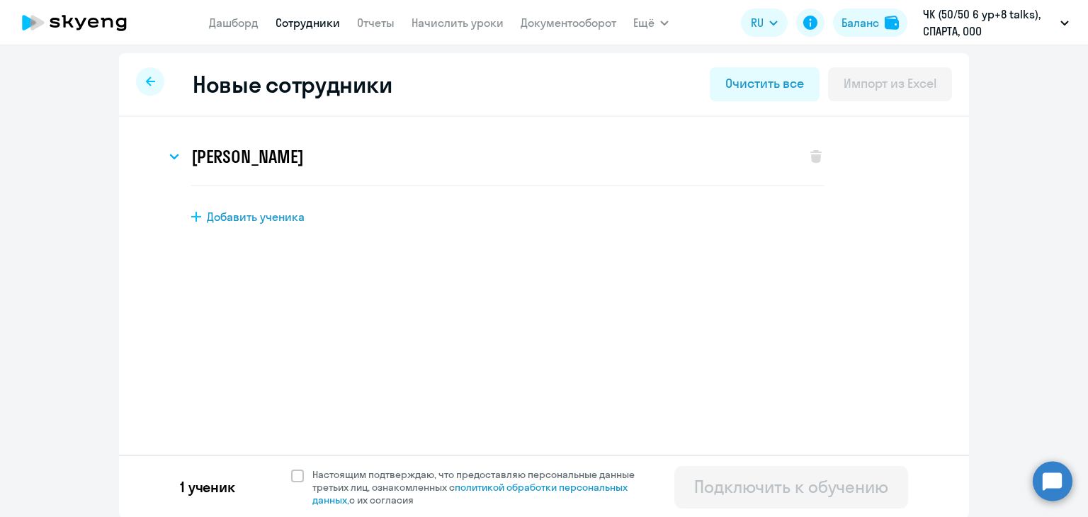
scroll to position [5, 0]
click at [304, 468] on span "Настоящим подтверждаю, что предоставляю персональные данные третьих лиц, ознако…" at bounding box center [478, 486] width 348 height 38
click at [291, 467] on input "Настоящим подтверждаю, что предоставляю персональные данные третьих лиц, ознако…" at bounding box center [290, 466] width 1 height 1
checkbox input "true"
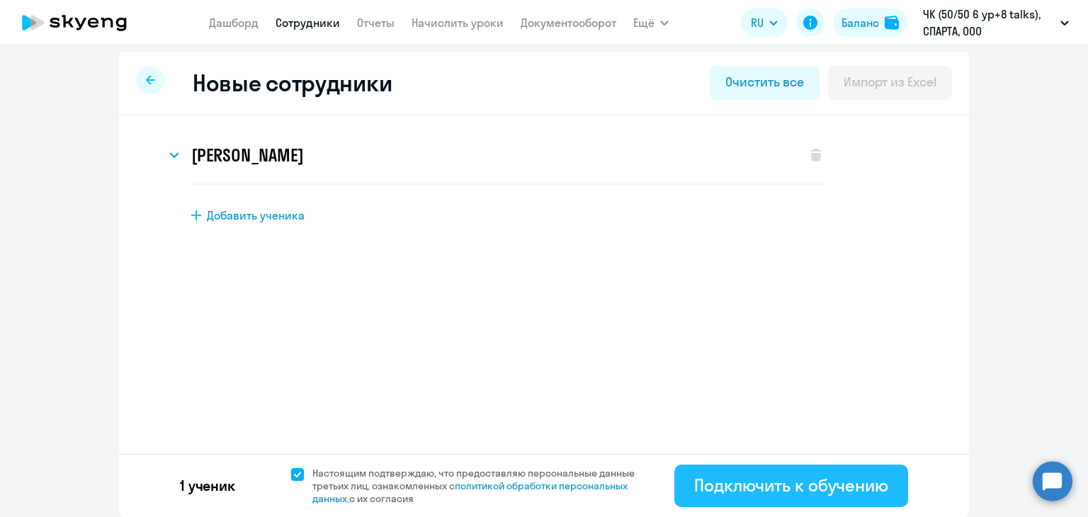
click at [847, 489] on div "Подключить к обучению" at bounding box center [791, 485] width 194 height 23
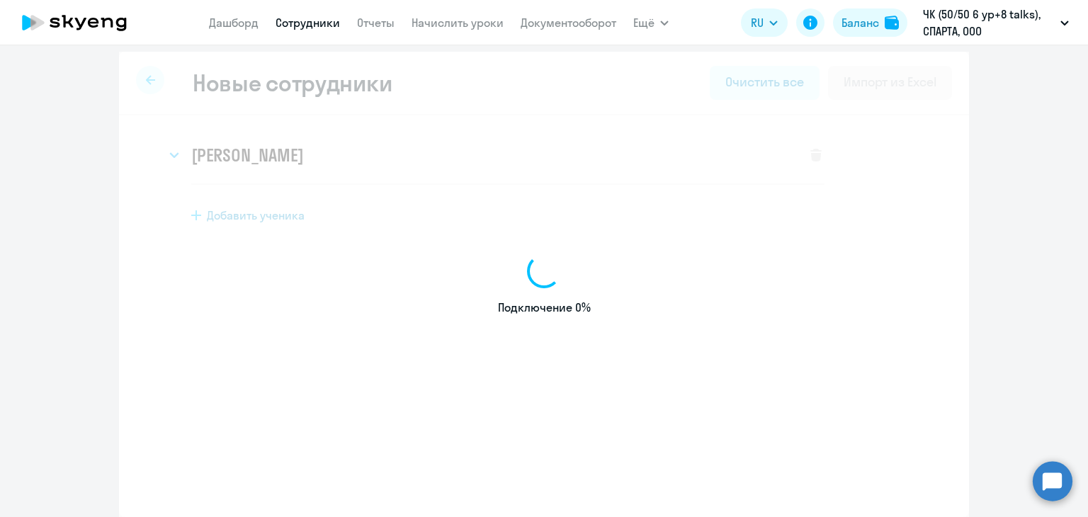
select select "english_adult_not_native_speaker"
select select "3"
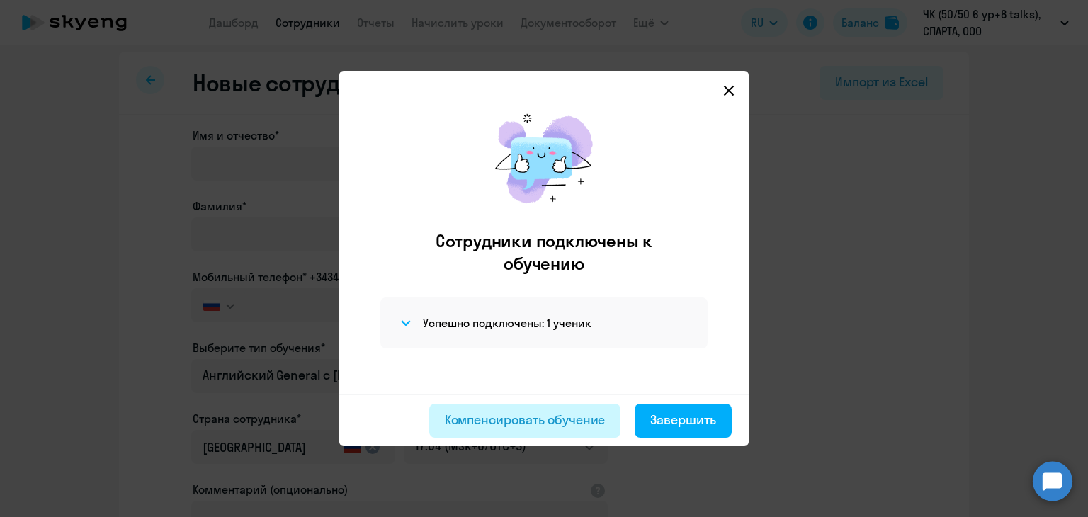
click at [588, 426] on div "Компенсировать обучение" at bounding box center [525, 420] width 161 height 18
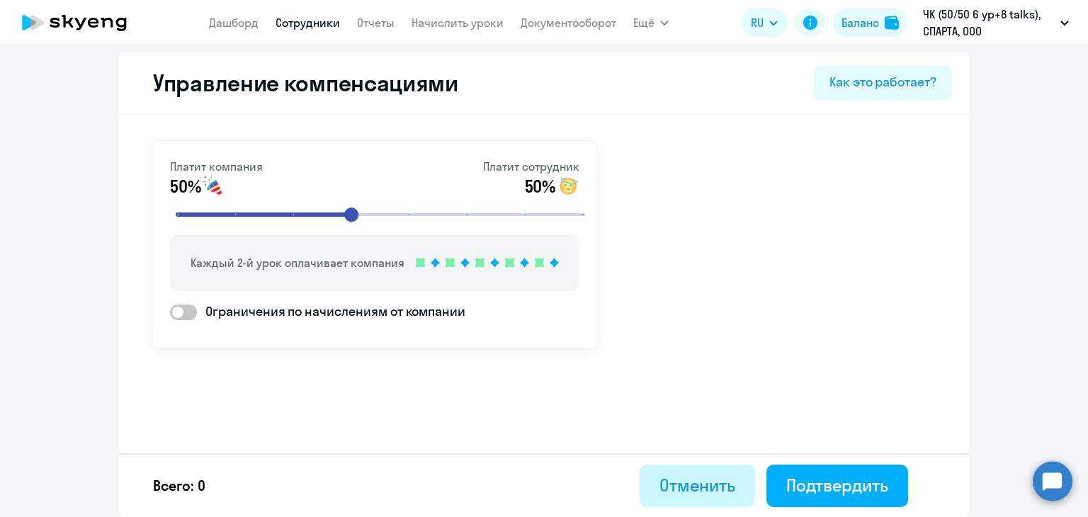
click at [674, 487] on div "Отменить" at bounding box center [697, 485] width 76 height 23
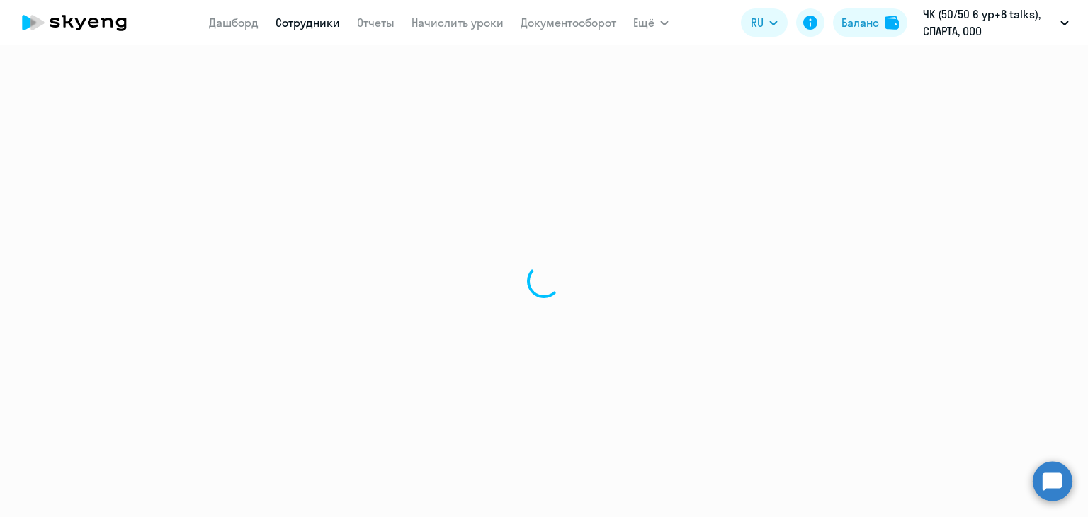
select select "30"
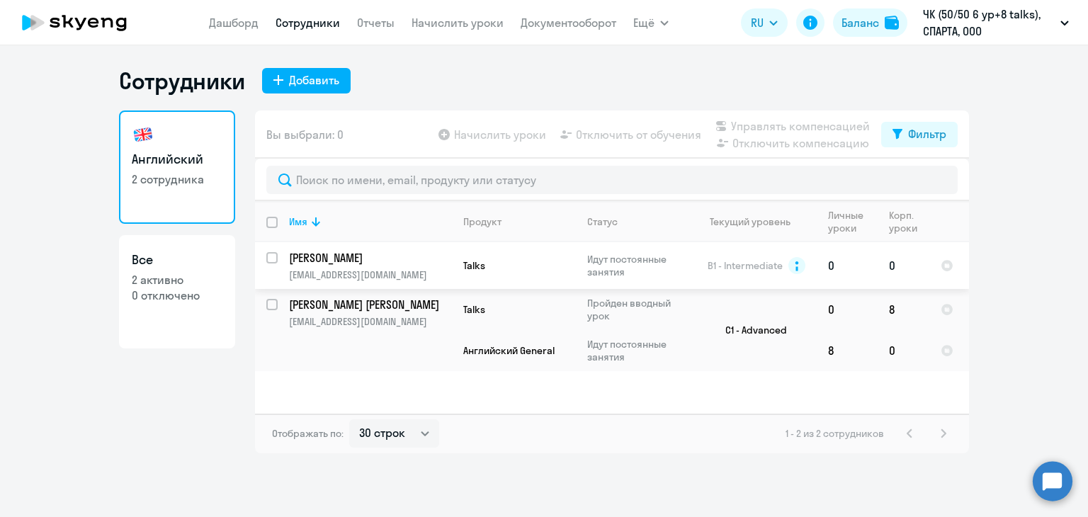
click at [410, 274] on p "[EMAIL_ADDRESS][DOMAIN_NAME]" at bounding box center [370, 274] width 162 height 13
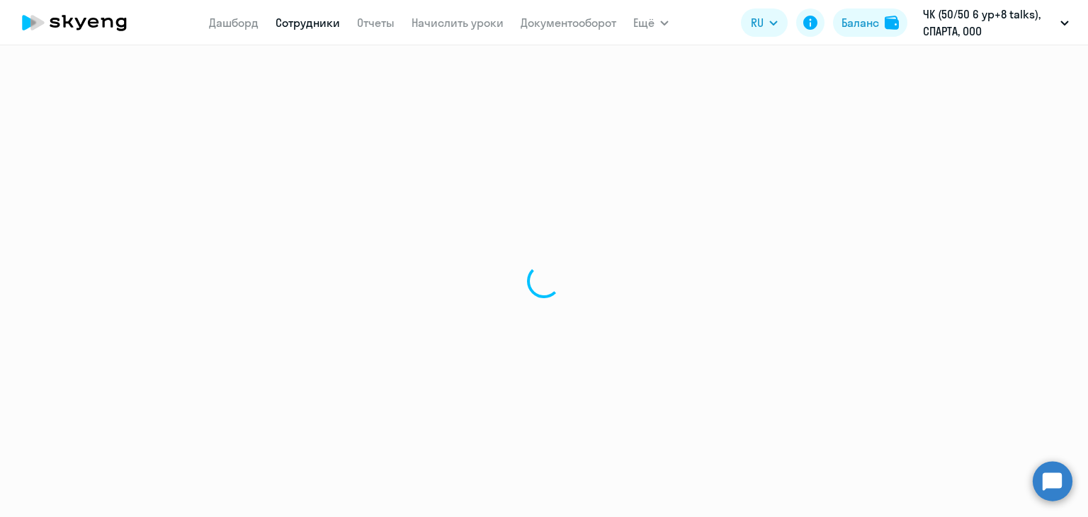
select select "english"
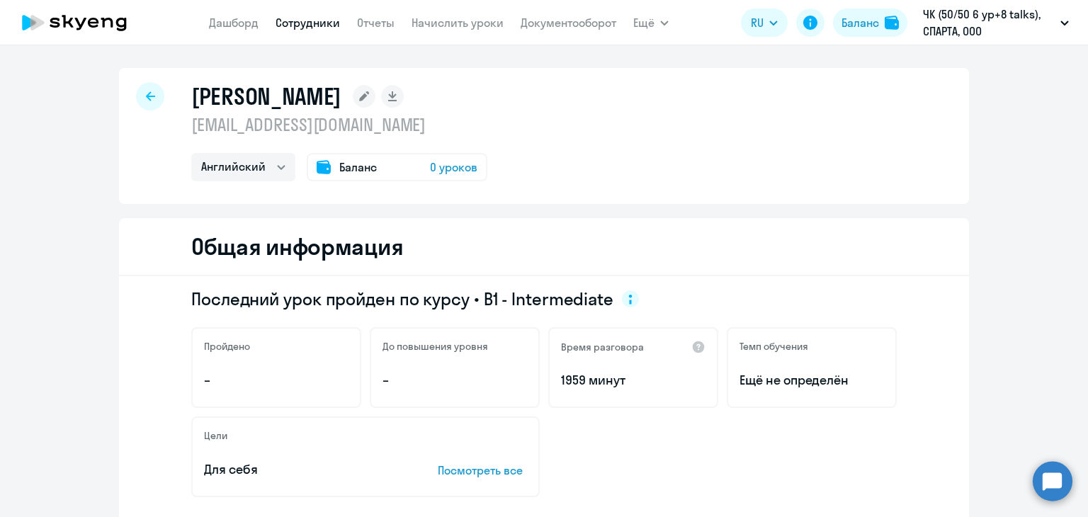
click at [443, 165] on span "0 уроков" at bounding box center [453, 167] width 47 height 17
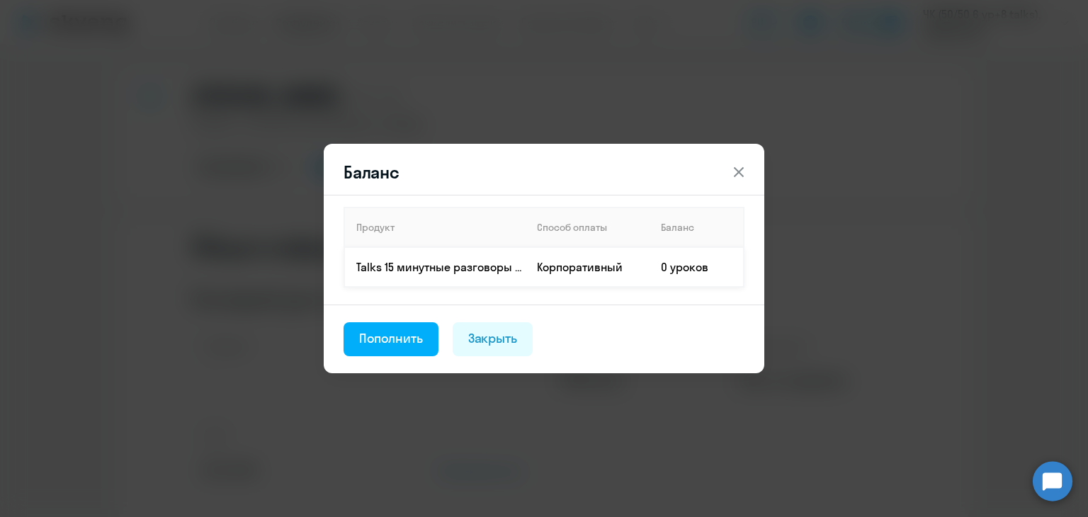
click at [575, 273] on td "Корпоративный" at bounding box center [588, 267] width 124 height 40
click at [733, 174] on icon at bounding box center [738, 172] width 17 height 17
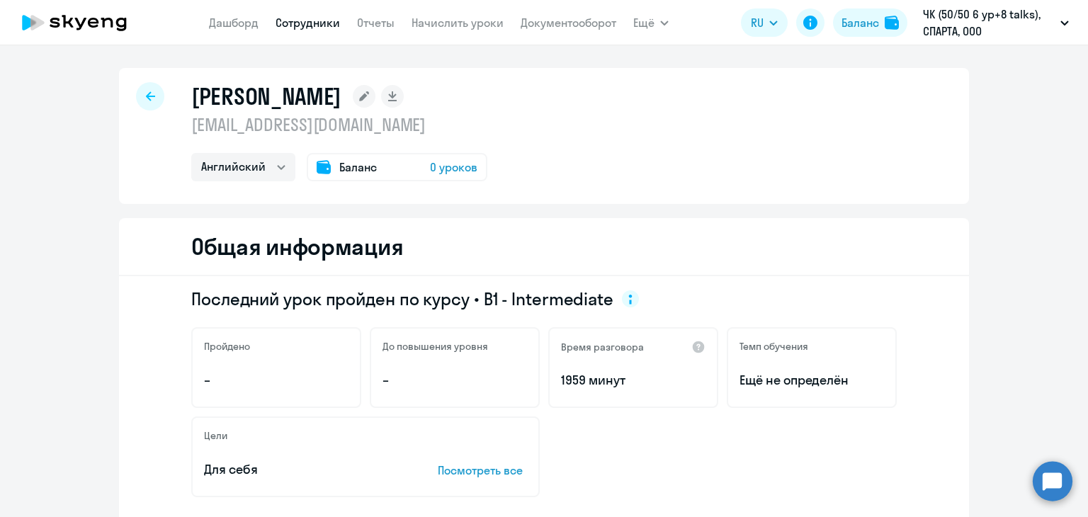
click at [146, 99] on icon at bounding box center [150, 96] width 9 height 10
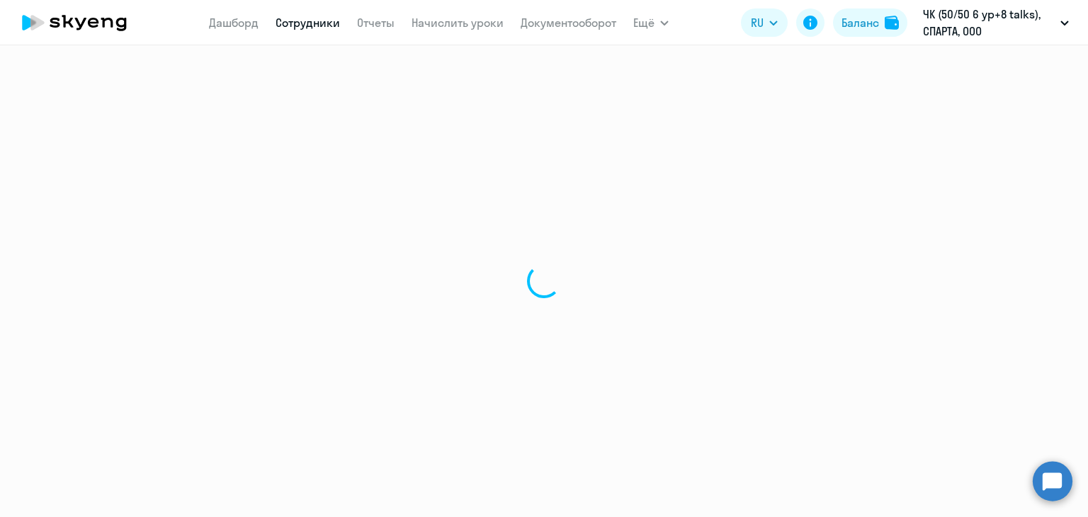
select select "30"
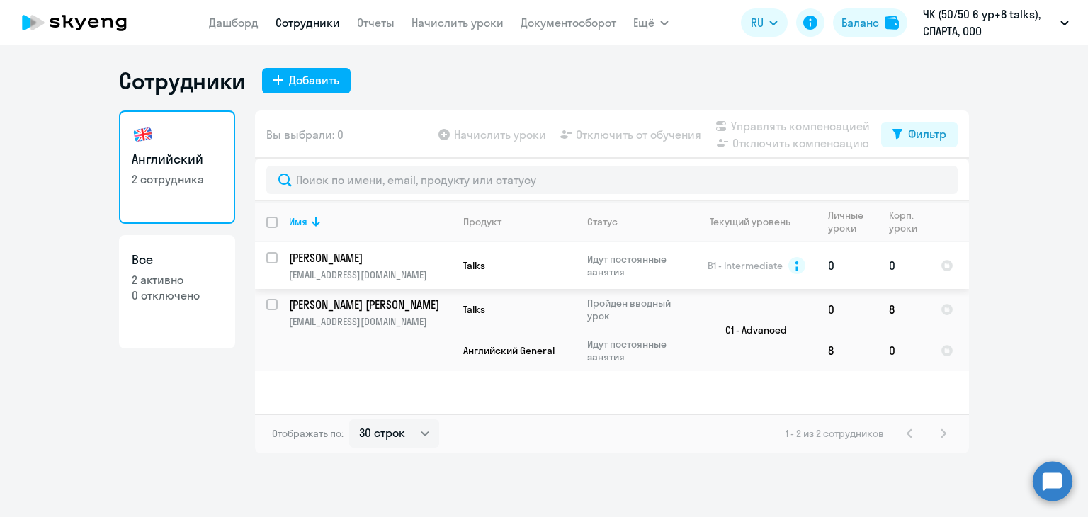
click at [273, 255] on input "select row 14270832" at bounding box center [280, 266] width 28 height 28
checkbox input "true"
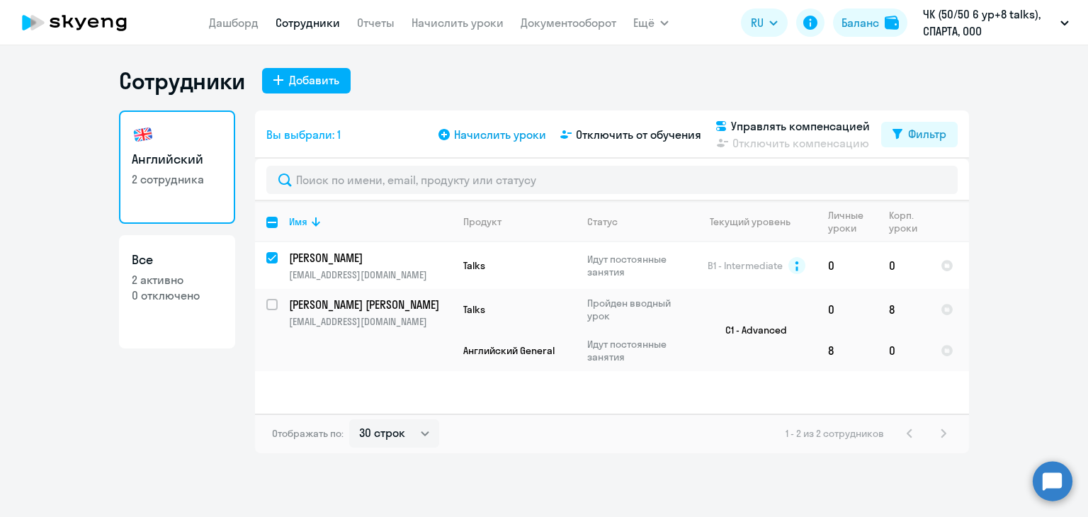
click at [521, 142] on span "Начислить уроки" at bounding box center [500, 134] width 92 height 17
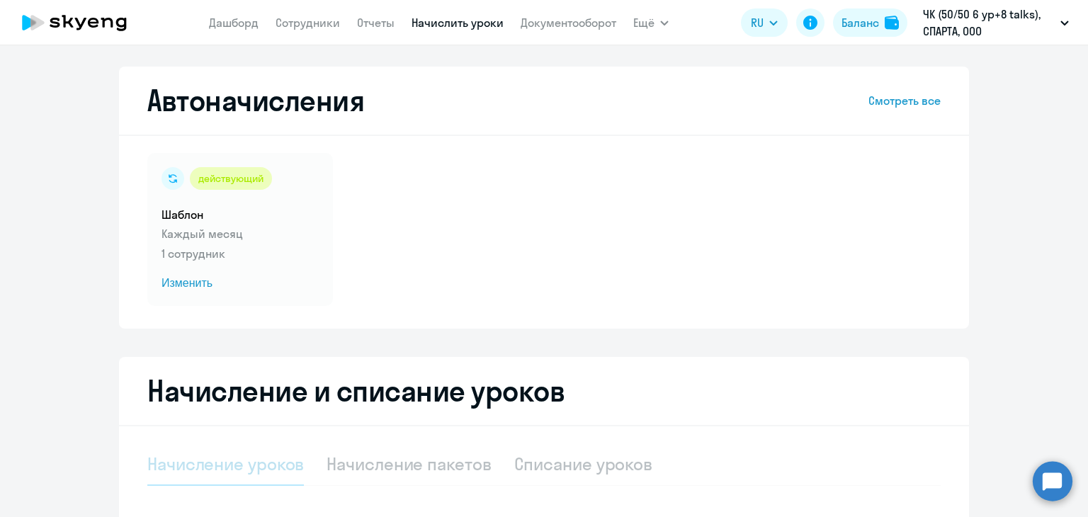
select select "10"
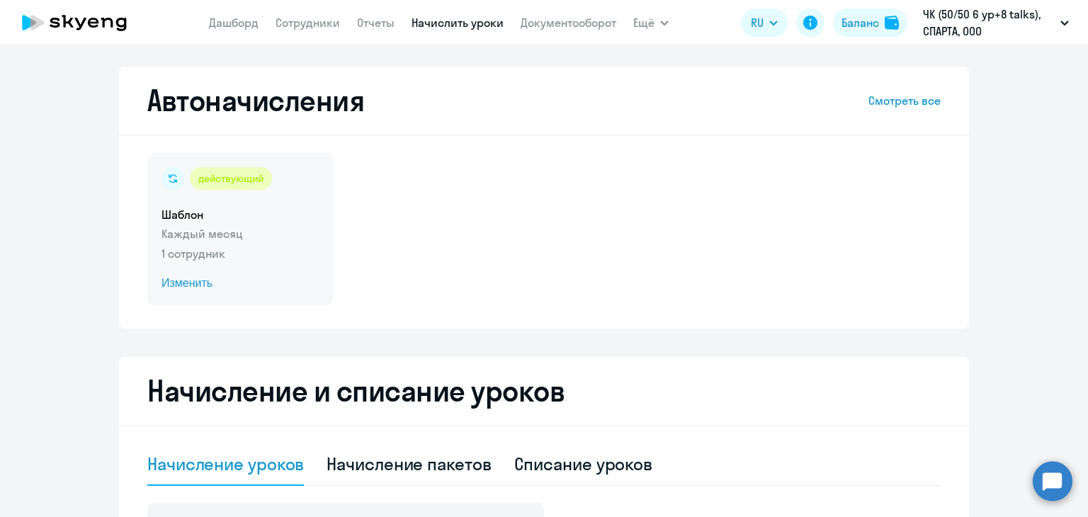
click at [188, 280] on span "Изменить" at bounding box center [239, 283] width 157 height 17
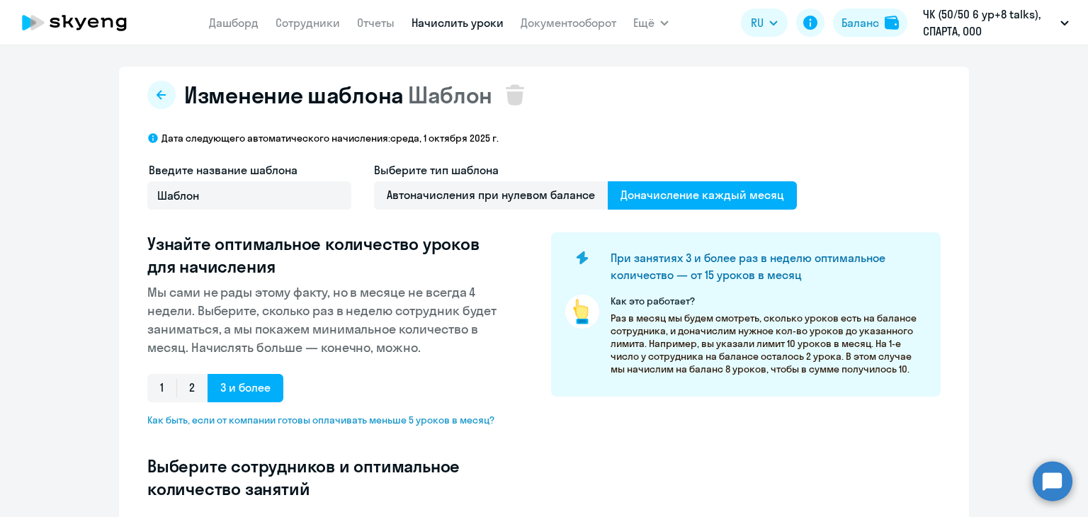
select select "10"
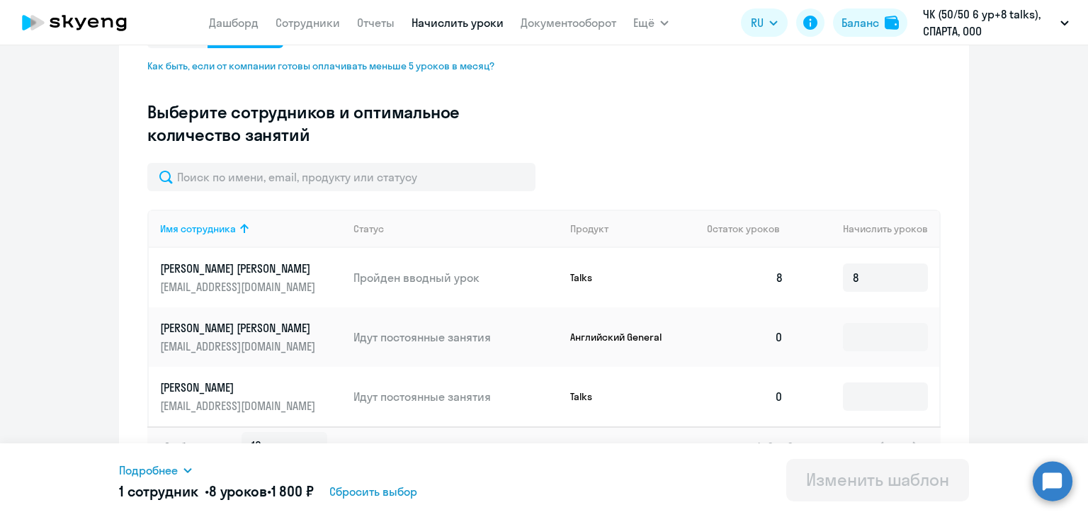
scroll to position [382, 0]
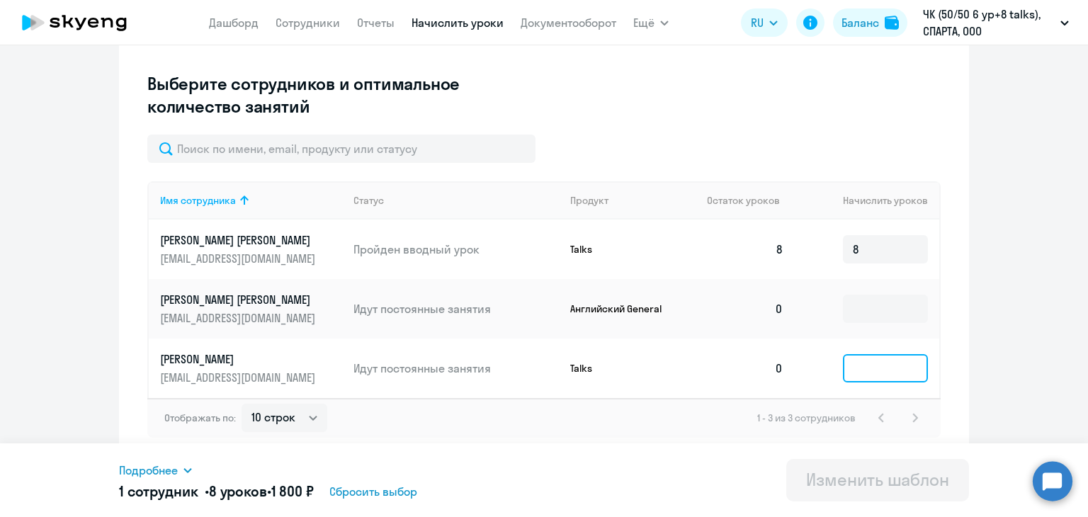
click at [880, 369] on input at bounding box center [885, 368] width 85 height 28
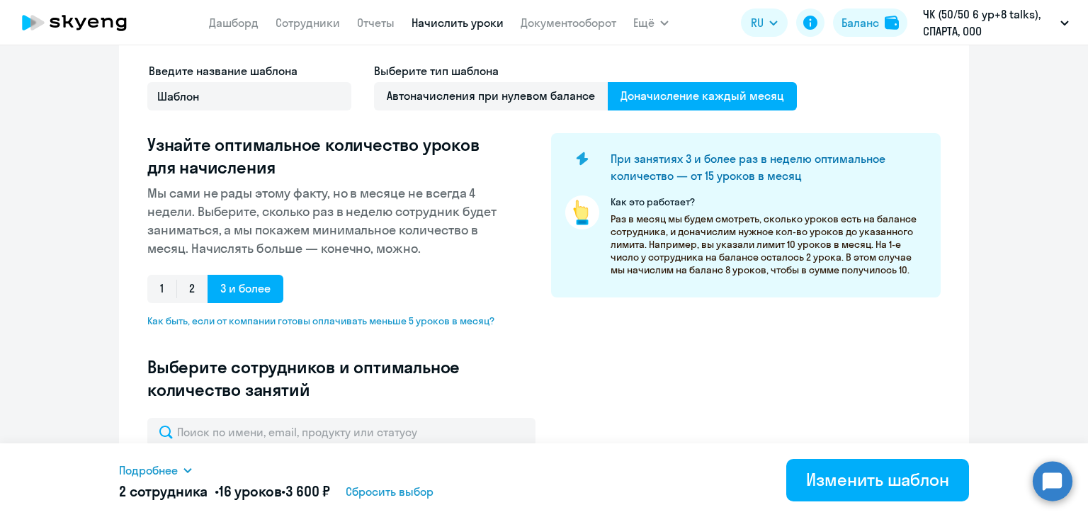
scroll to position [0, 0]
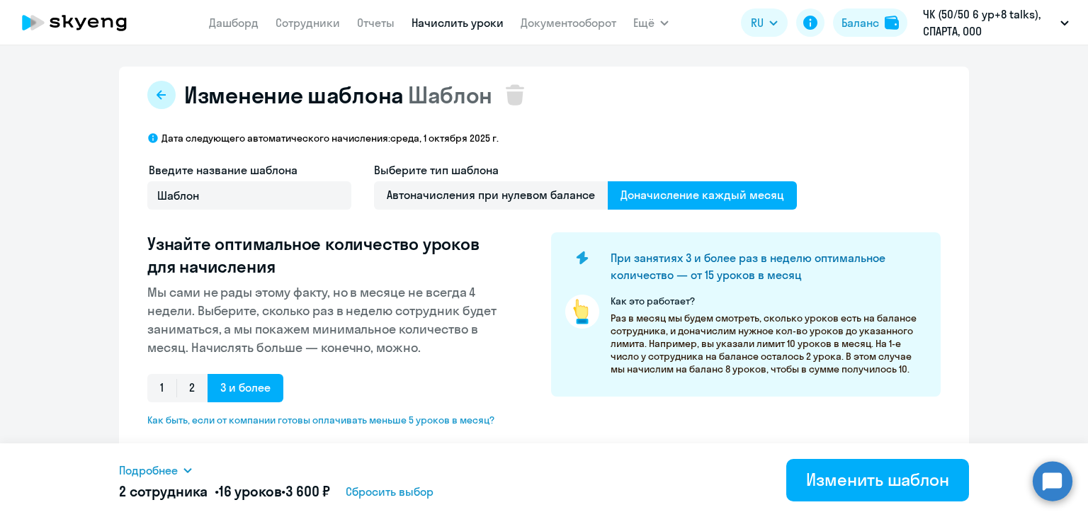
type input "8"
click at [165, 96] on button at bounding box center [161, 95] width 28 height 28
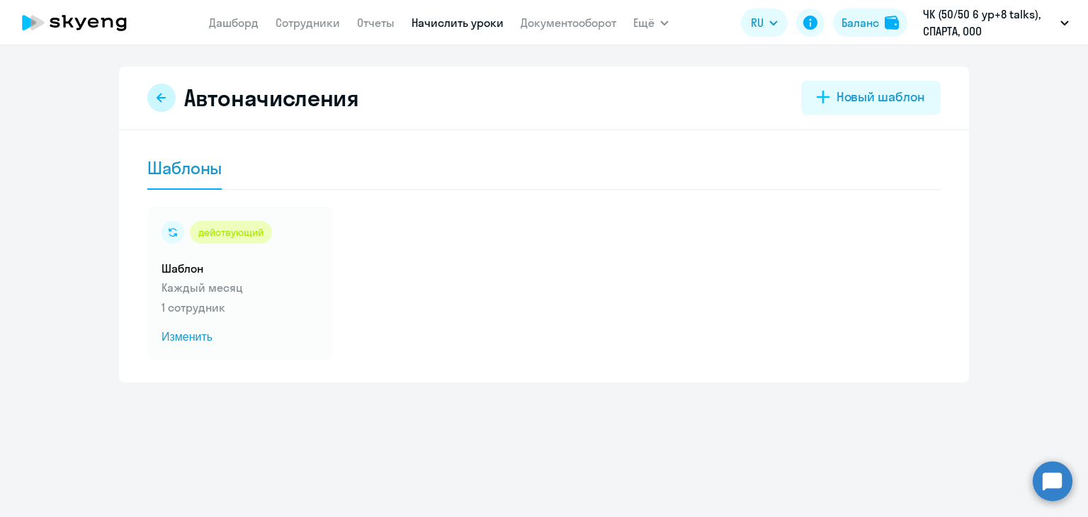
click at [160, 97] on icon at bounding box center [161, 97] width 9 height 9
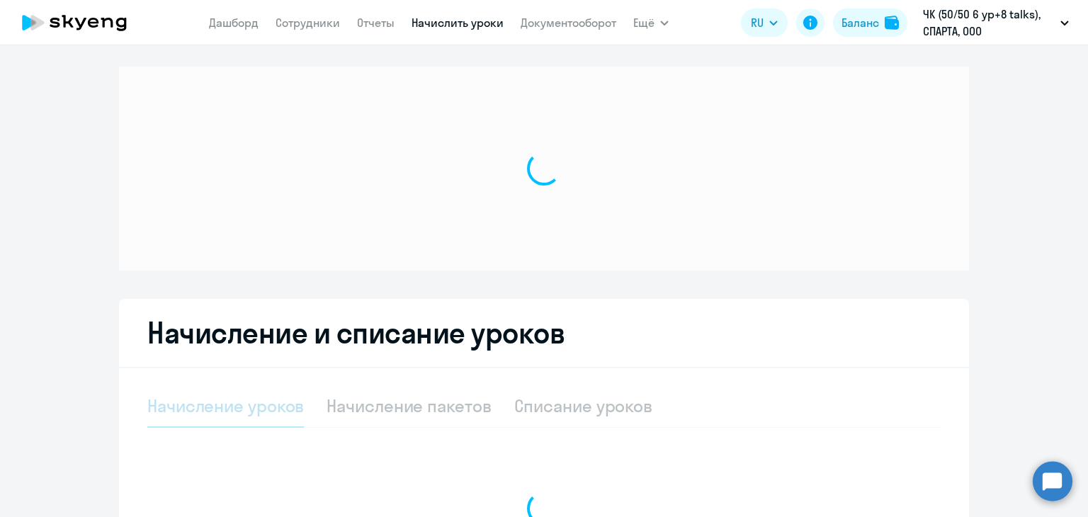
select select "10"
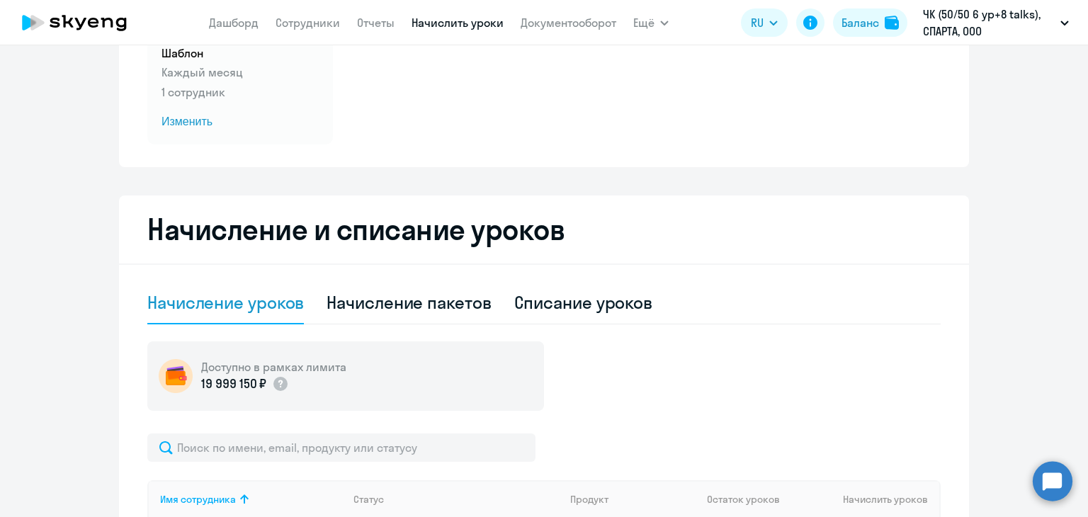
scroll to position [283, 0]
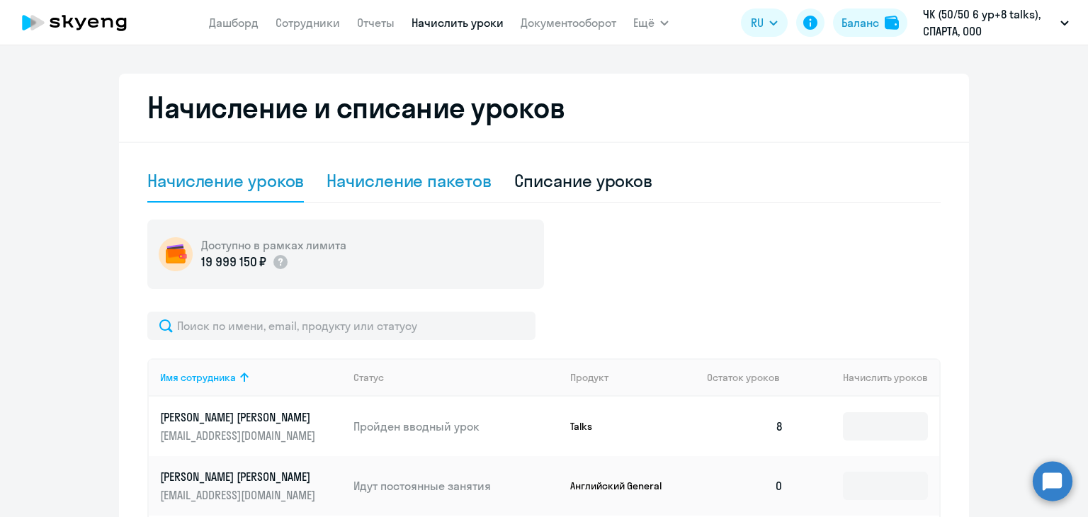
click at [392, 181] on div "Начисление пакетов" at bounding box center [409, 180] width 164 height 23
select select "10"
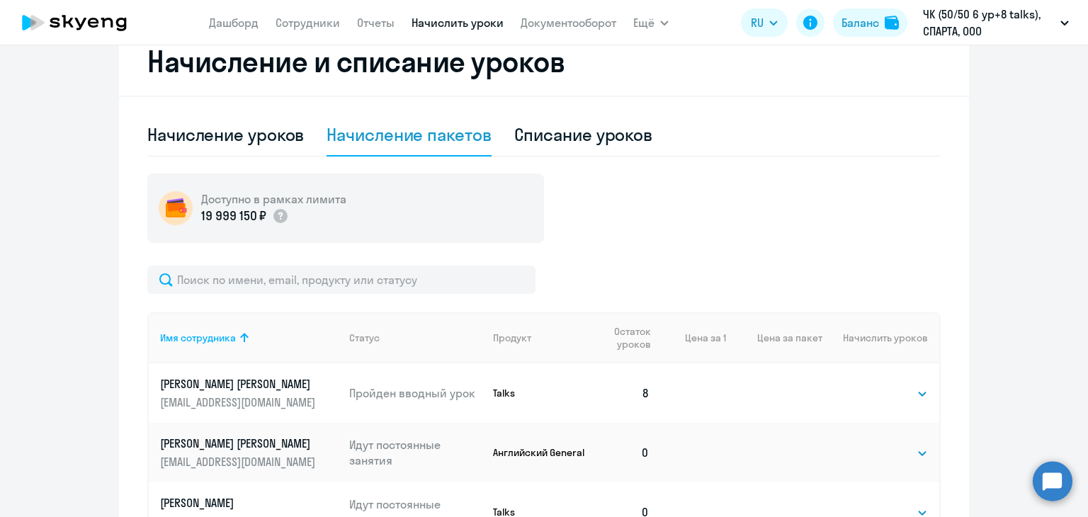
scroll to position [425, 0]
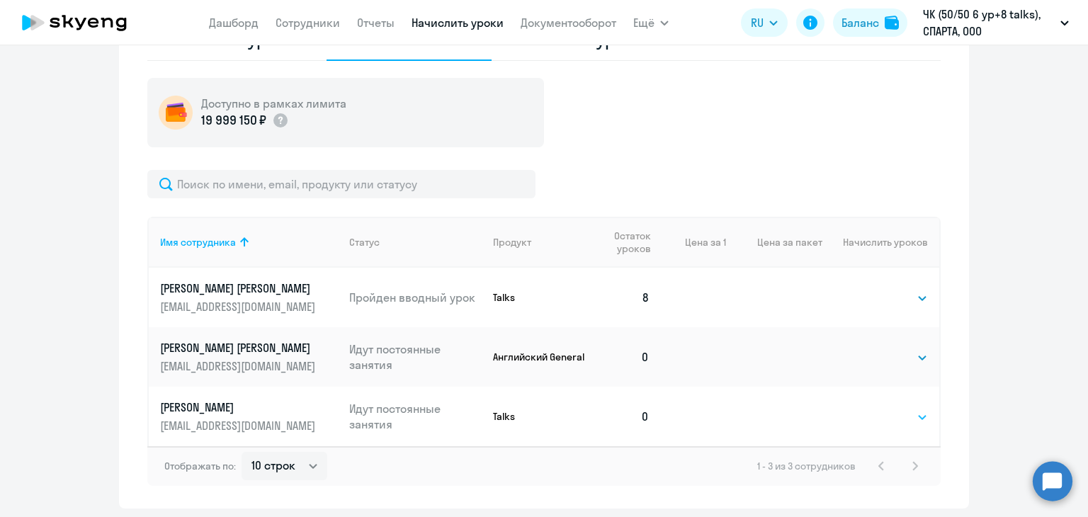
click at [884, 412] on select "Выбрать 1 6 12 20 40" at bounding box center [899, 417] width 58 height 17
select select "6"
click at [870, 409] on select "Выбрать 1 6 12 20 40" at bounding box center [899, 417] width 58 height 17
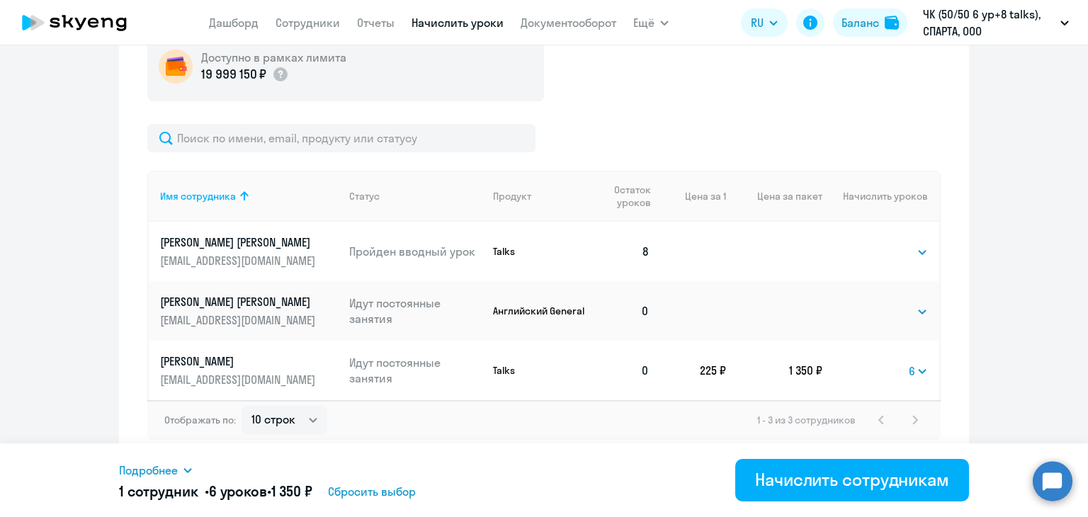
scroll to position [473, 0]
click at [920, 366] on select "Выбрать 1 6 12 20 40" at bounding box center [918, 369] width 19 height 17
click at [953, 347] on div "Начисление и списание уроков Начисление уроков Начисление пакетов Списание урок…" at bounding box center [544, 172] width 850 height 577
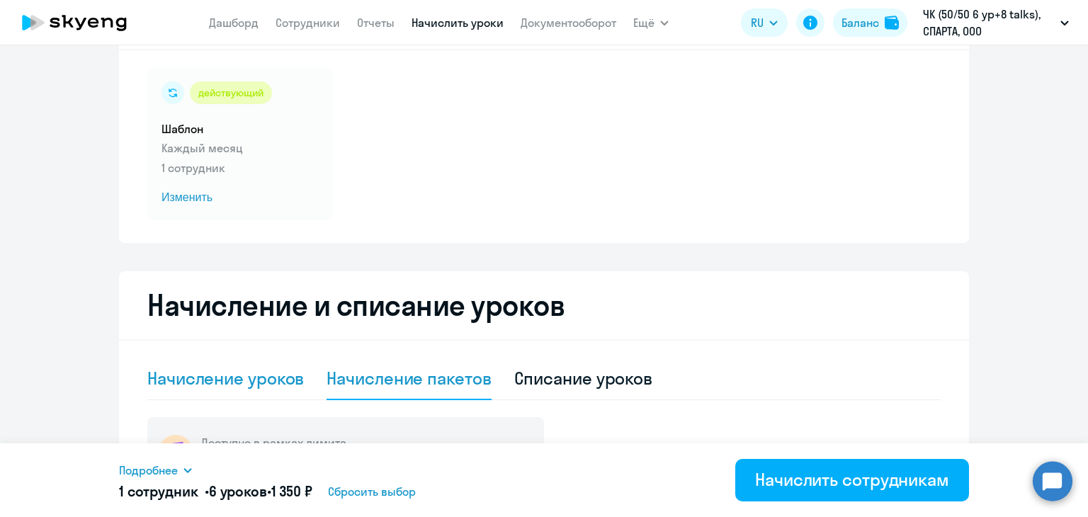
scroll to position [0, 0]
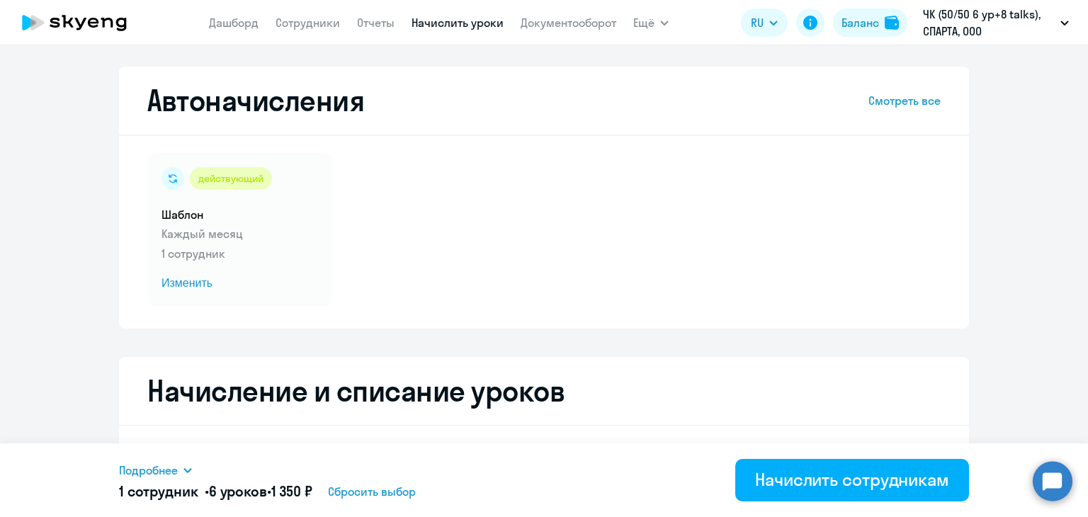
click at [425, 21] on link "Начислить уроки" at bounding box center [458, 23] width 92 height 14
click at [331, 21] on link "Сотрудники" at bounding box center [308, 23] width 64 height 14
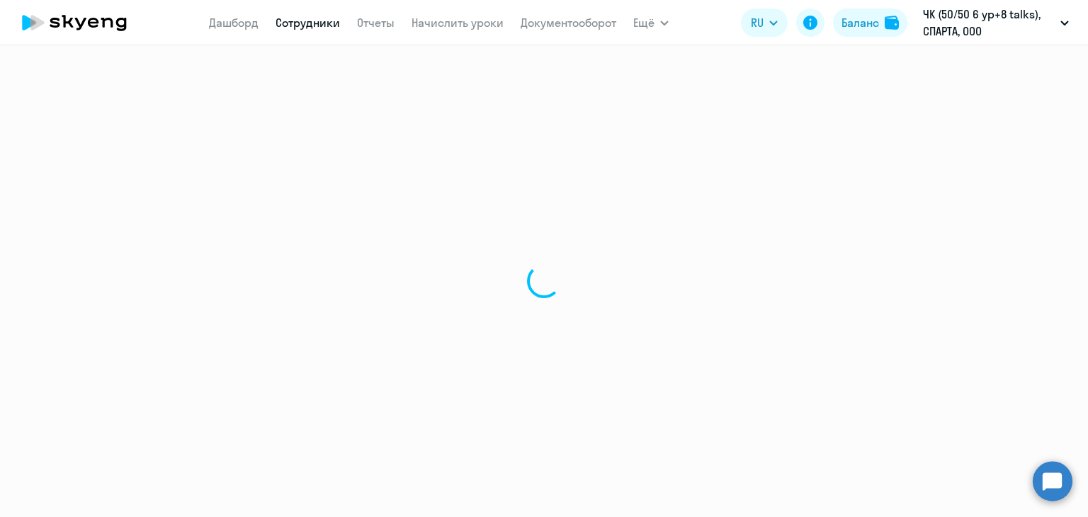
select select "30"
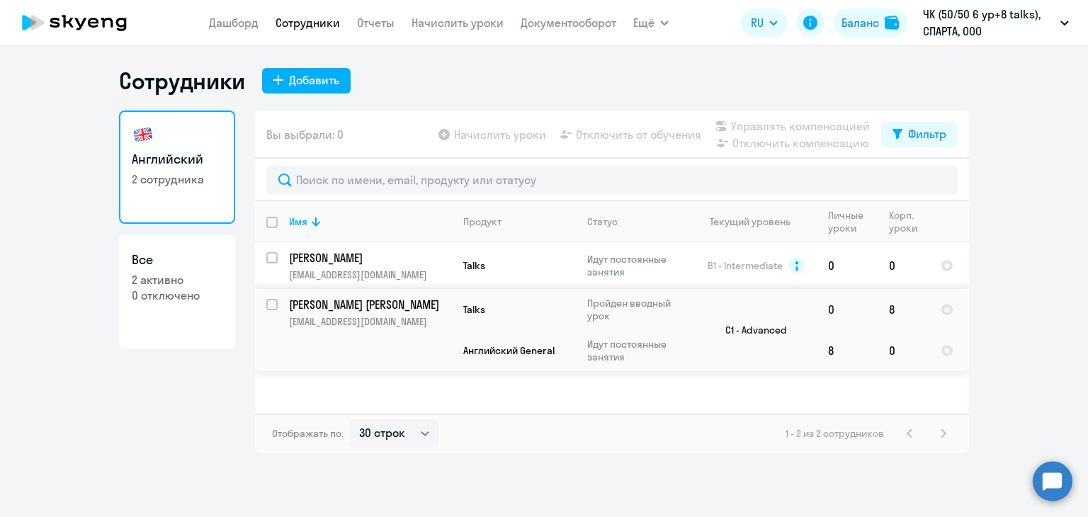
click at [890, 312] on td "8" at bounding box center [904, 309] width 52 height 41
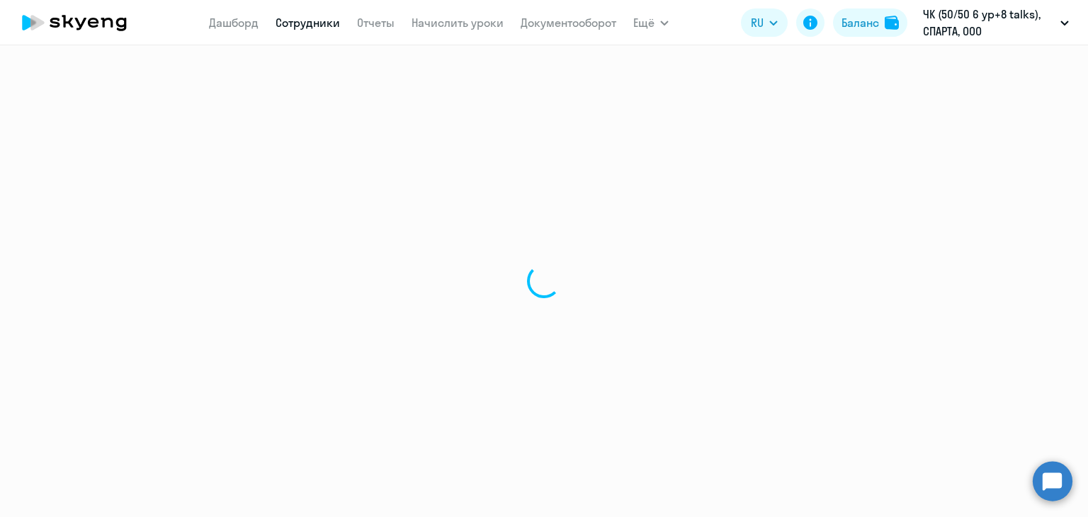
select select "english"
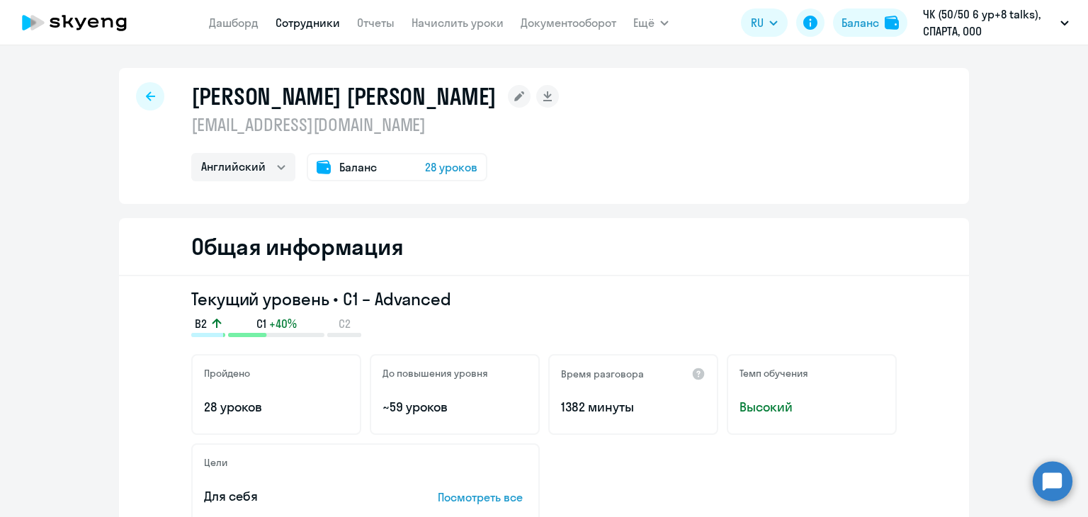
click at [451, 14] on app-menu-item-link "Начислить уроки" at bounding box center [458, 23] width 92 height 18
click at [454, 23] on link "Начислить уроки" at bounding box center [458, 23] width 92 height 14
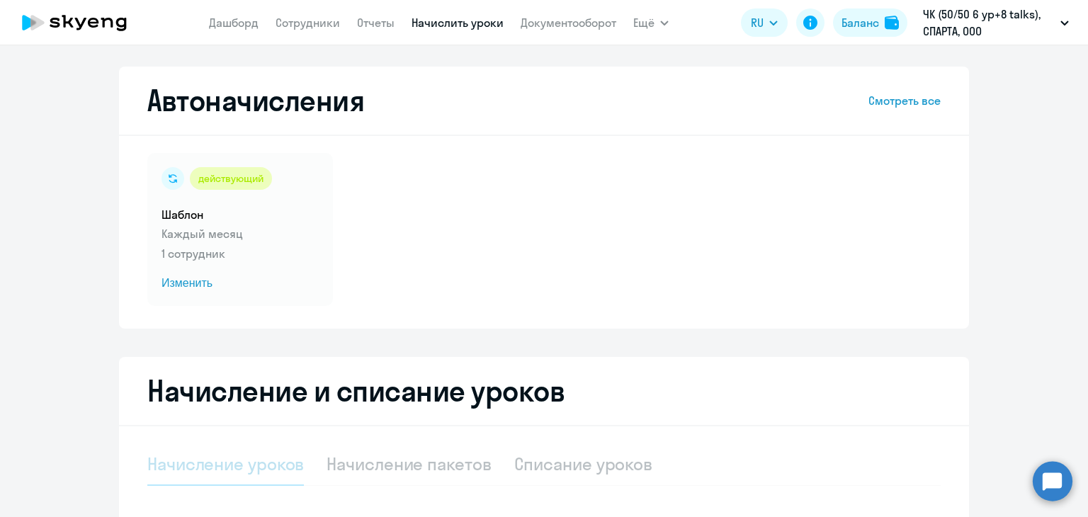
select select "10"
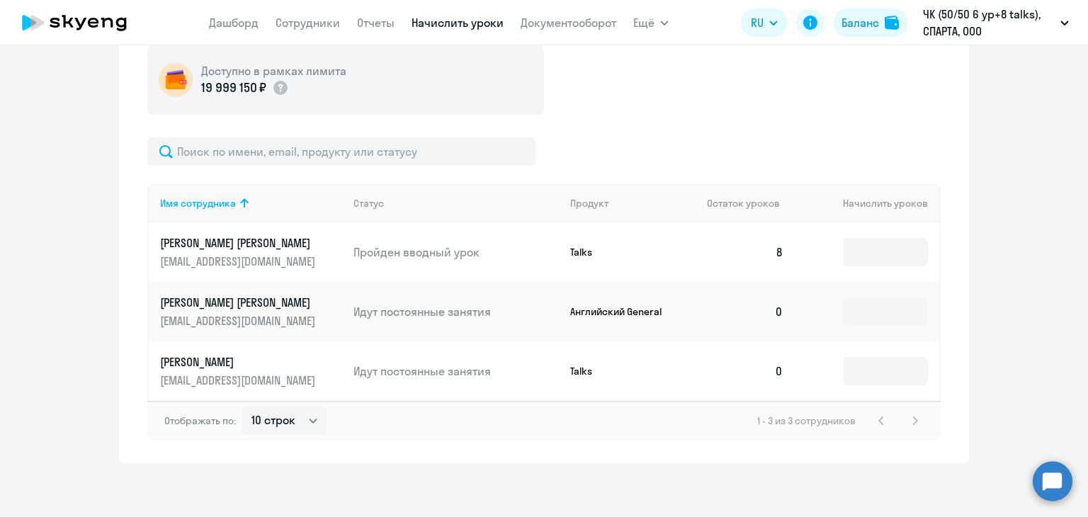
scroll to position [460, 0]
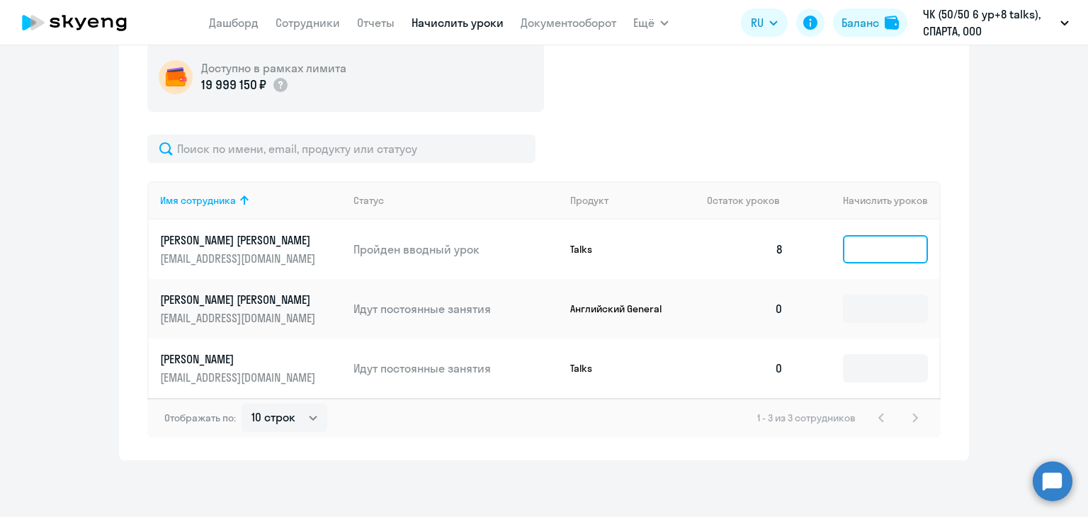
click at [858, 249] on input at bounding box center [885, 249] width 85 height 28
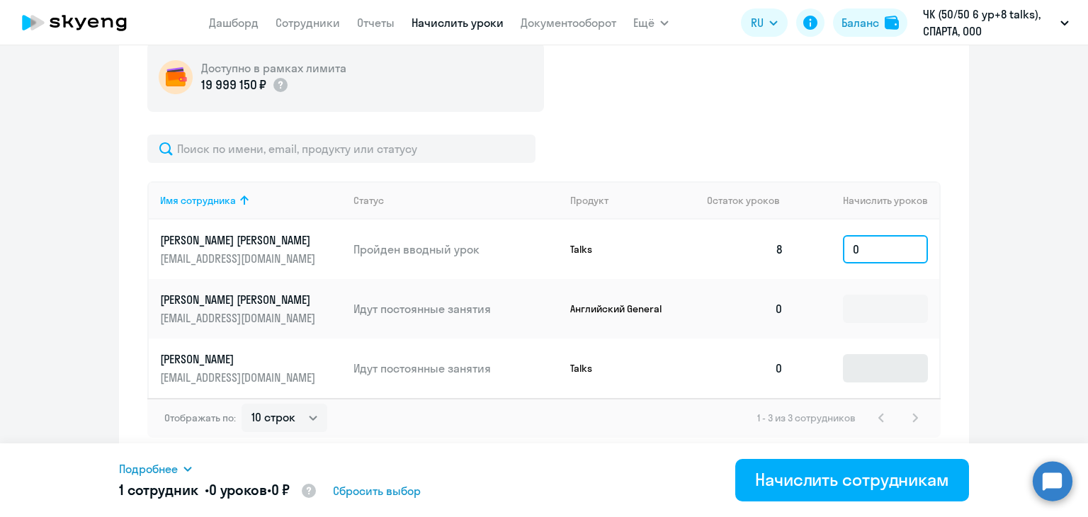
type input "0"
click at [875, 367] on input at bounding box center [885, 368] width 85 height 28
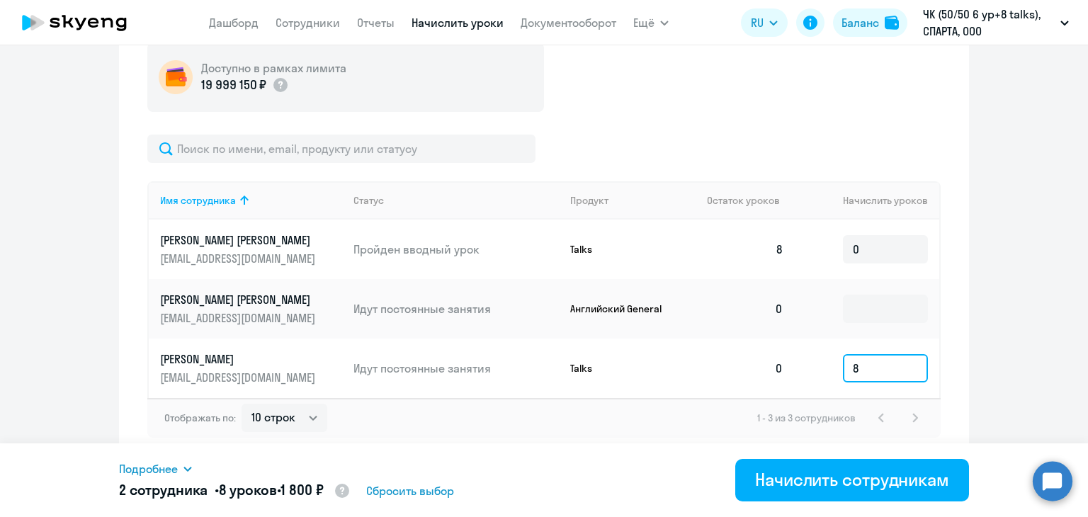
type input "8"
click at [992, 253] on ng-component "Автоначисления Смотреть все действующий Шаблон Каждый месяц 1 сотрудник Изменит…" at bounding box center [544, 33] width 1088 height 854
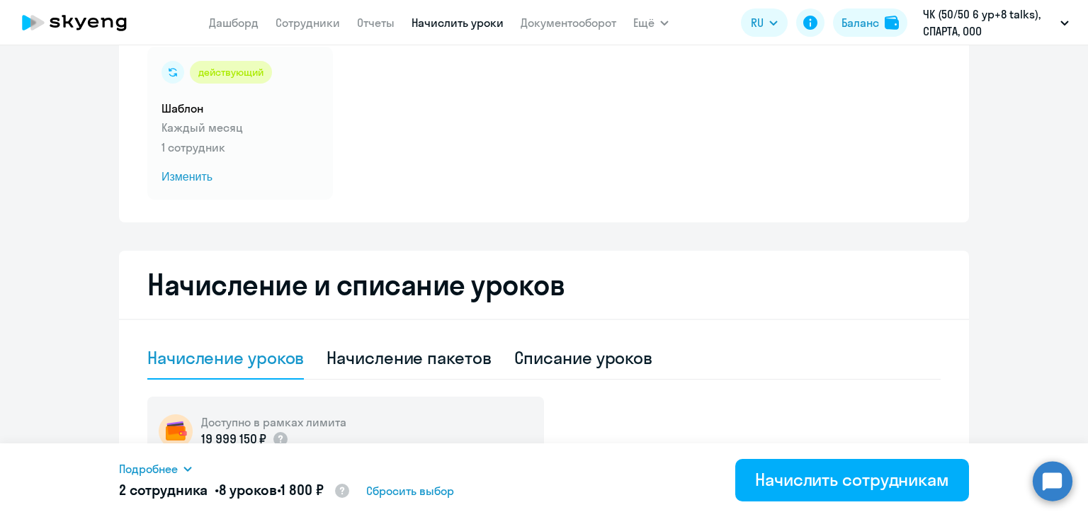
scroll to position [0, 0]
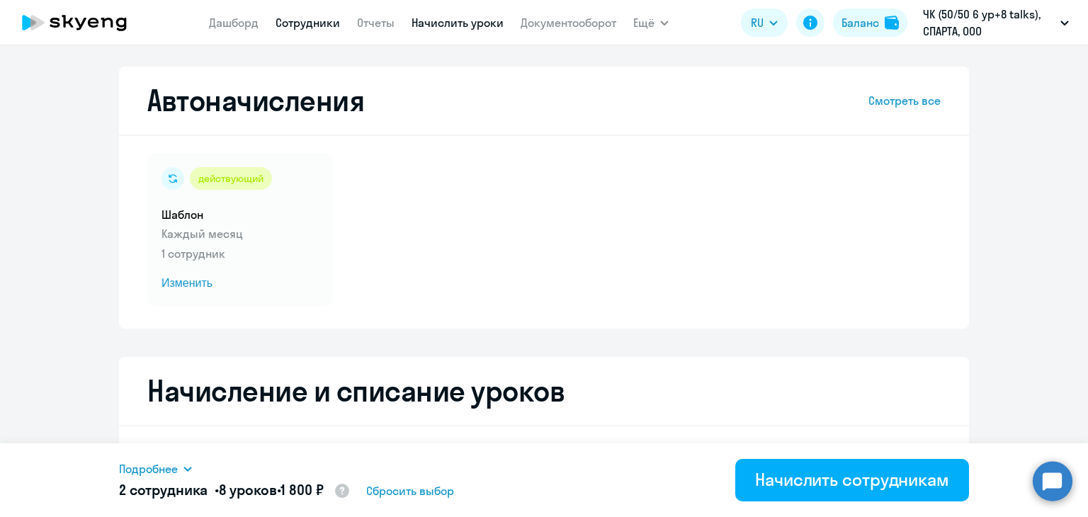
click at [298, 23] on link "Сотрудники" at bounding box center [308, 23] width 64 height 14
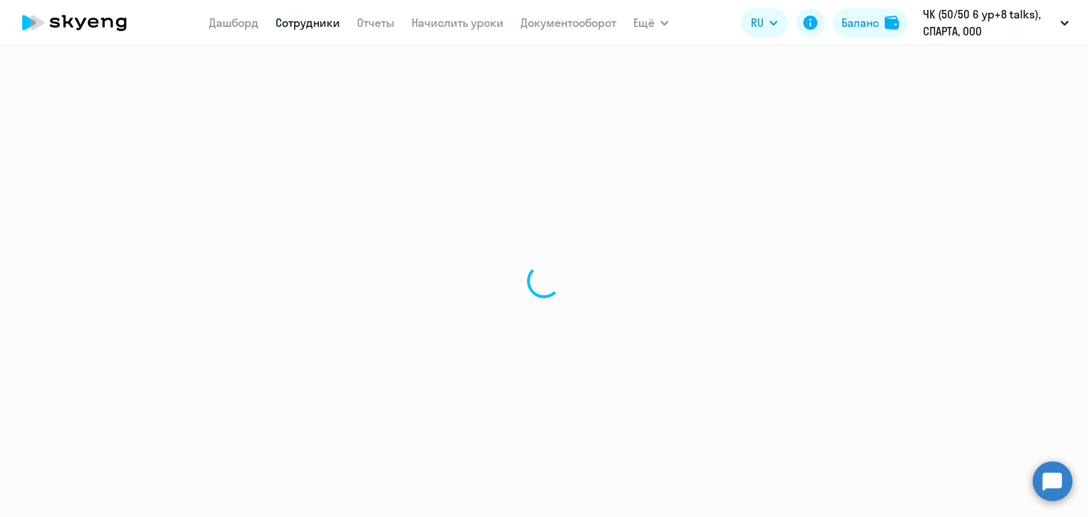
select select "30"
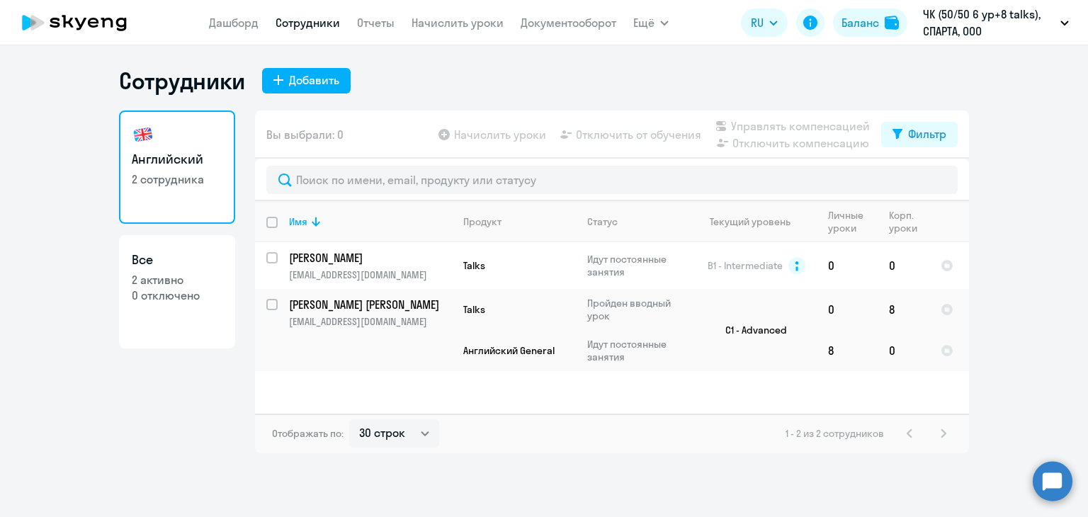
click at [1060, 476] on circle at bounding box center [1053, 481] width 40 height 40
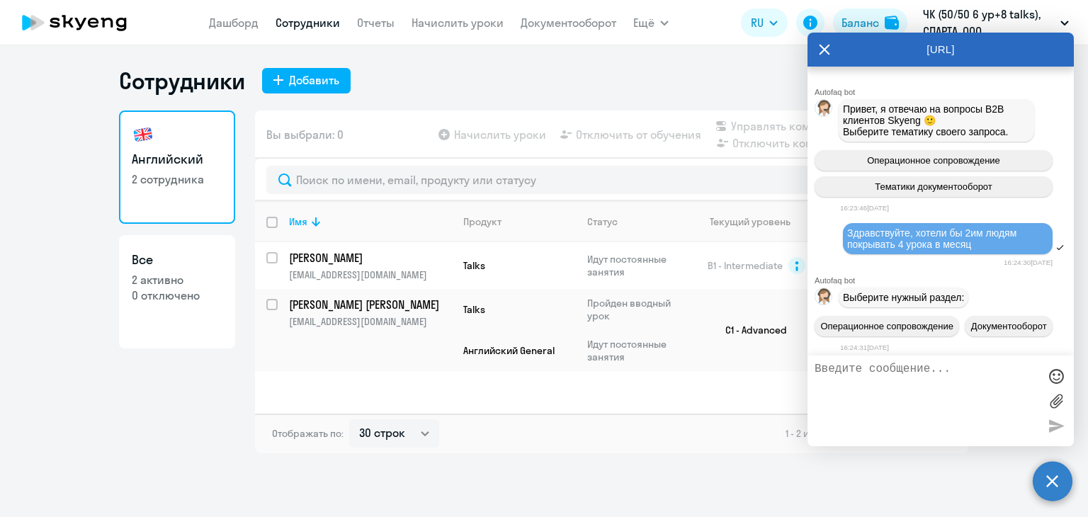
scroll to position [1758, 0]
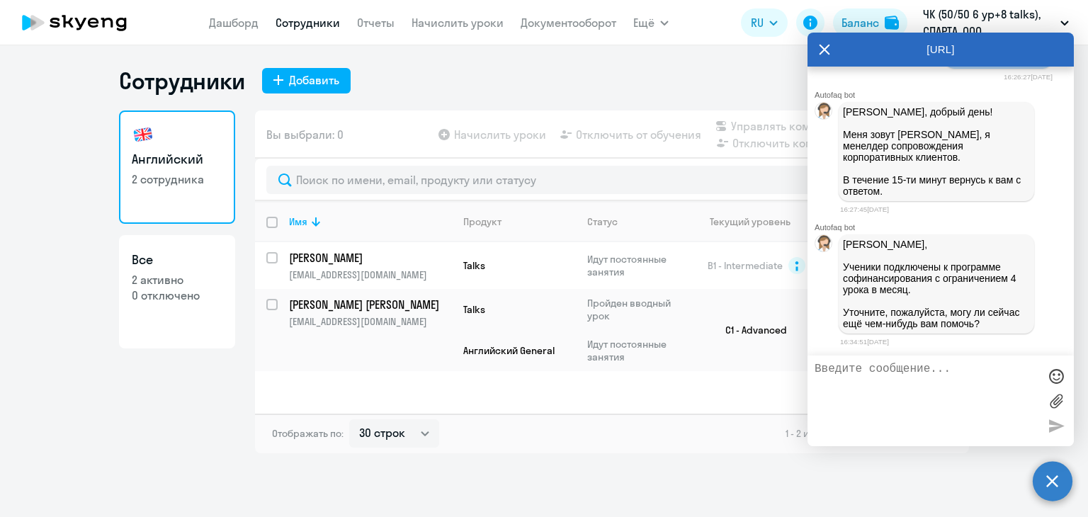
click at [919, 382] on textarea at bounding box center [927, 401] width 224 height 76
type textarea "да,еще."
drag, startPoint x: 409, startPoint y: 327, endPoint x: 289, endPoint y: 327, distance: 119.7
click at [289, 327] on p "[EMAIL_ADDRESS][DOMAIN_NAME]" at bounding box center [370, 321] width 162 height 13
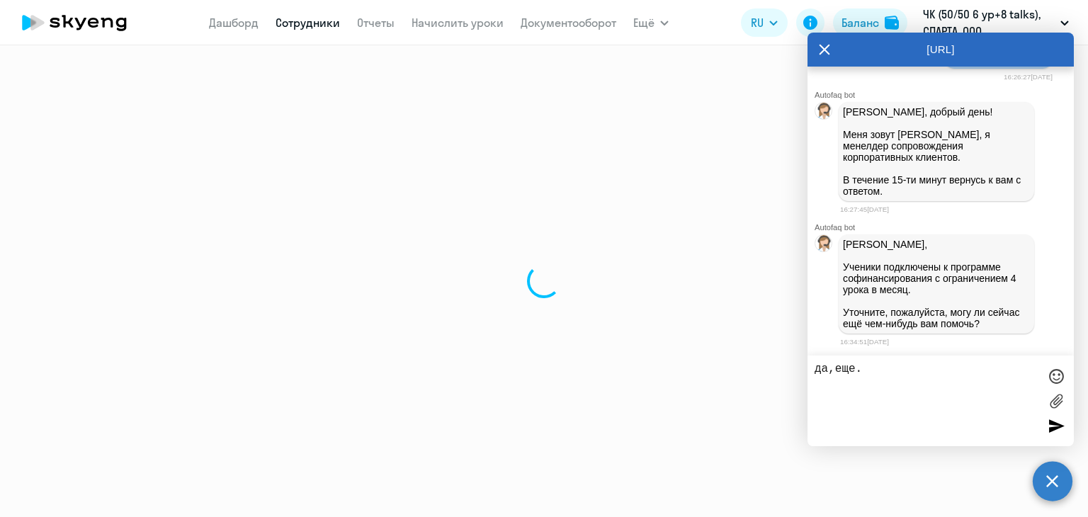
select select "english"
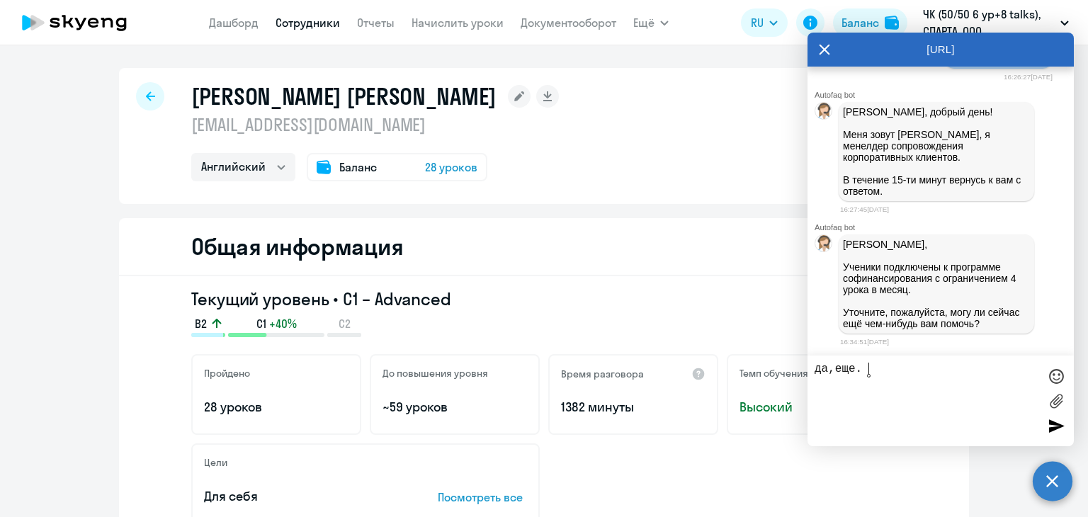
click at [958, 368] on textarea "да,еще." at bounding box center [927, 401] width 224 height 76
paste textarea "Konstantinov"
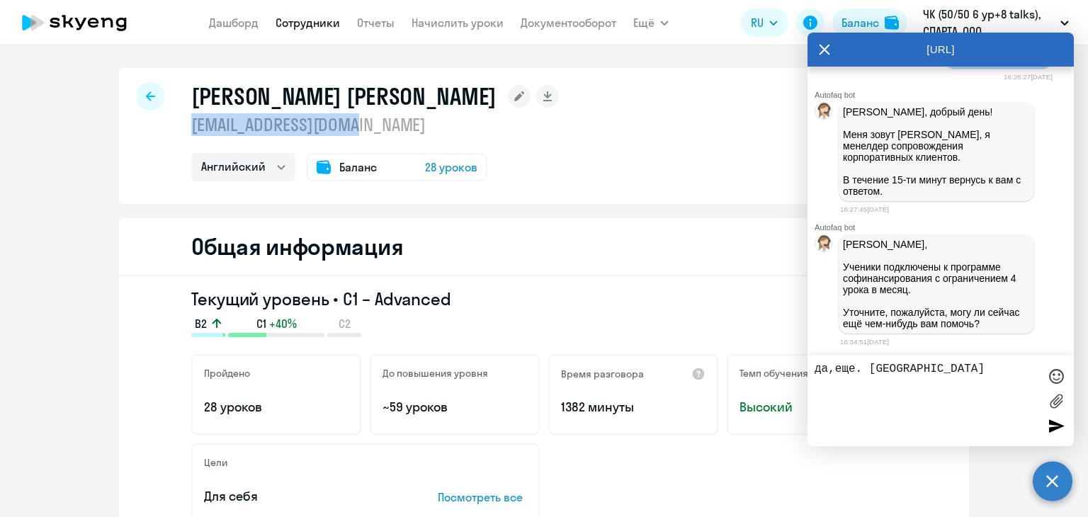
drag, startPoint x: 186, startPoint y: 128, endPoint x: 411, endPoint y: 129, distance: 225.3
click at [411, 129] on p "[EMAIL_ADDRESS][DOMAIN_NAME]" at bounding box center [375, 124] width 368 height 23
copy p "[EMAIL_ADDRESS][DOMAIN_NAME]"
click at [975, 382] on textarea "да,еще. Konstantinov" at bounding box center [927, 401] width 224 height 76
drag, startPoint x: 963, startPoint y: 378, endPoint x: 870, endPoint y: 395, distance: 95.0
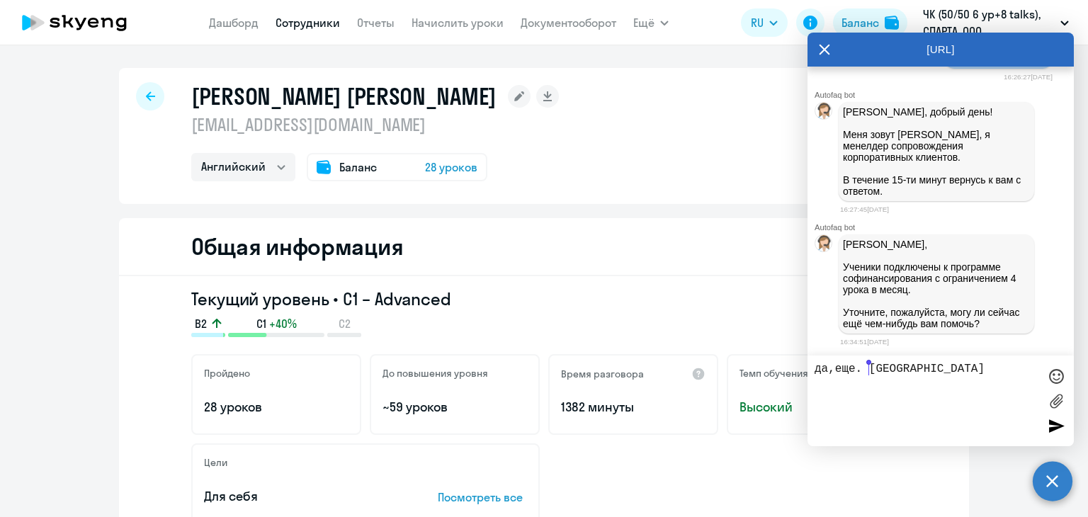
click at [870, 395] on textarea "да,еще. Konstantinov" at bounding box center [927, 401] width 224 height 76
paste textarea "[EMAIL_ADDRESS][DOMAIN_NAME]"
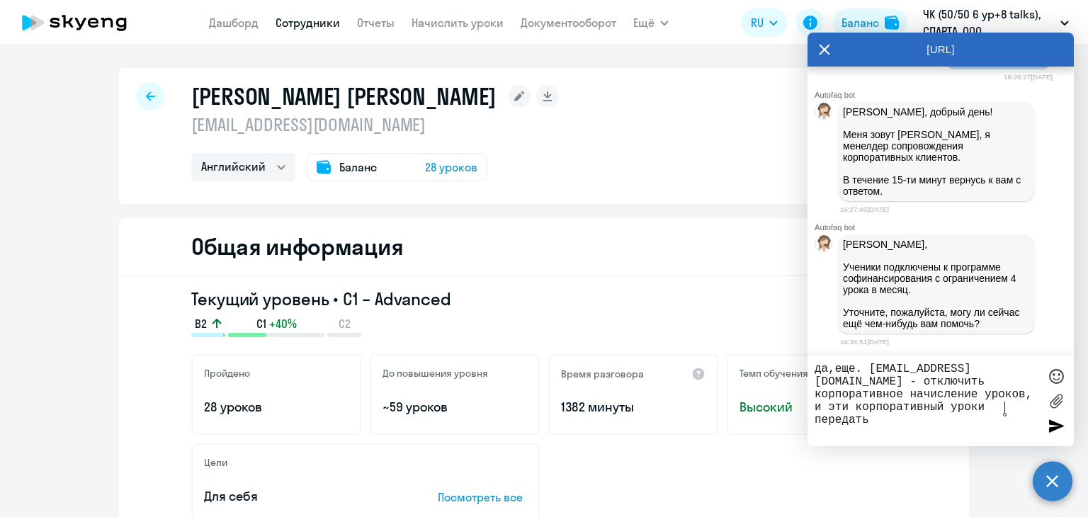
type textarea "да,еще. [EMAIL_ADDRESS][DOMAIN_NAME] - отключить корпоративное начисление уроко…"
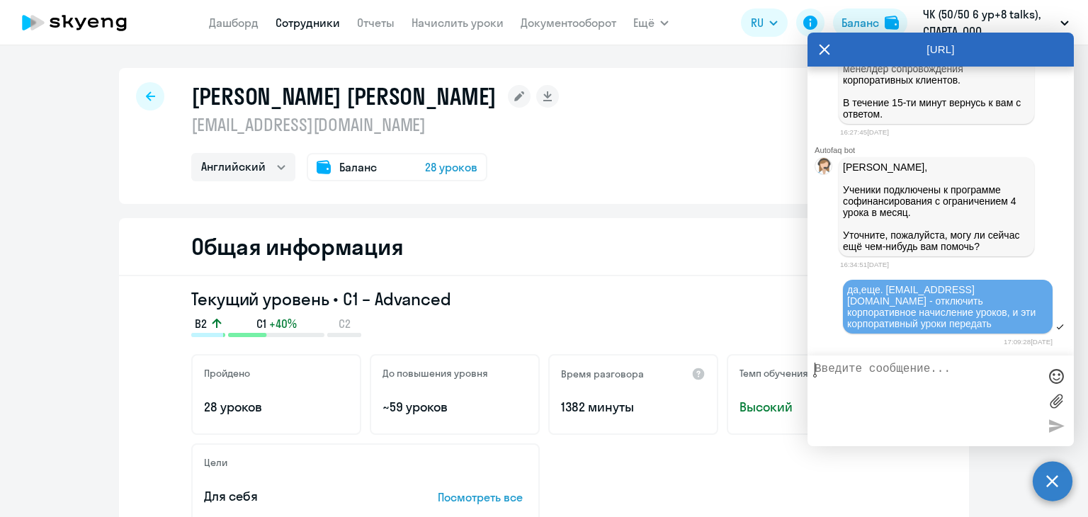
scroll to position [1837, 0]
click at [147, 93] on icon at bounding box center [150, 96] width 9 height 10
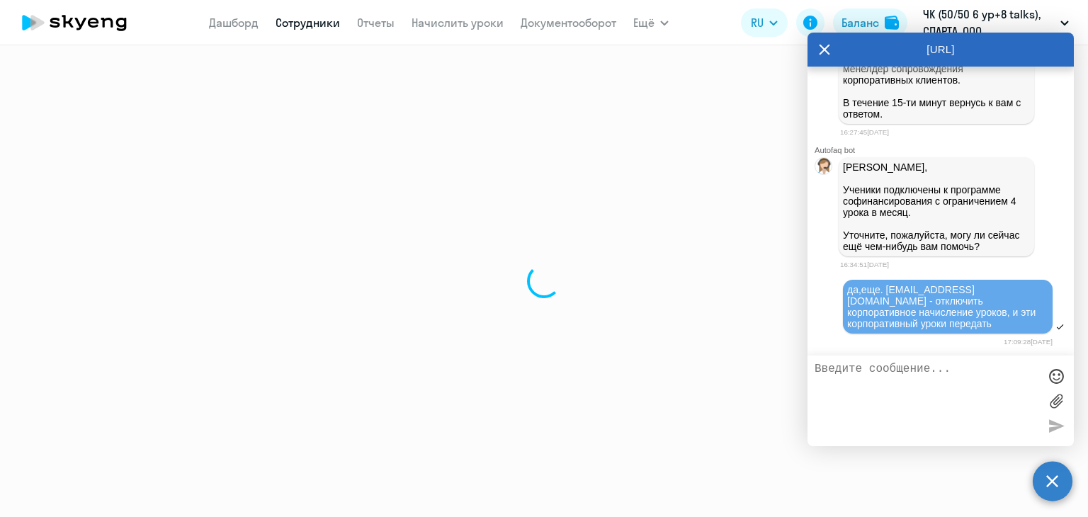
select select "30"
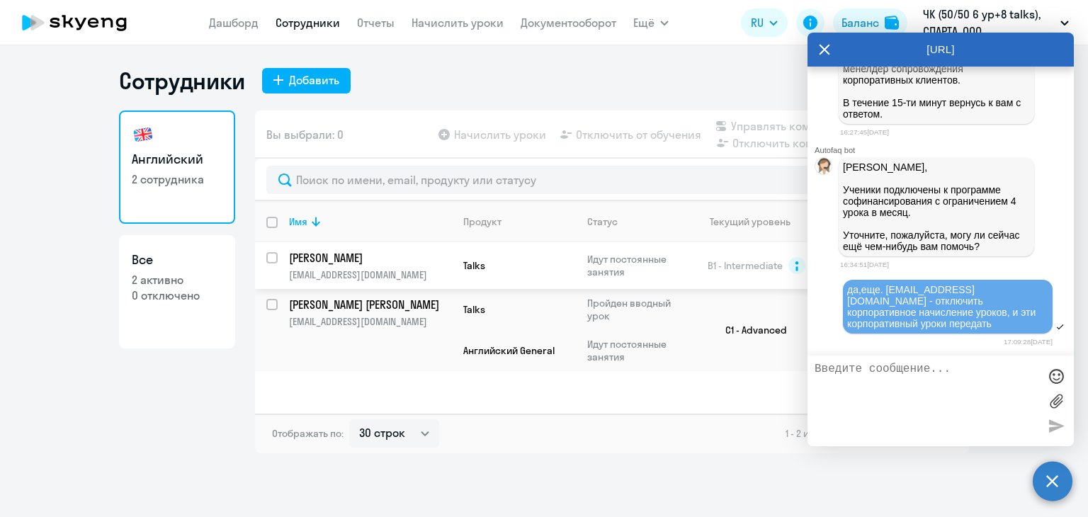
click at [403, 269] on p "[EMAIL_ADDRESS][DOMAIN_NAME]" at bounding box center [370, 274] width 162 height 13
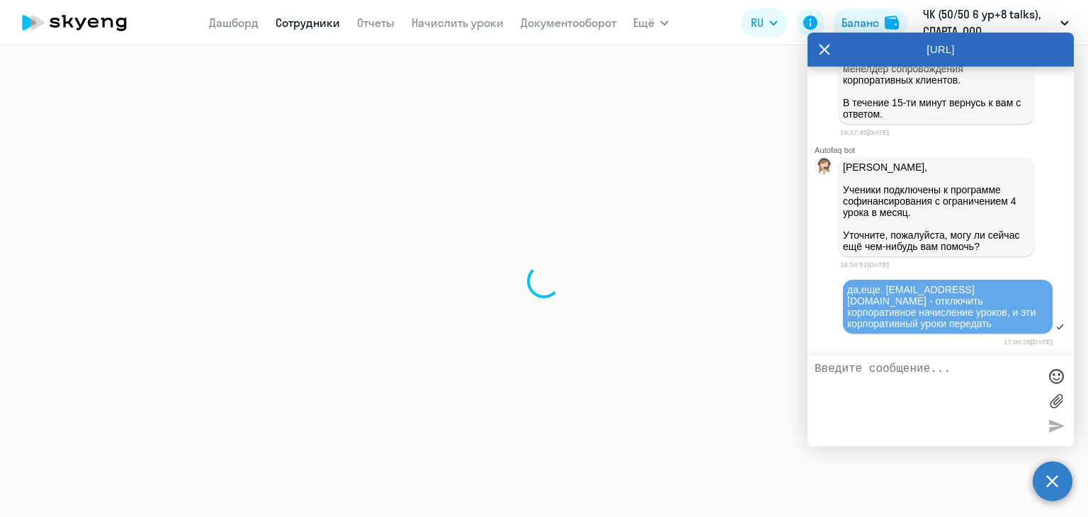
select select "english"
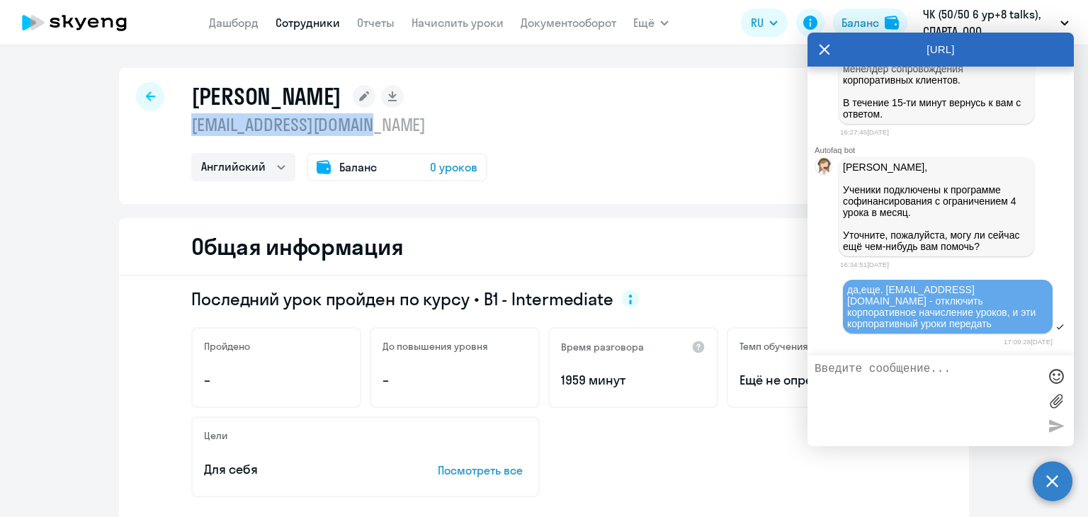
drag, startPoint x: 390, startPoint y: 126, endPoint x: 176, endPoint y: 120, distance: 213.3
click at [176, 120] on div "Константинов Дмитрий skendellar72@gmail.com Английский Баланс 0 уроков" at bounding box center [544, 136] width 850 height 136
copy p "[EMAIL_ADDRESS][DOMAIN_NAME]"
click at [945, 393] on textarea at bounding box center [927, 401] width 224 height 76
paste textarea "[EMAIL_ADDRESS][DOMAIN_NAME]"
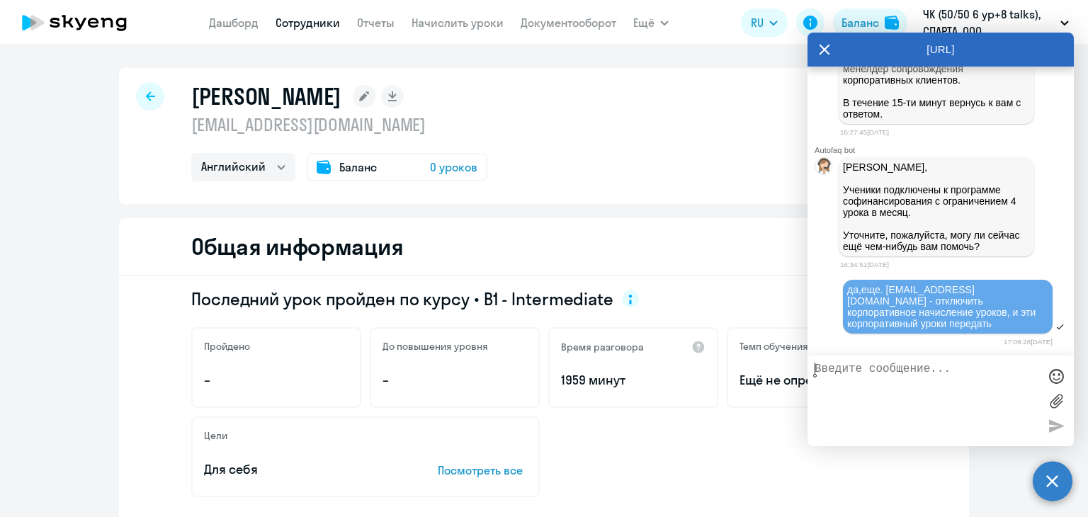
type textarea "[EMAIL_ADDRESS][DOMAIN_NAME]"
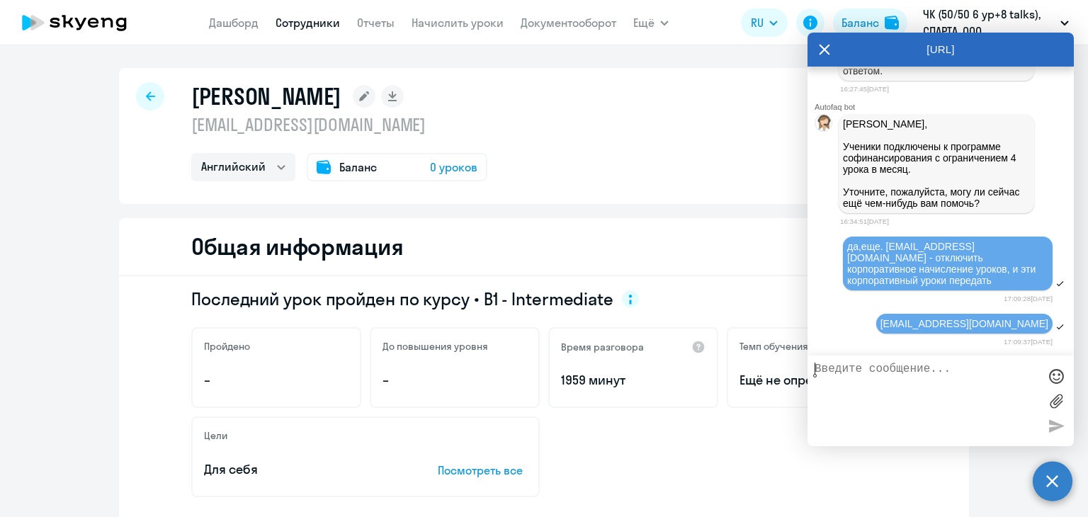
scroll to position [1881, 0]
click at [147, 110] on div at bounding box center [150, 96] width 28 height 28
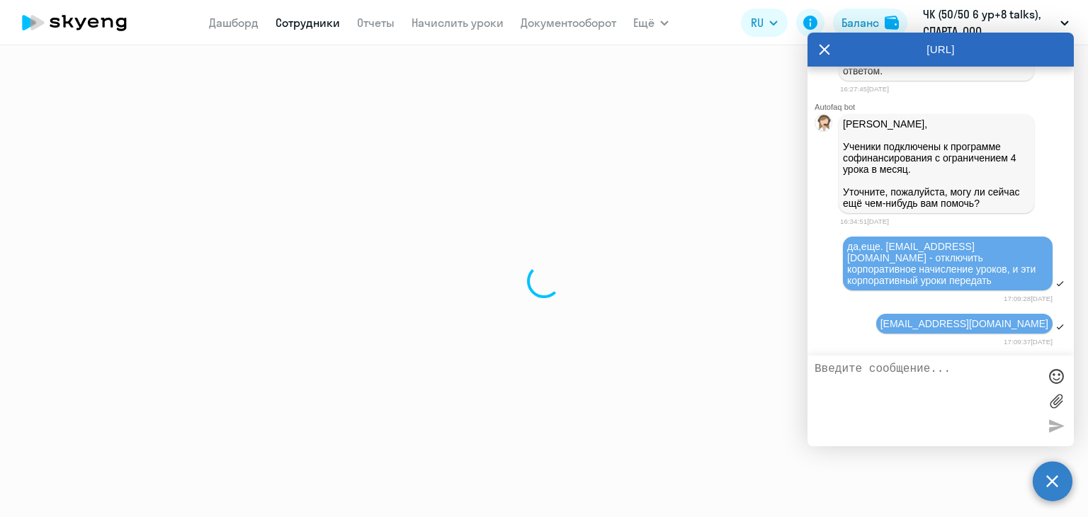
select select "30"
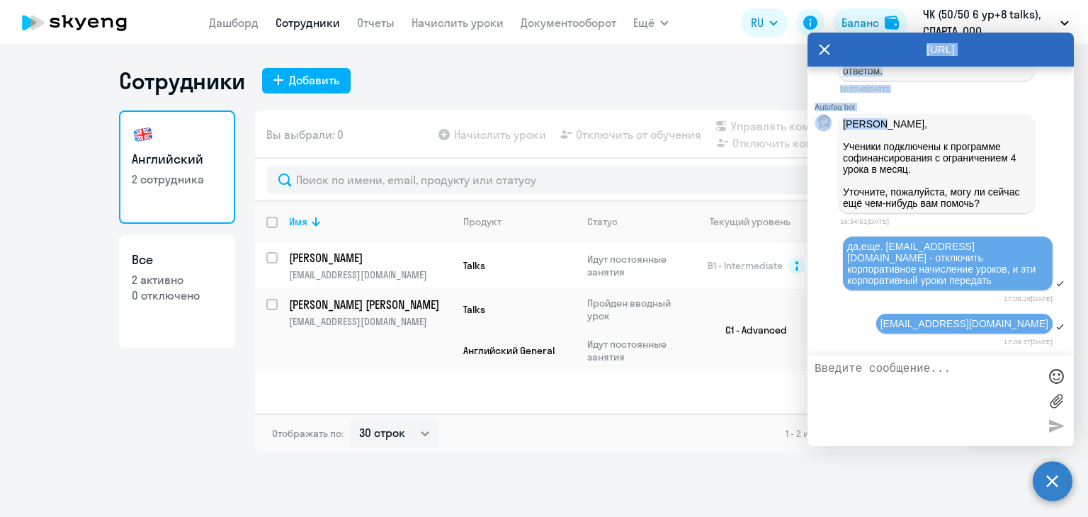
scroll to position [1873, 0]
drag, startPoint x: 885, startPoint y: 46, endPoint x: 892, endPoint y: 103, distance: 57.8
click at [892, 103] on div "AutoFAQ.ai Autofaq bot Привет, я отвечаю на вопросы B2B клиентов Skyeng 🙂 Выбер…" at bounding box center [940, 240] width 266 height 414
click at [928, 128] on p "Марина, Ученики подключены к программе софинансирования с ограничением 4 урока …" at bounding box center [936, 163] width 187 height 91
click at [887, 47] on div "[URL]" at bounding box center [940, 50] width 266 height 34
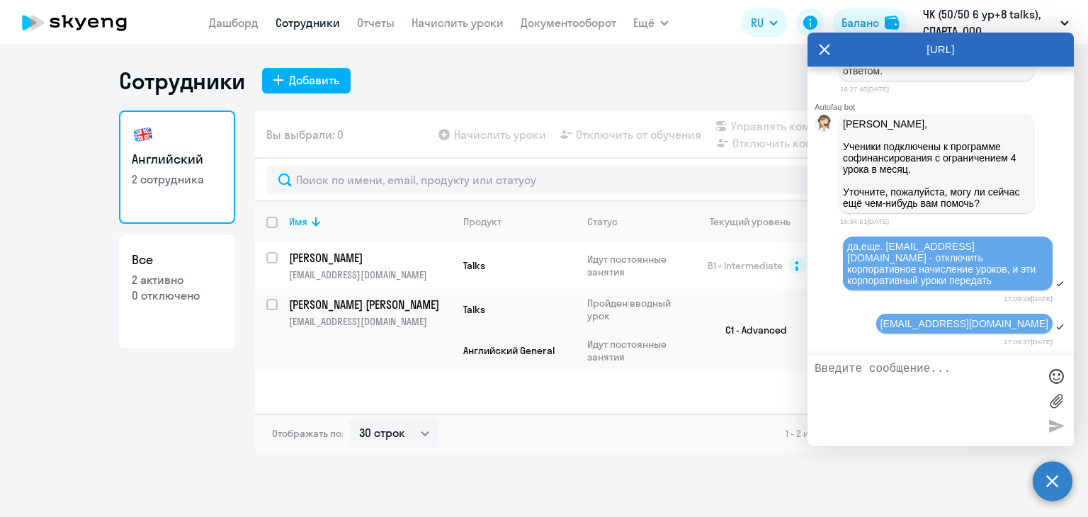
click at [824, 48] on icon at bounding box center [825, 50] width 11 height 11
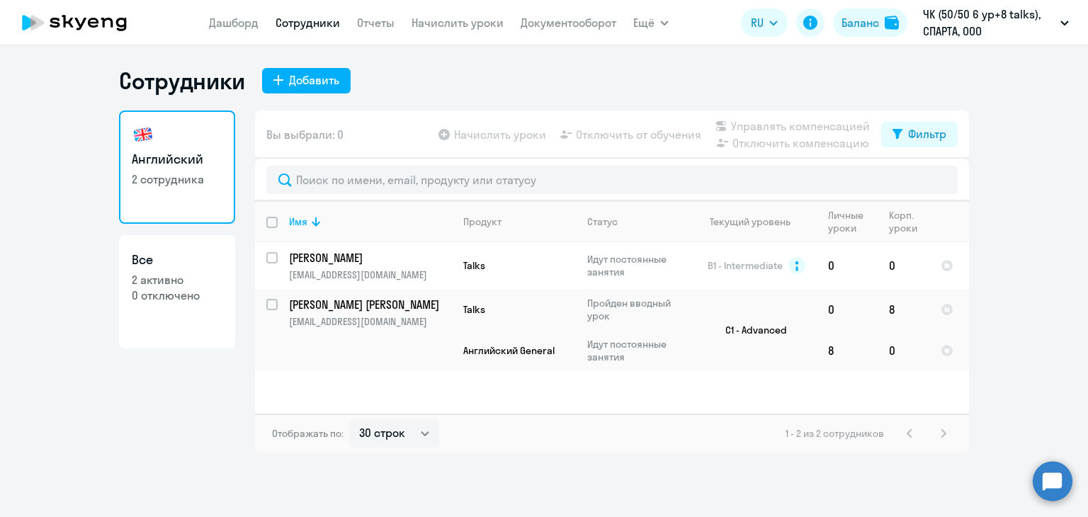
click at [1048, 477] on circle at bounding box center [1053, 481] width 40 height 40
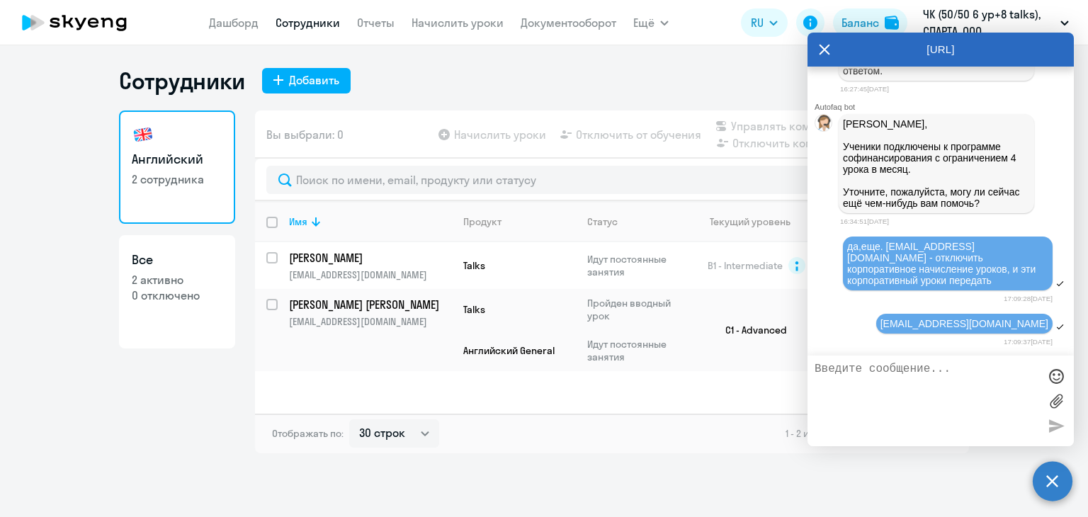
scroll to position [0, 0]
click at [429, 276] on p "[EMAIL_ADDRESS][DOMAIN_NAME]" at bounding box center [370, 274] width 162 height 13
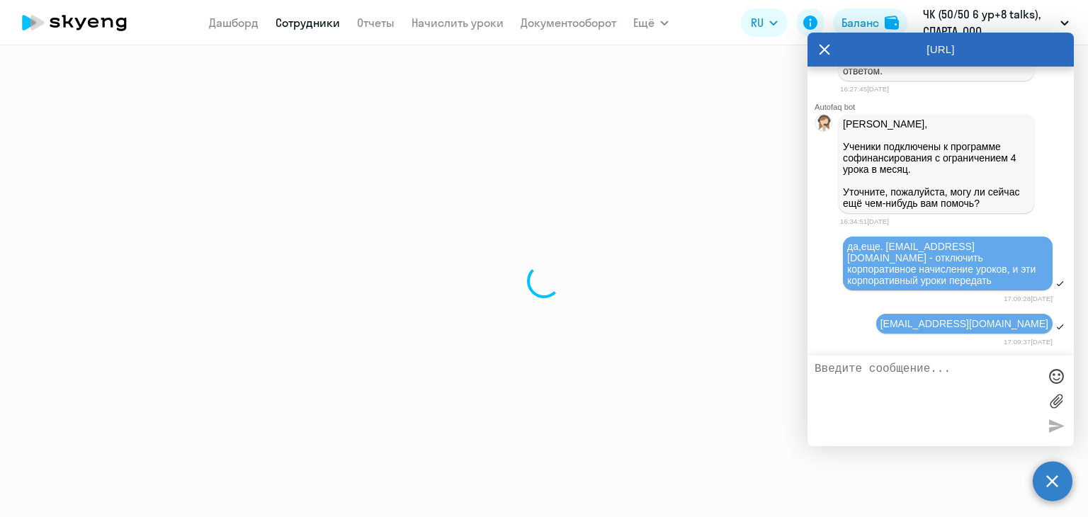
select select "english"
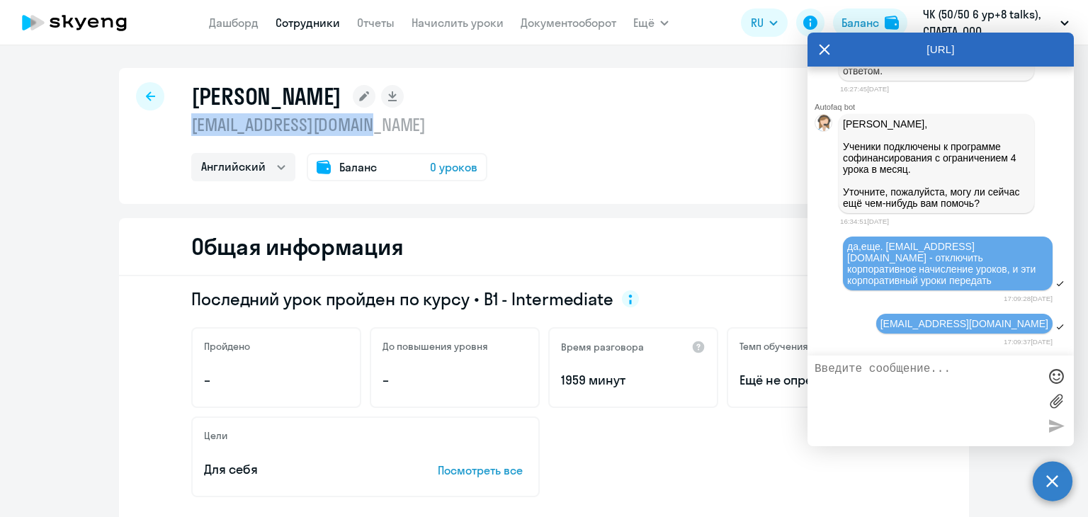
drag, startPoint x: 381, startPoint y: 128, endPoint x: 186, endPoint y: 126, distance: 195.5
click at [191, 126] on p "[EMAIL_ADDRESS][DOMAIN_NAME]" at bounding box center [339, 124] width 296 height 23
copy p "[EMAIL_ADDRESS][DOMAIN_NAME]"
click at [974, 386] on textarea at bounding box center [927, 401] width 224 height 76
paste textarea "[EMAIL_ADDRESS][DOMAIN_NAME]"
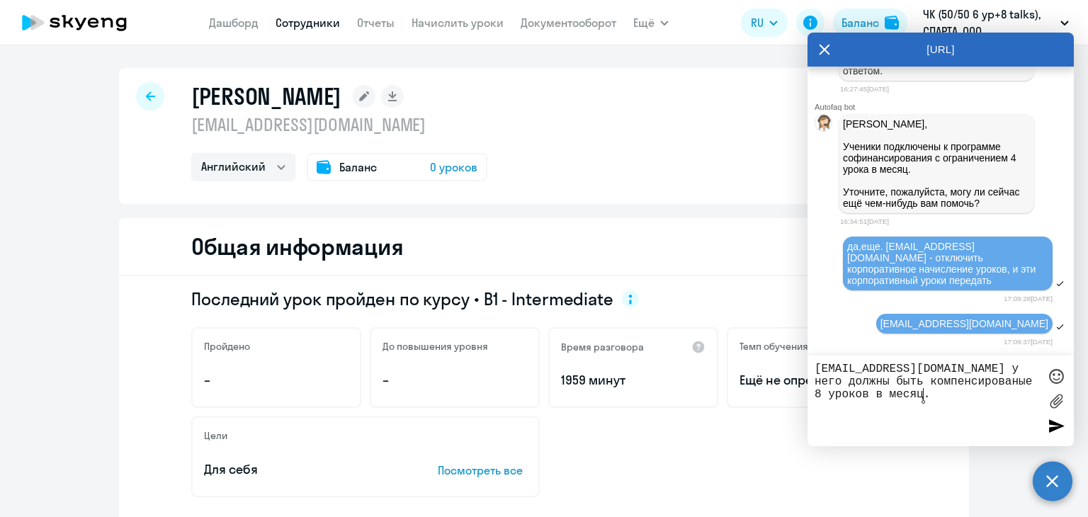
click at [983, 387] on textarea "skendellar72@gmail.com у него должны быть компенсированые 8 уроков в месяц." at bounding box center [927, 401] width 224 height 76
click at [0, 0] on lt-span "компенсированные" at bounding box center [0, 0] width 0 height 0
type textarea "[EMAIL_ADDRESS][DOMAIN_NAME] у него должны быть компенсированные 8 уроков в мес…"
click at [955, 399] on textarea "[EMAIL_ADDRESS][DOMAIN_NAME] у него должны быть компенсированные 8 уроков в мес…" at bounding box center [927, 401] width 224 height 76
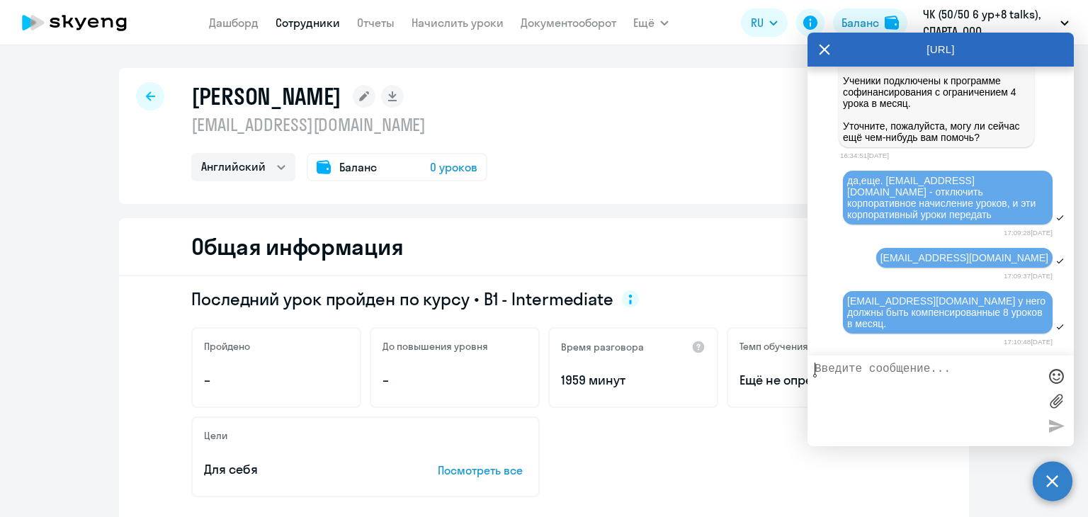
scroll to position [1949, 0]
drag, startPoint x: 887, startPoint y: 178, endPoint x: 997, endPoint y: 178, distance: 109.8
click at [997, 178] on span "да,еще. [EMAIL_ADDRESS][DOMAIN_NAME] - отключить корпоративное начисление уроко…" at bounding box center [942, 197] width 191 height 45
copy span "[EMAIL_ADDRESS][DOMAIN_NAME]"
click at [878, 384] on textarea at bounding box center [927, 401] width 224 height 76
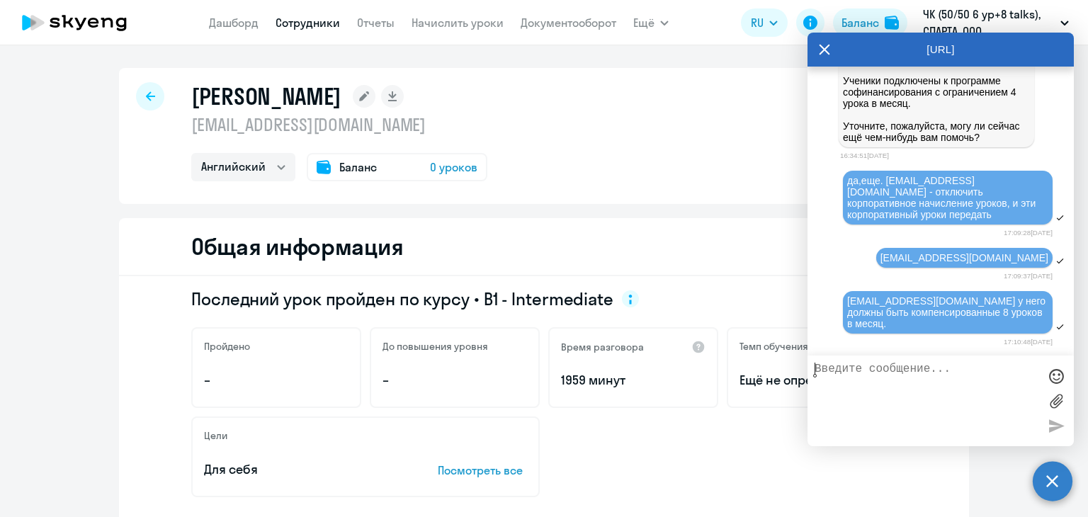
paste textarea "[EMAIL_ADDRESS][DOMAIN_NAME]"
type textarea "[EMAIL_ADDRESS][DOMAIN_NAME] - я не знаю как у нее оказались корпоративные уроки"
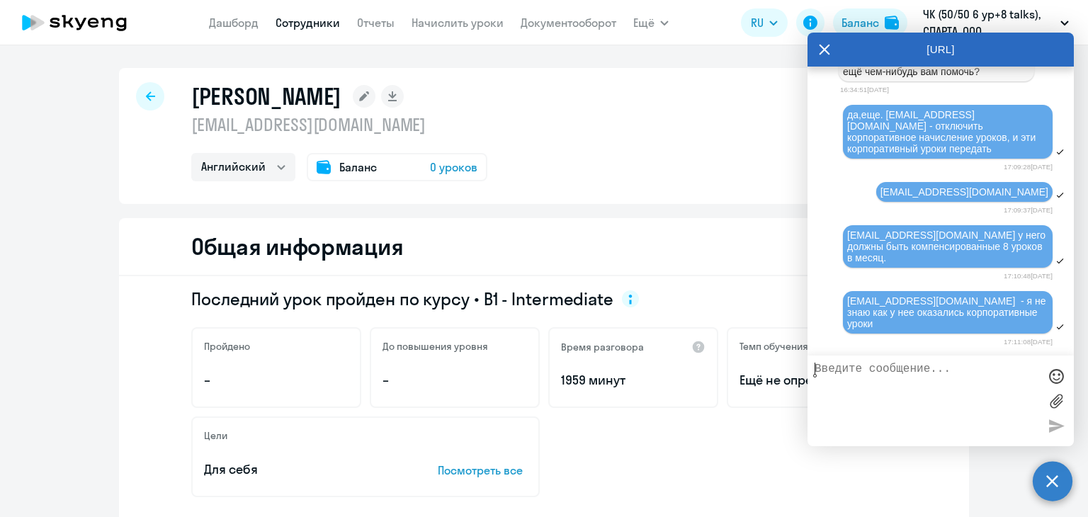
scroll to position [2274, 0]
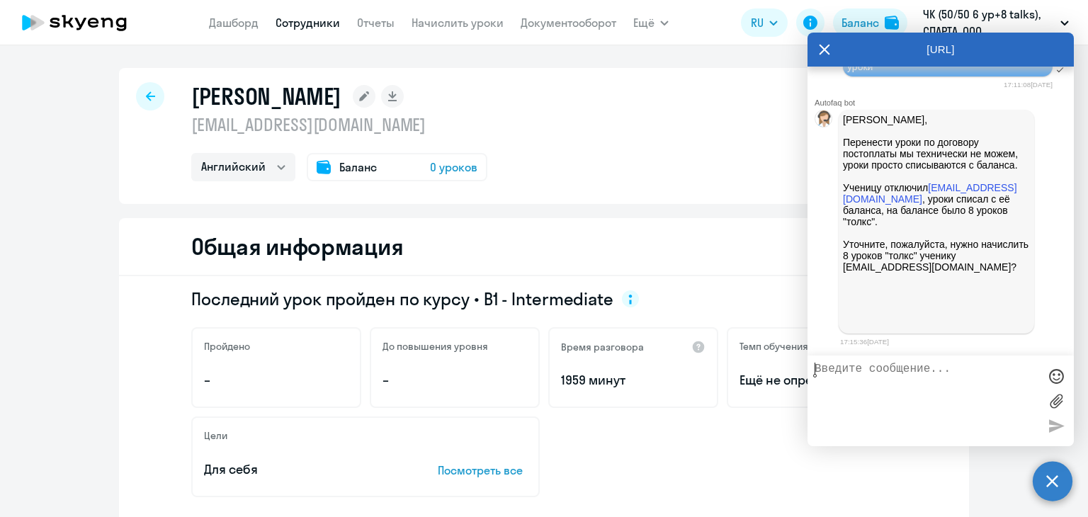
click at [904, 373] on textarea at bounding box center [927, 401] width 224 height 76
type textarea "n"
type textarea "да"
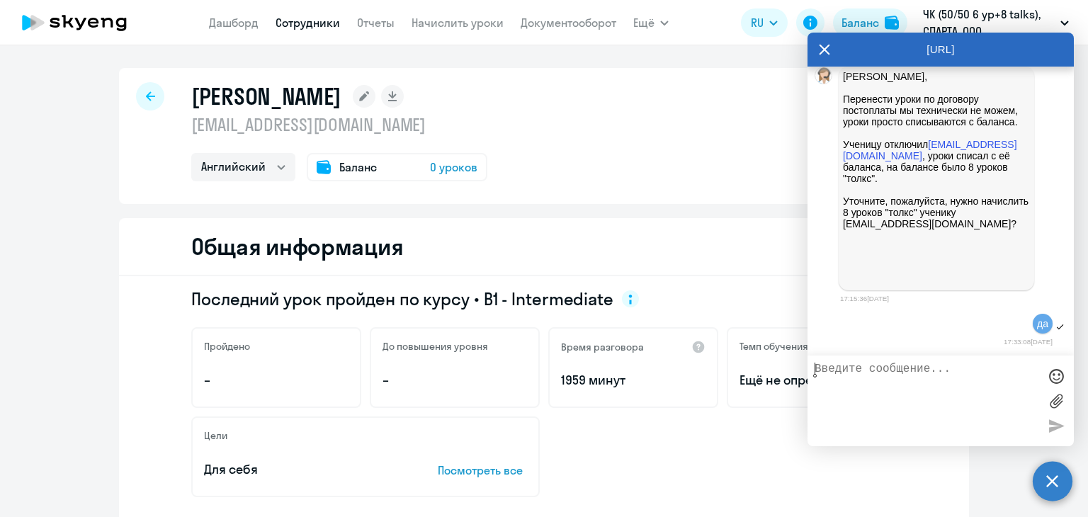
scroll to position [2318, 0]
click at [148, 93] on icon at bounding box center [150, 96] width 9 height 10
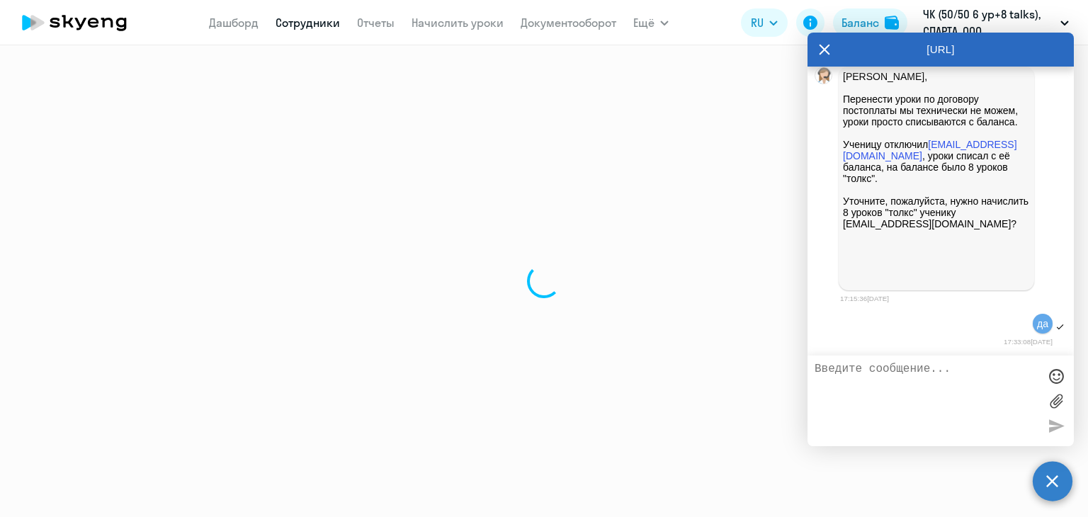
select select "30"
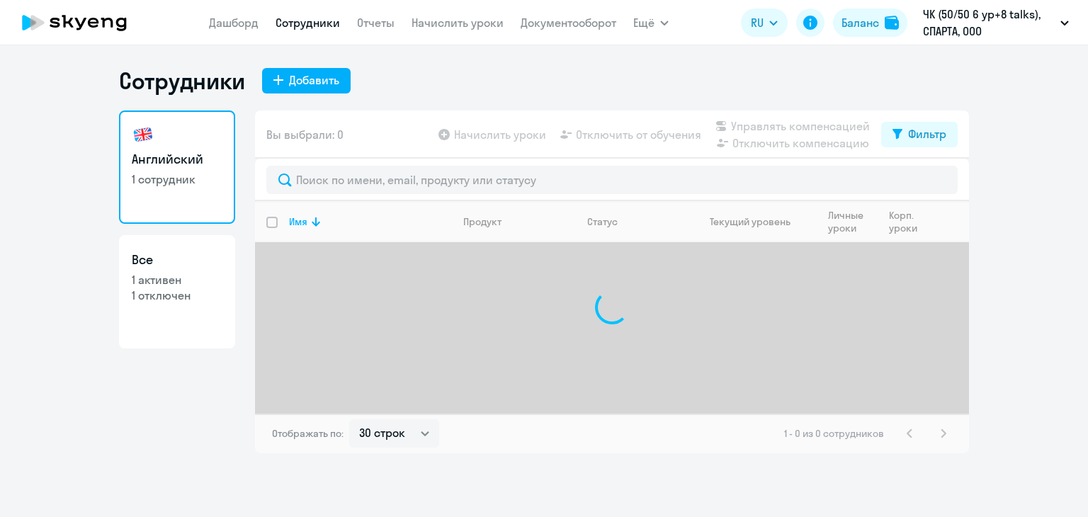
select select "30"
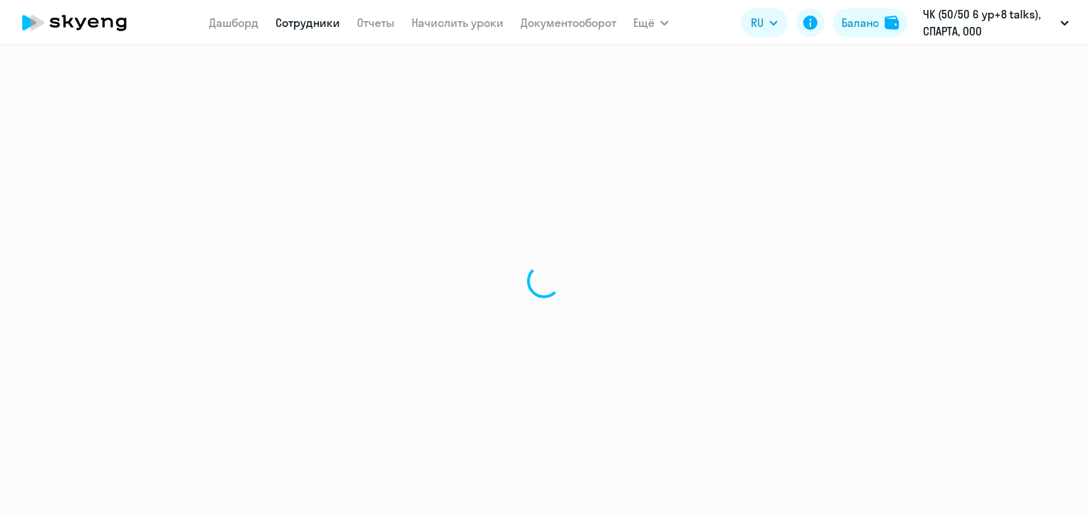
select select "30"
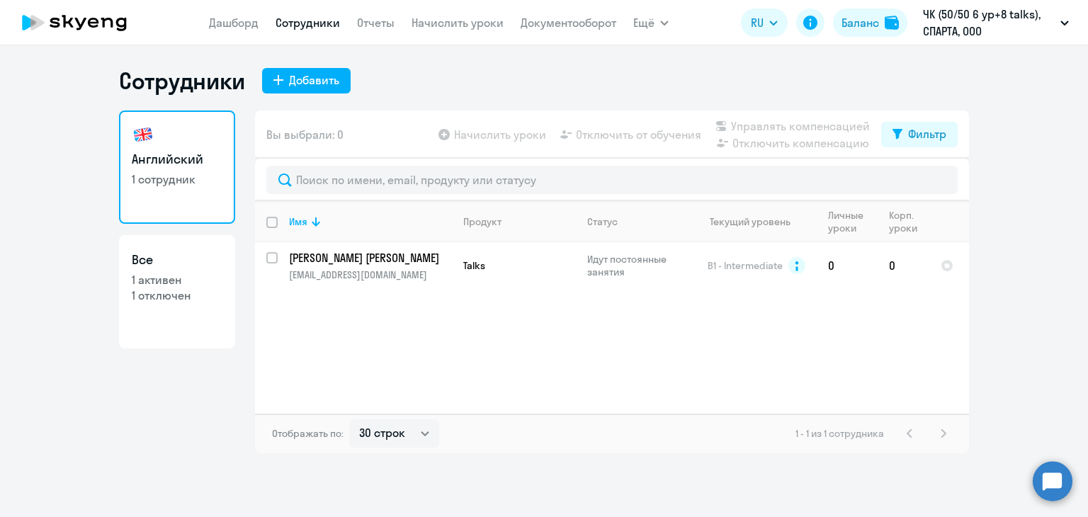
click at [193, 294] on p "1 отключен" at bounding box center [177, 296] width 91 height 16
select select "30"
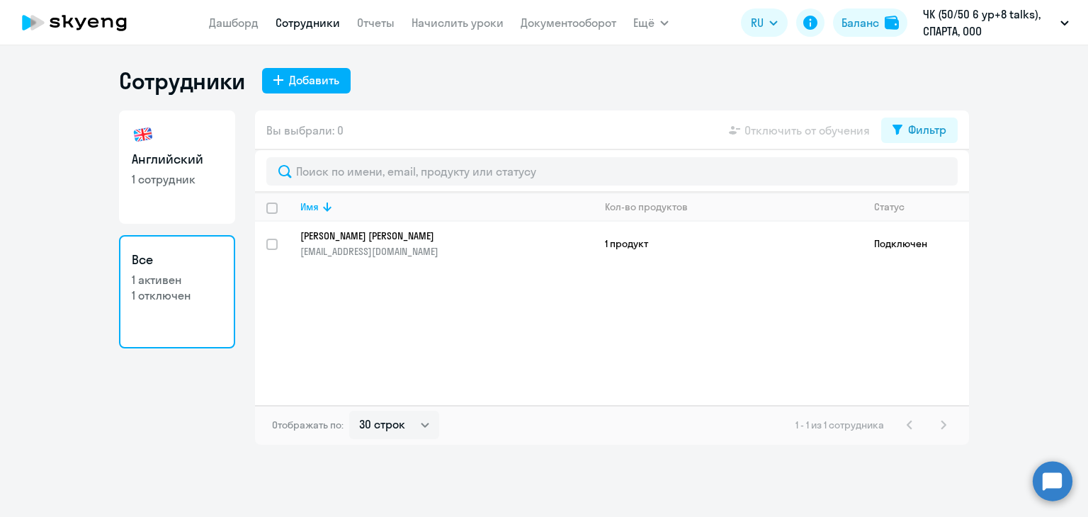
click at [203, 200] on link "Английский 1 сотрудник" at bounding box center [177, 166] width 116 height 113
select select "30"
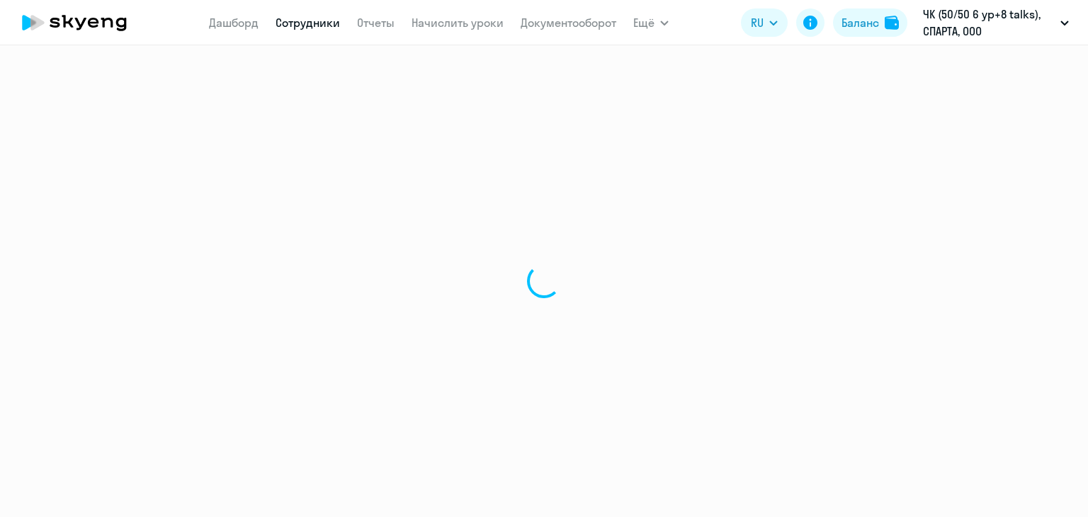
select select "30"
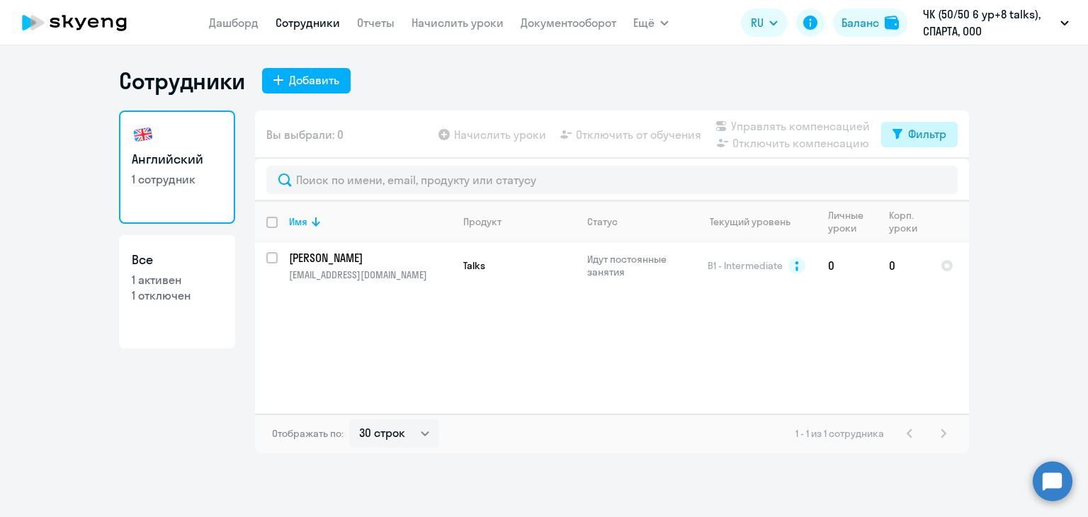
click at [892, 134] on icon at bounding box center [897, 134] width 10 height 11
click at [926, 184] on span at bounding box center [934, 181] width 24 height 14
click at [922, 181] on input "checkbox" at bounding box center [922, 180] width 1 height 1
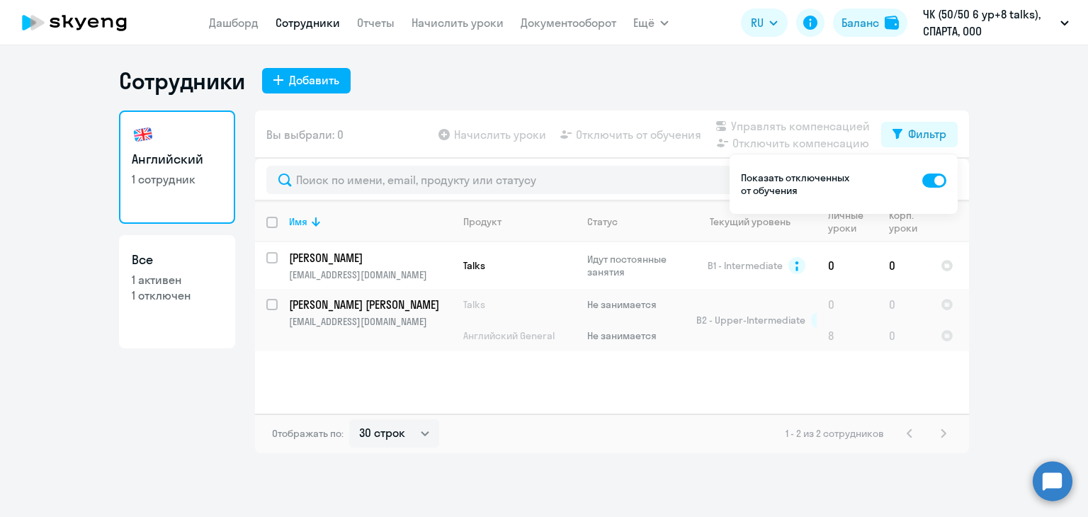
click at [934, 185] on span at bounding box center [934, 181] width 24 height 14
click at [922, 181] on input "checkbox" at bounding box center [922, 180] width 1 height 1
checkbox input "false"
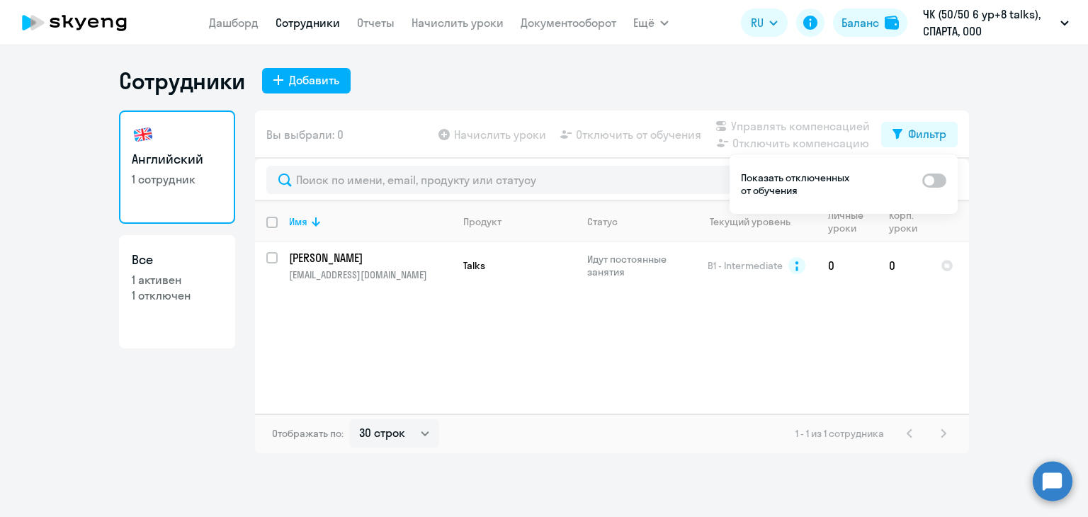
click at [1058, 181] on ng-component "Сотрудники Добавить Английский 1 сотрудник Все 1 активен 1 отключен Вы выбрали:…" at bounding box center [544, 260] width 1088 height 387
click at [1053, 486] on circle at bounding box center [1053, 481] width 40 height 40
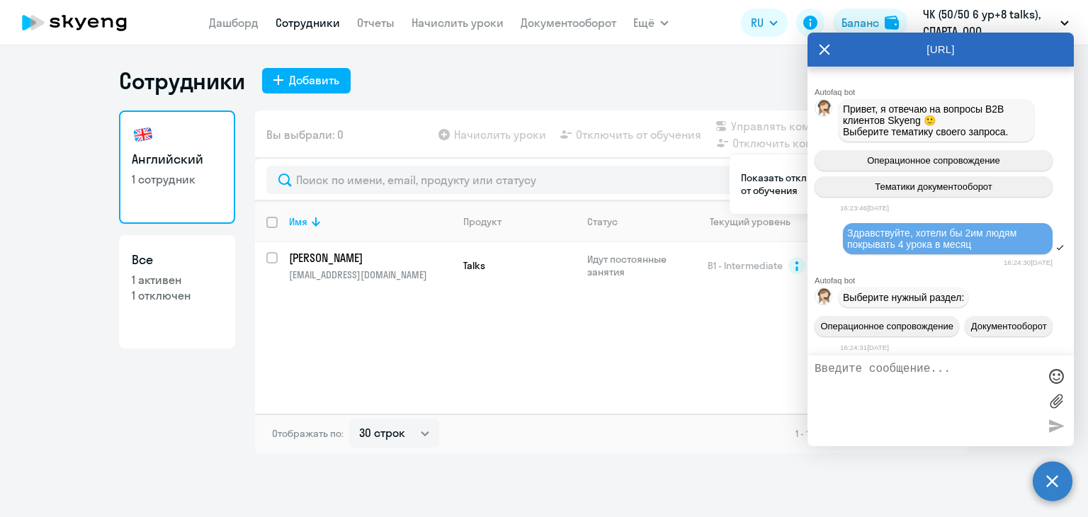
scroll to position [2318, 0]
